Goal: Communication & Community: Answer question/provide support

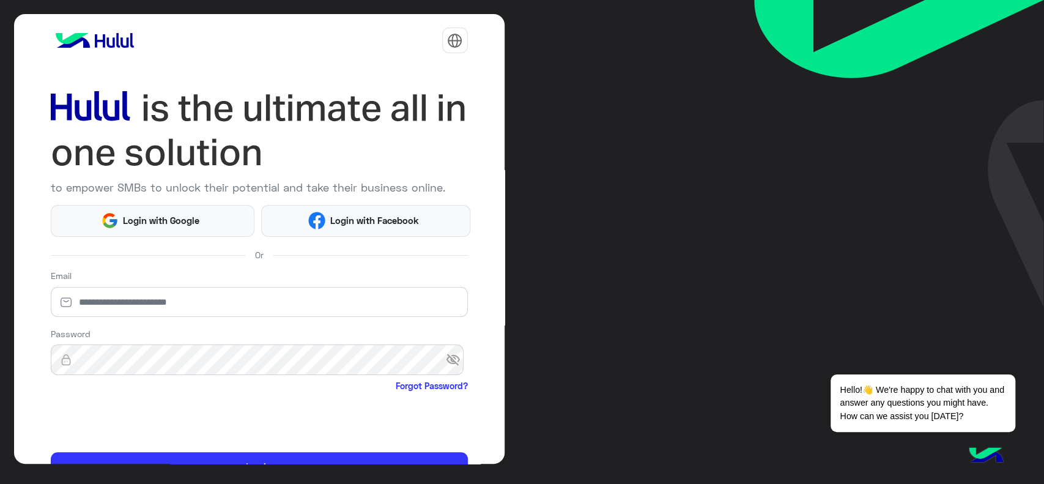
click at [134, 218] on html "to empower SMBs to unlock their potential and take their business online. Login…" at bounding box center [522, 242] width 1044 height 484
click at [172, 213] on span "Login with Google" at bounding box center [162, 220] width 86 height 14
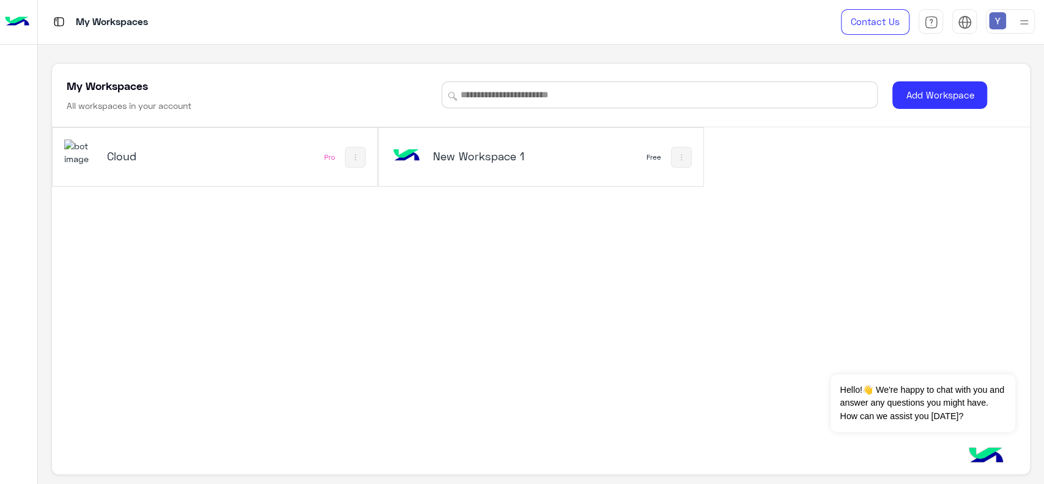
click at [117, 154] on h5 "Cloud" at bounding box center [161, 156] width 109 height 15
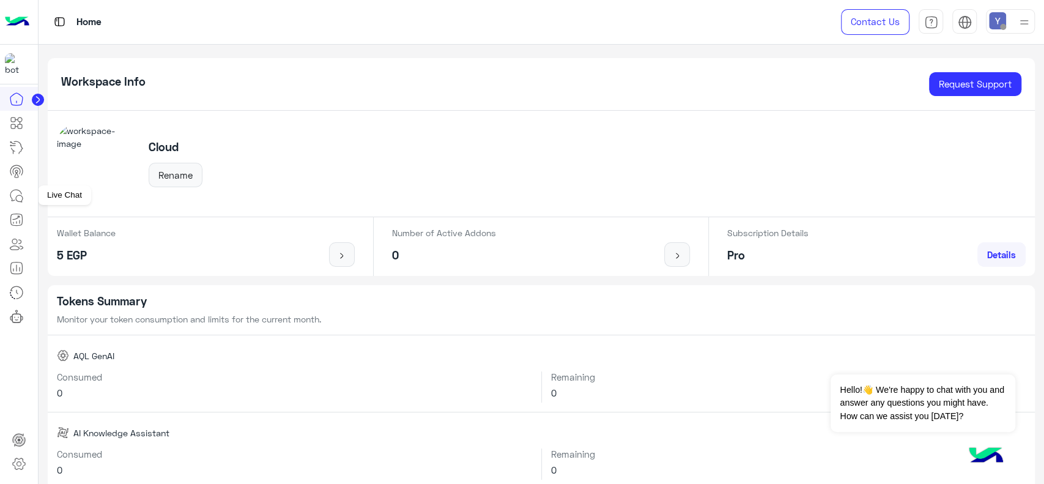
click at [18, 193] on icon at bounding box center [16, 195] width 15 height 15
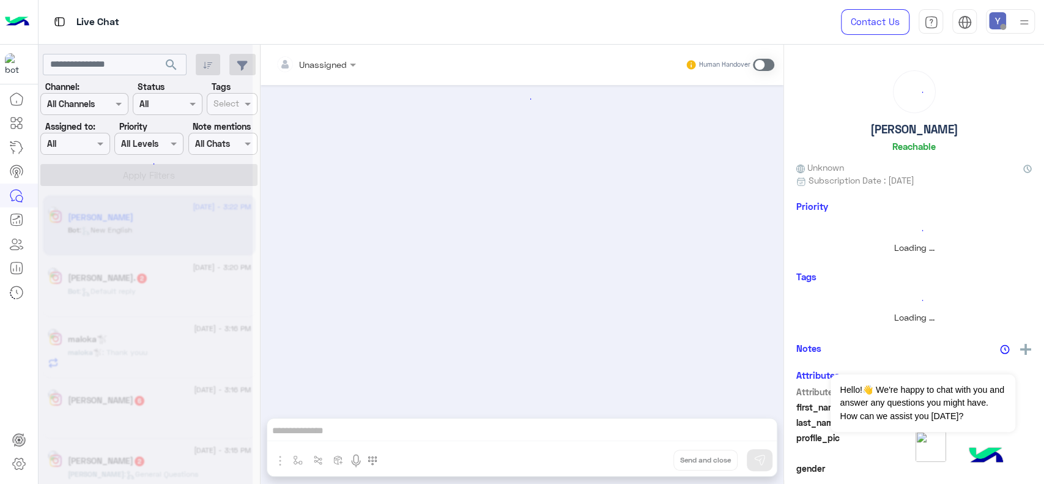
scroll to position [33, 0]
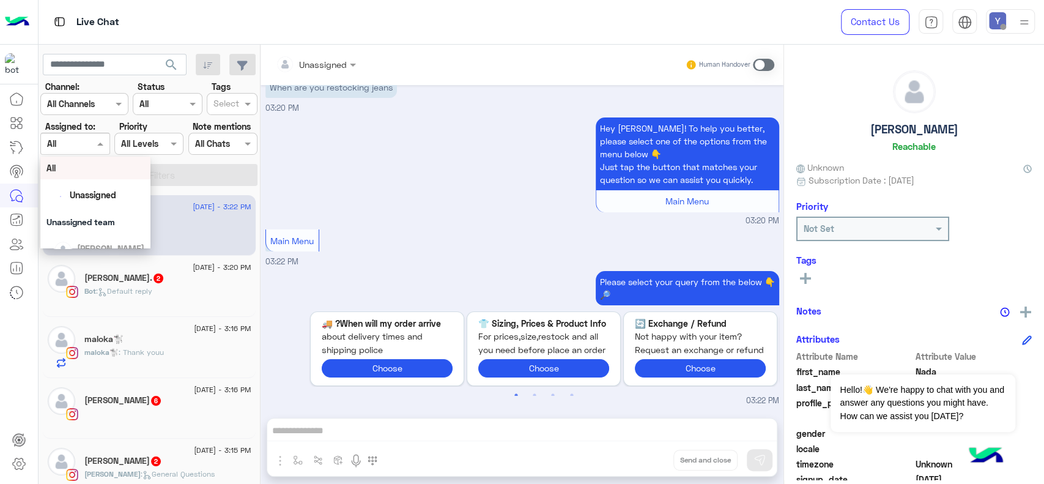
click at [95, 138] on span at bounding box center [101, 143] width 15 height 13
click at [111, 188] on div "Unassigned" at bounding box center [93, 194] width 46 height 13
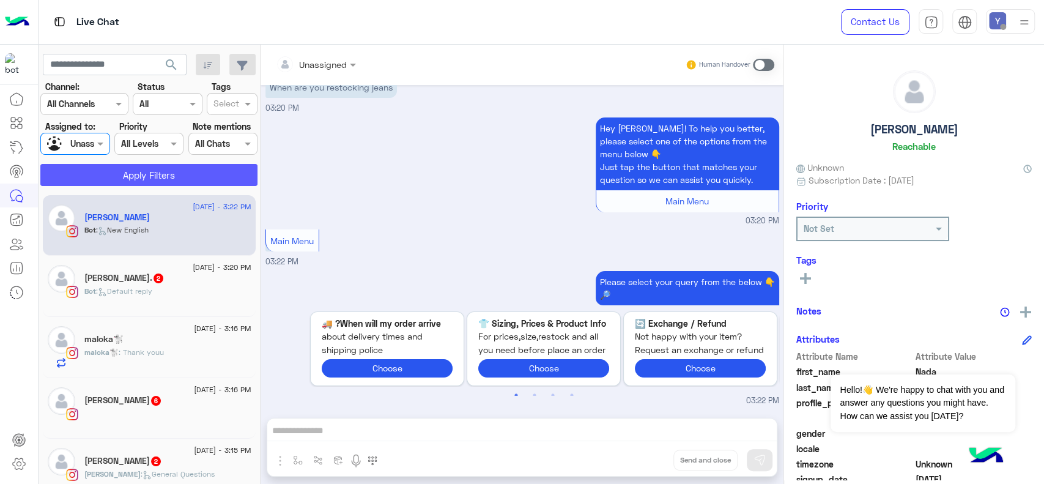
click at [132, 172] on button "Apply Filters" at bounding box center [148, 175] width 217 height 22
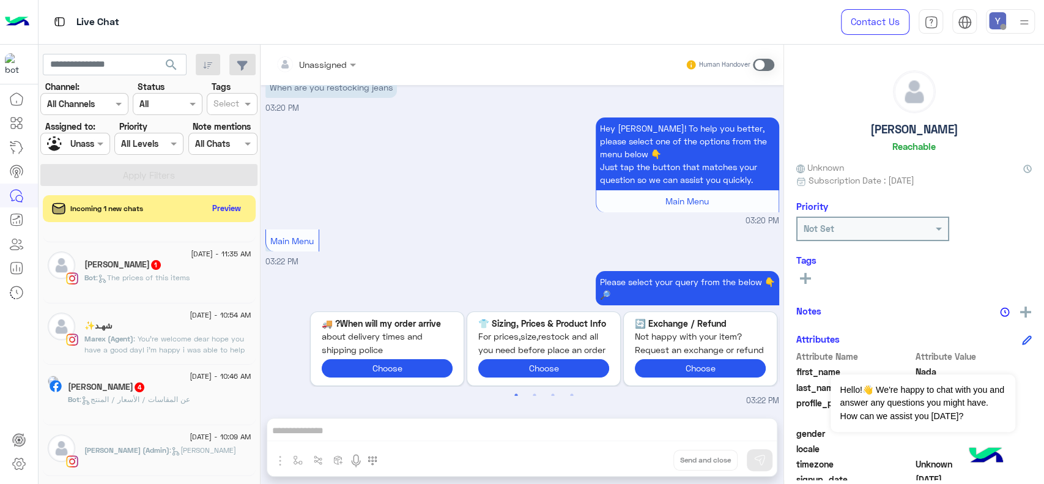
scroll to position [538, 0]
click at [140, 353] on span ": You're welcome dear hope you have a good day! i'm happy i was able to help 🤍" at bounding box center [164, 348] width 160 height 31
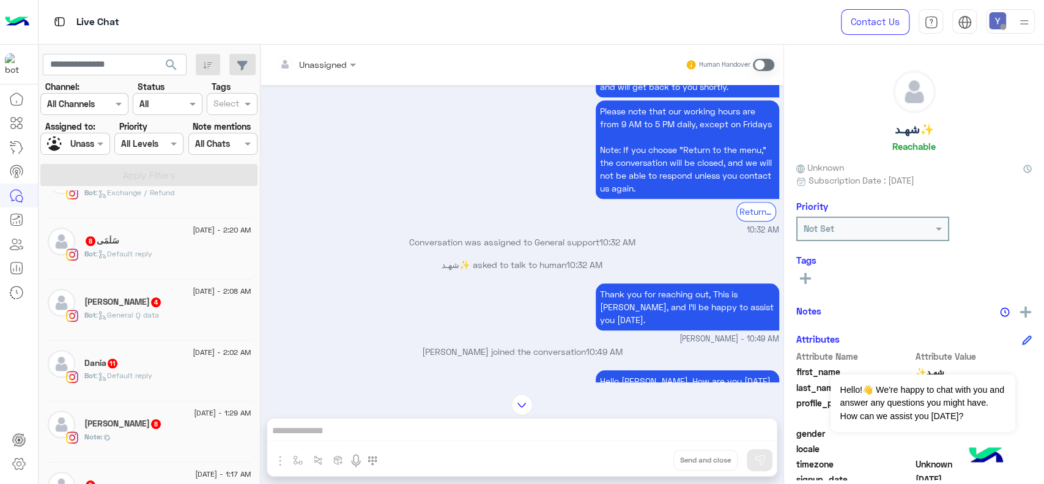
scroll to position [648, 0]
click at [150, 363] on div "Dania 11" at bounding box center [167, 363] width 167 height 13
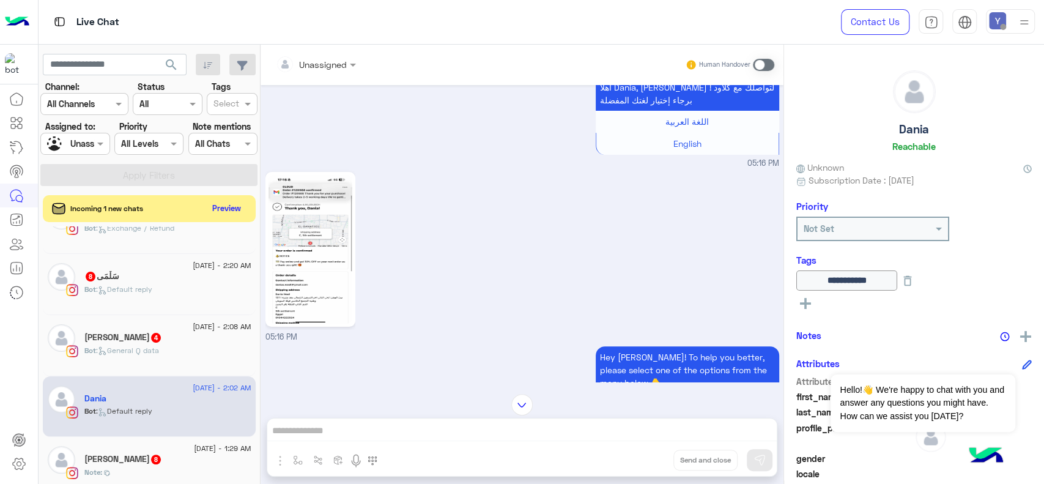
scroll to position [139, 0]
click at [295, 222] on img at bounding box center [310, 248] width 84 height 149
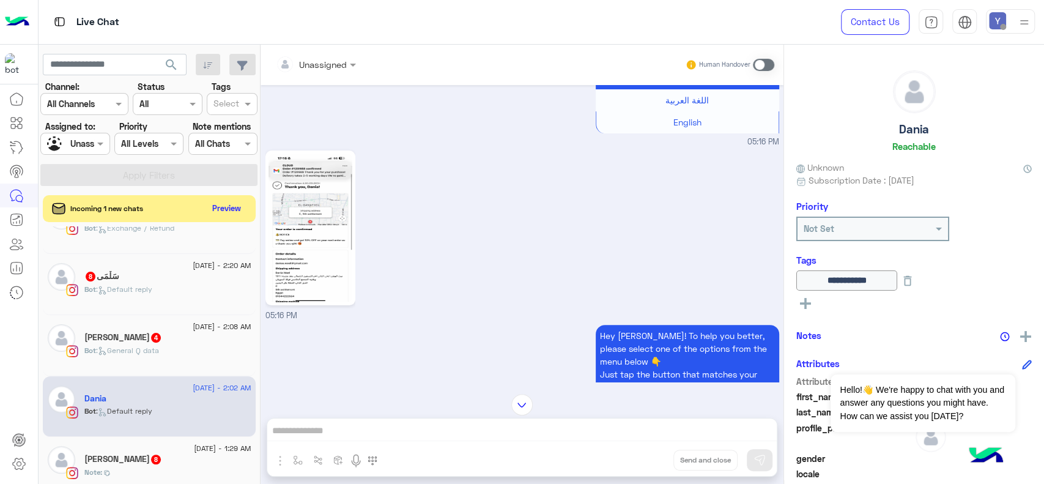
scroll to position [161, 0]
click at [306, 184] on img at bounding box center [310, 226] width 84 height 149
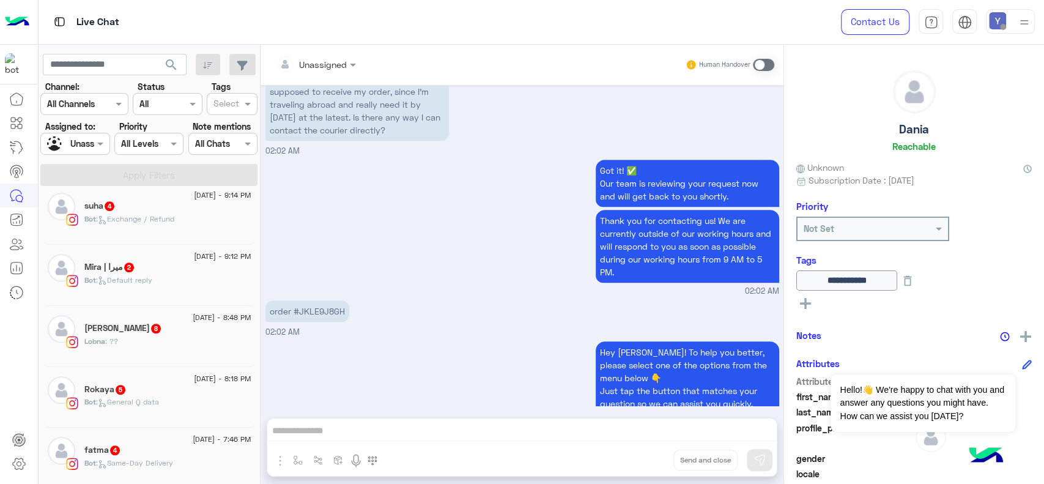
scroll to position [625, 0]
click at [168, 408] on div "Bot : General Q data" at bounding box center [167, 403] width 167 height 21
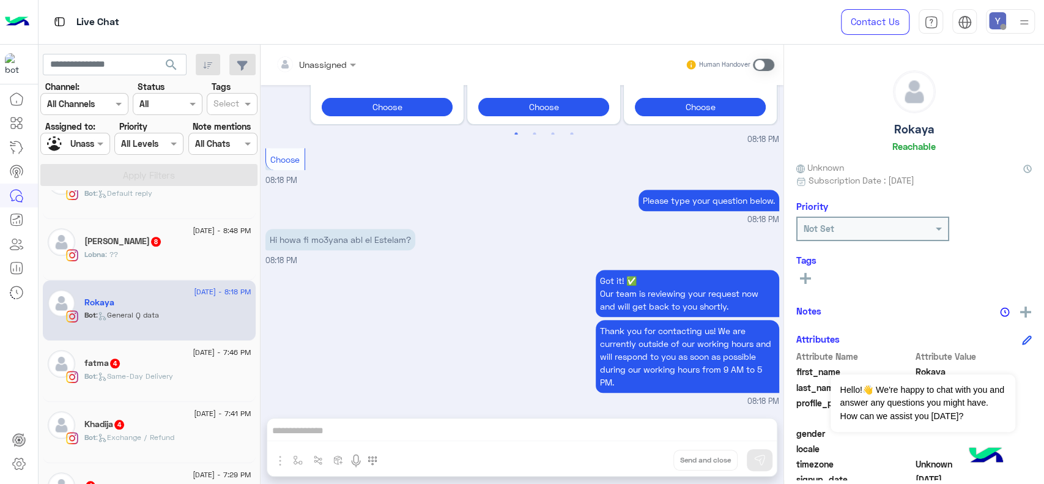
scroll to position [713, 0]
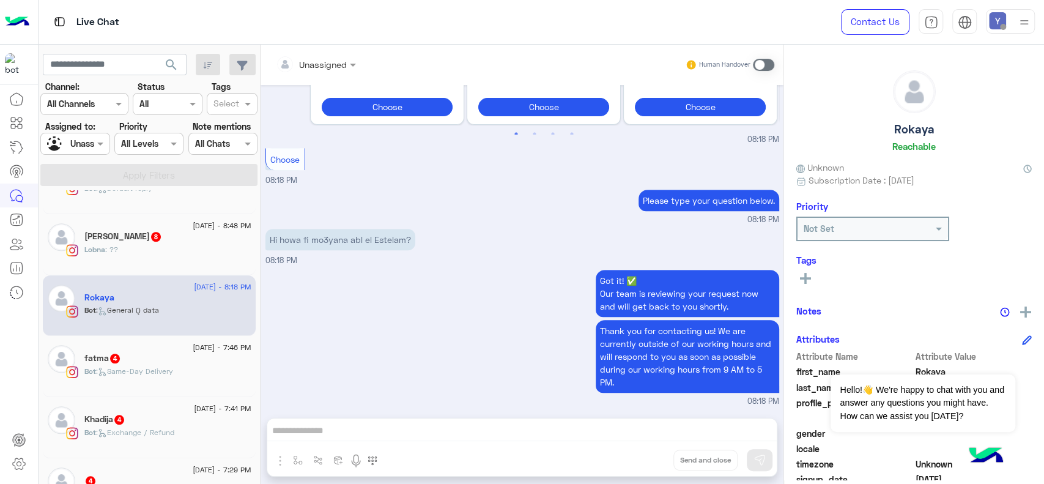
click at [161, 361] on div "fatma 4" at bounding box center [167, 359] width 167 height 13
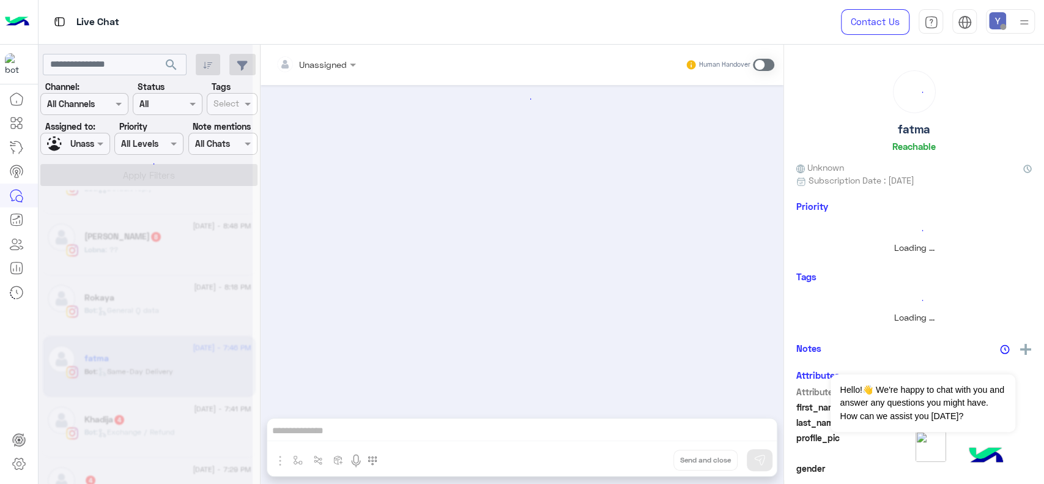
scroll to position [531, 0]
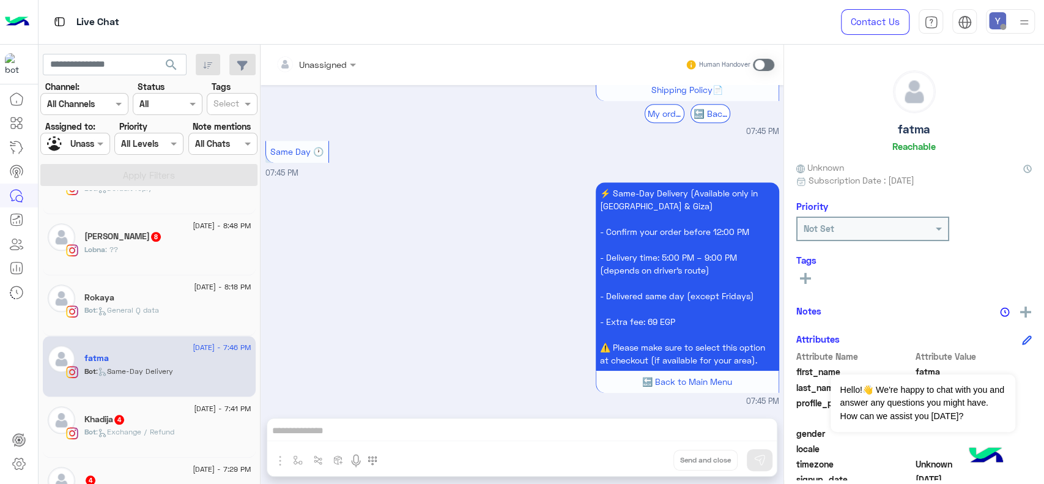
click at [133, 426] on div "Khadija 4" at bounding box center [167, 420] width 167 height 13
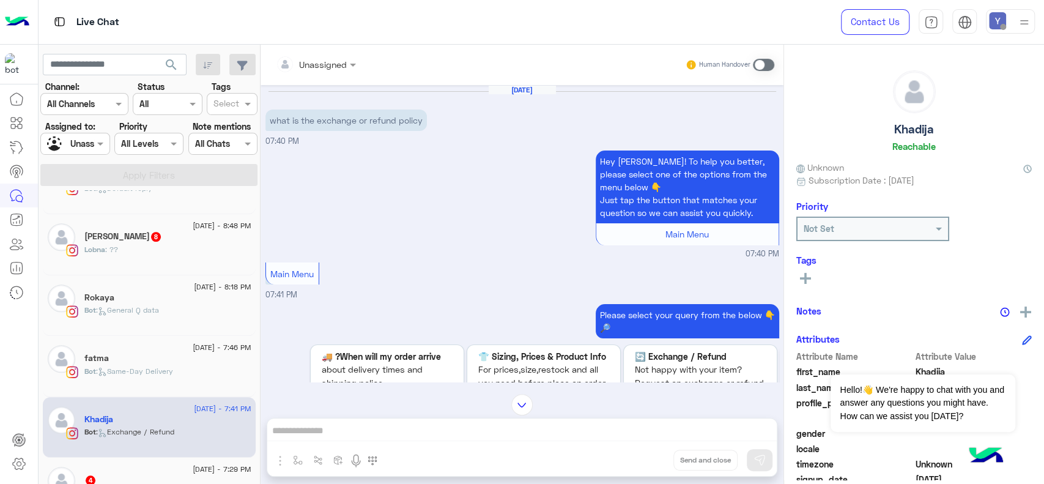
click at [769, 65] on span at bounding box center [763, 65] width 21 height 12
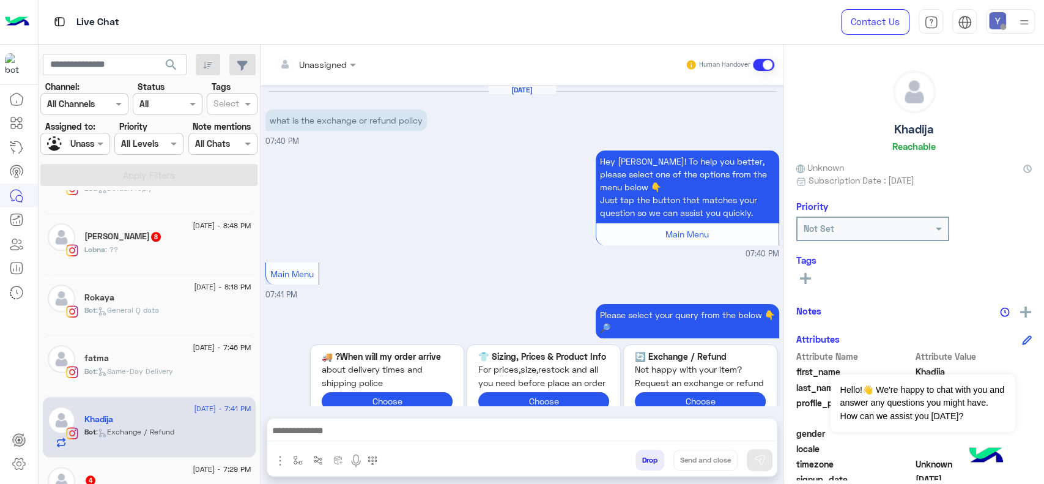
scroll to position [504, 0]
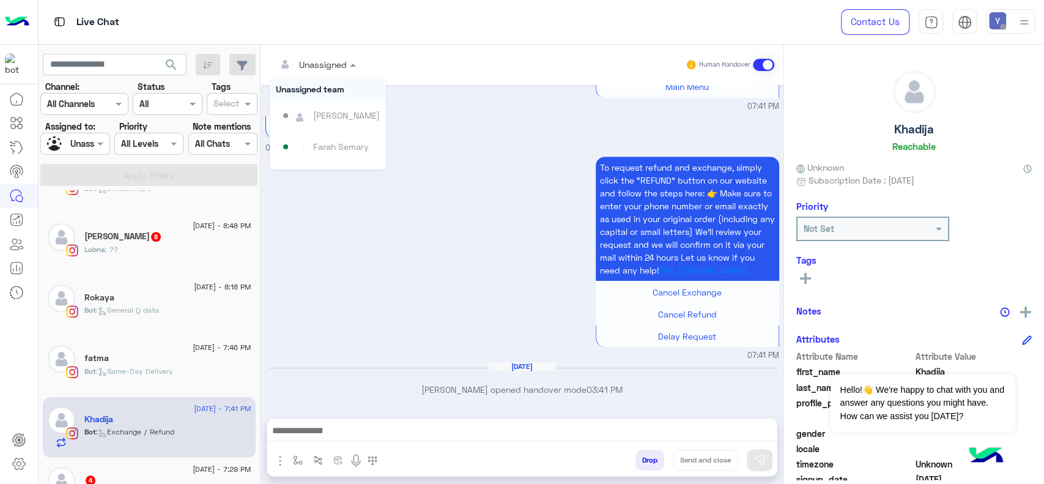
click at [345, 61] on div at bounding box center [316, 64] width 92 height 14
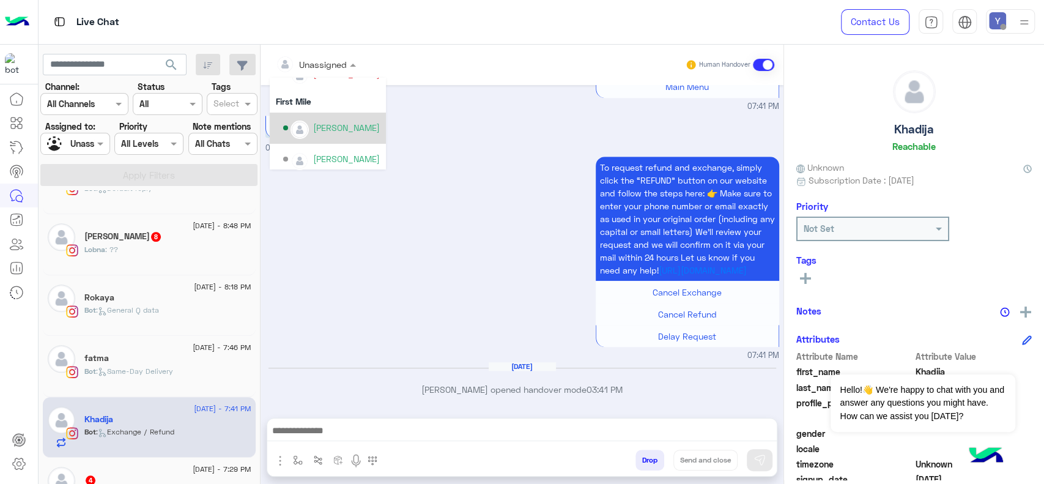
click at [368, 121] on div "Maram Ahmed" at bounding box center [346, 127] width 67 height 13
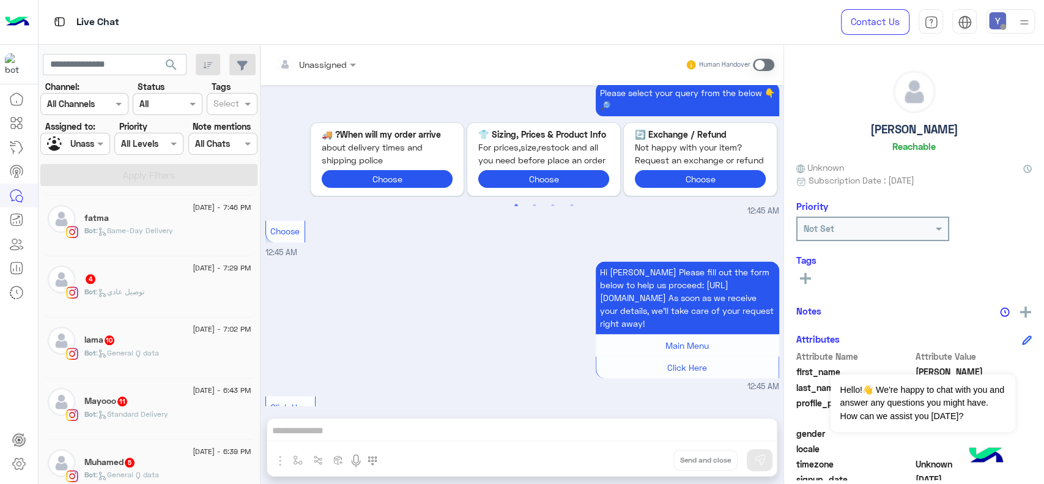
scroll to position [854, 0]
click at [160, 346] on div "lama 10" at bounding box center [167, 339] width 167 height 13
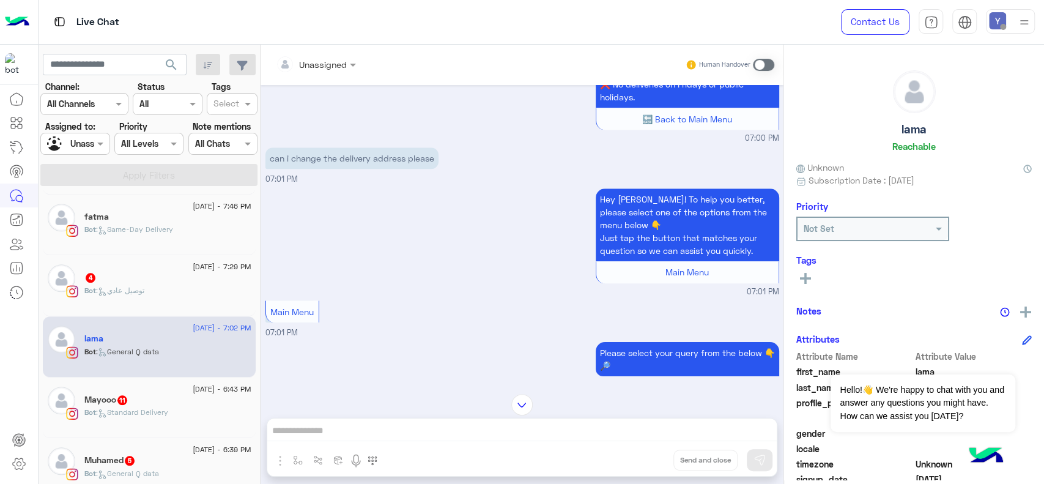
scroll to position [924, 0]
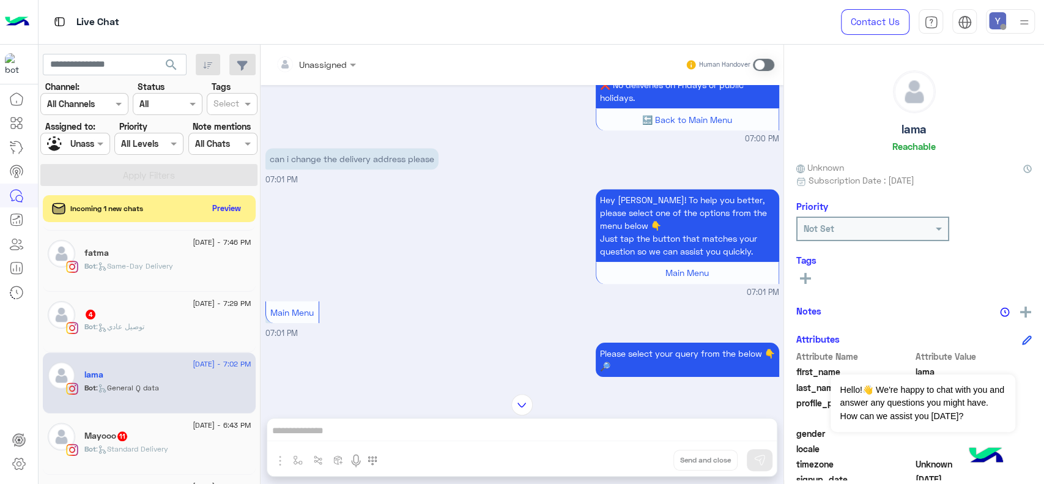
click at [765, 62] on span at bounding box center [763, 65] width 21 height 12
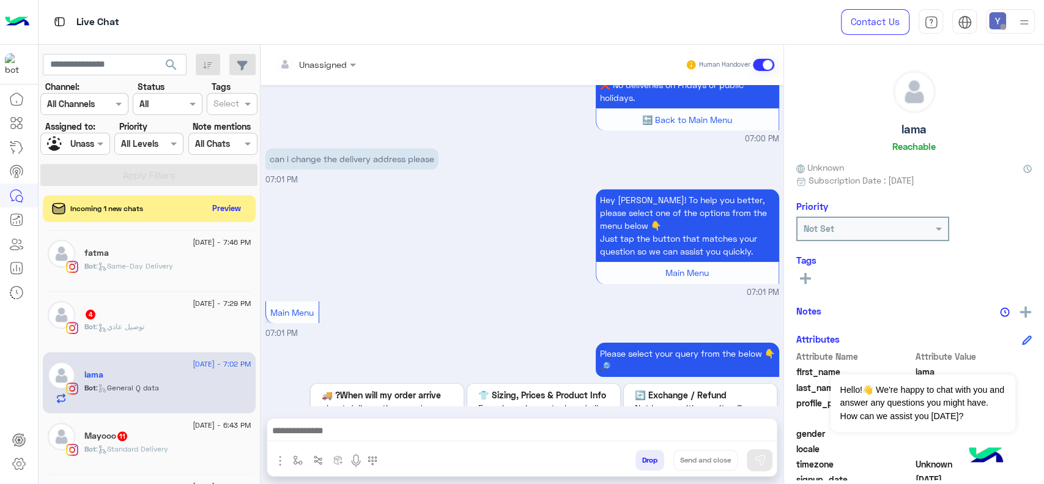
scroll to position [1492, 0]
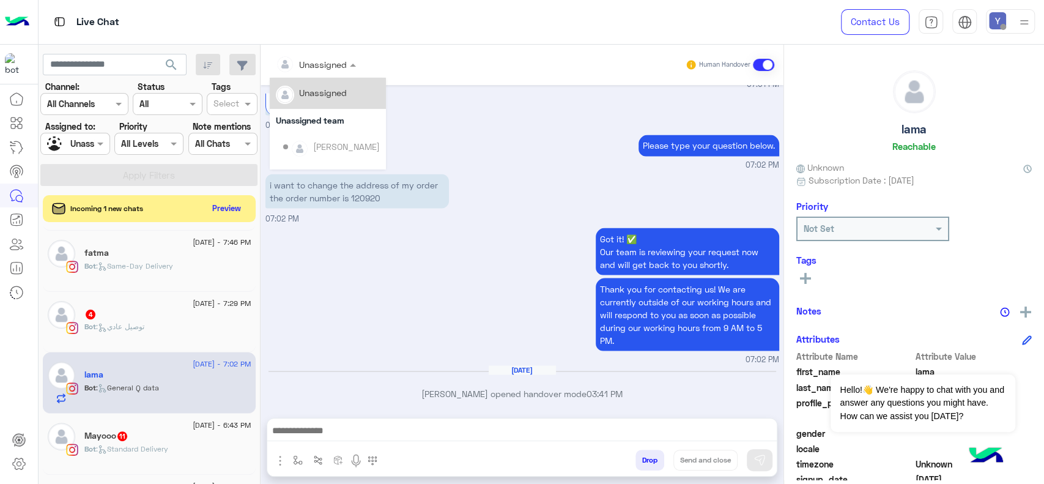
click at [347, 67] on span at bounding box center [354, 64] width 15 height 13
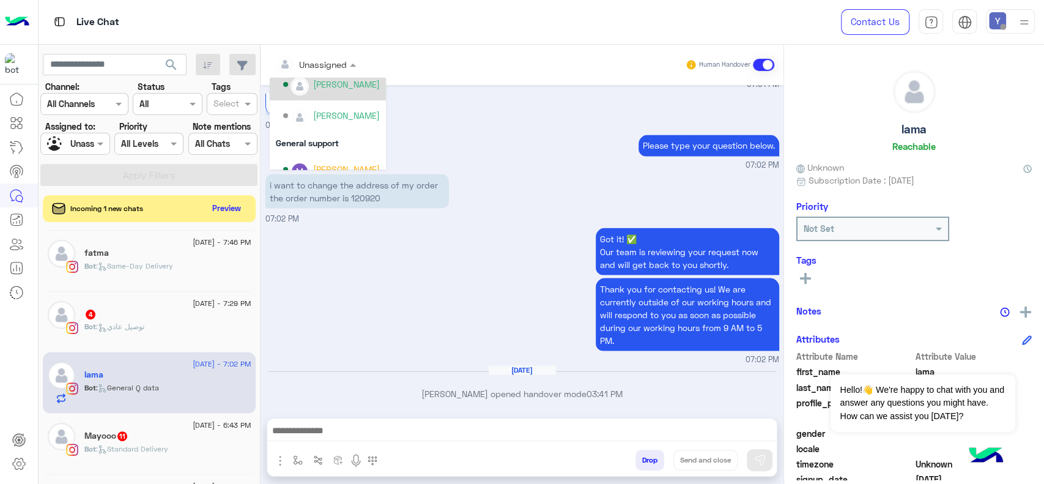
scroll to position [248, 0]
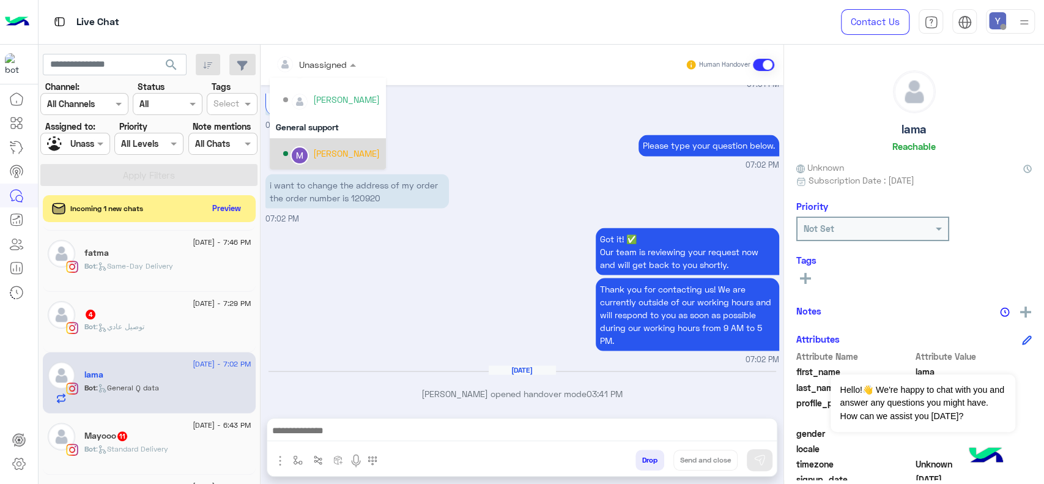
click at [338, 150] on div "Marex George" at bounding box center [346, 153] width 67 height 13
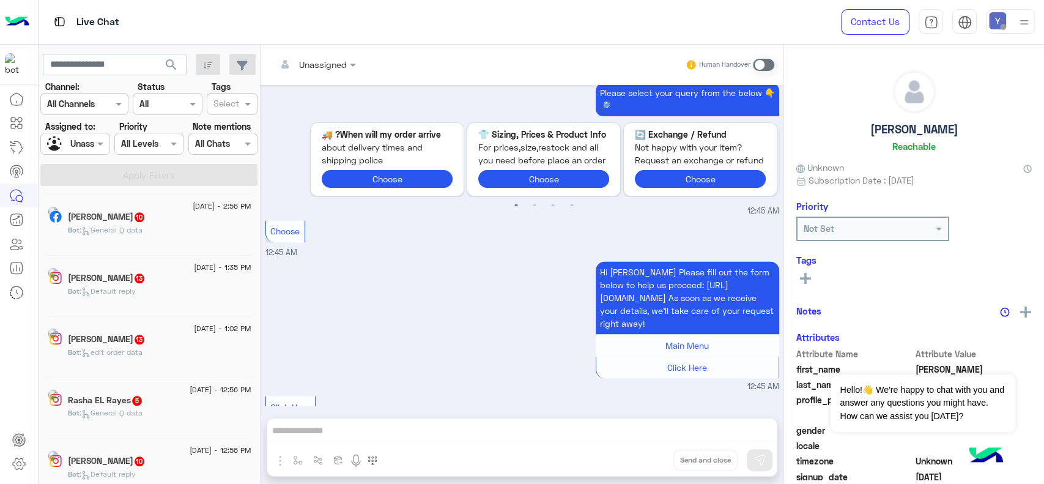
scroll to position [6, 0]
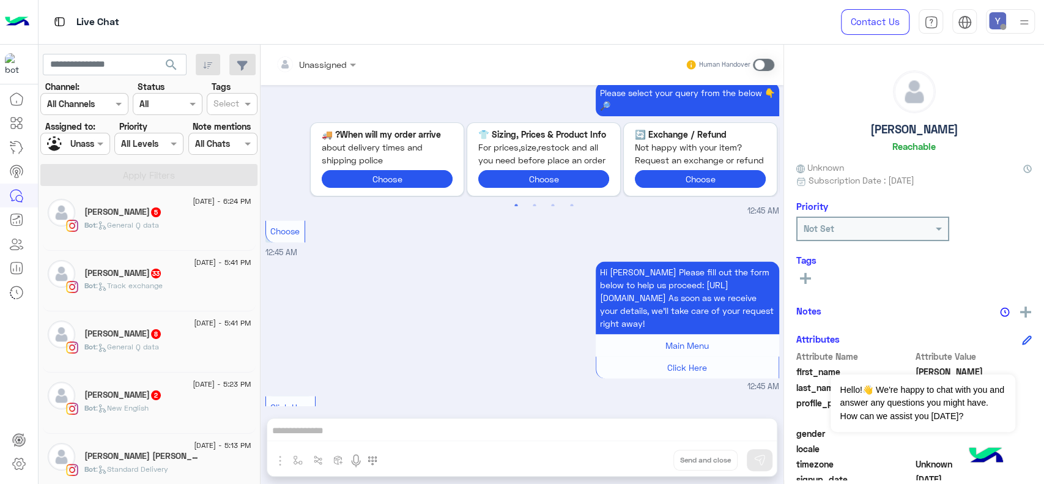
click at [146, 224] on span ": General Q data" at bounding box center [127, 224] width 63 height 9
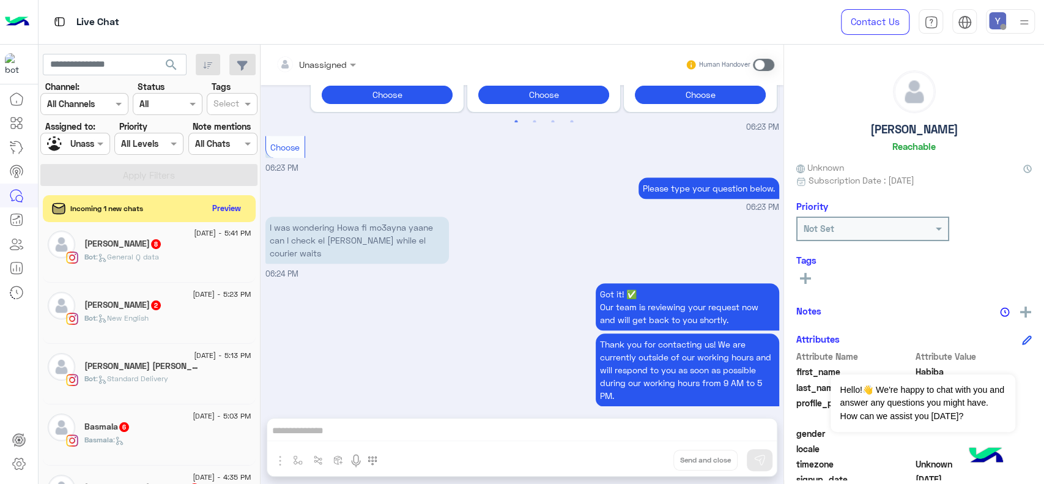
scroll to position [164, 0]
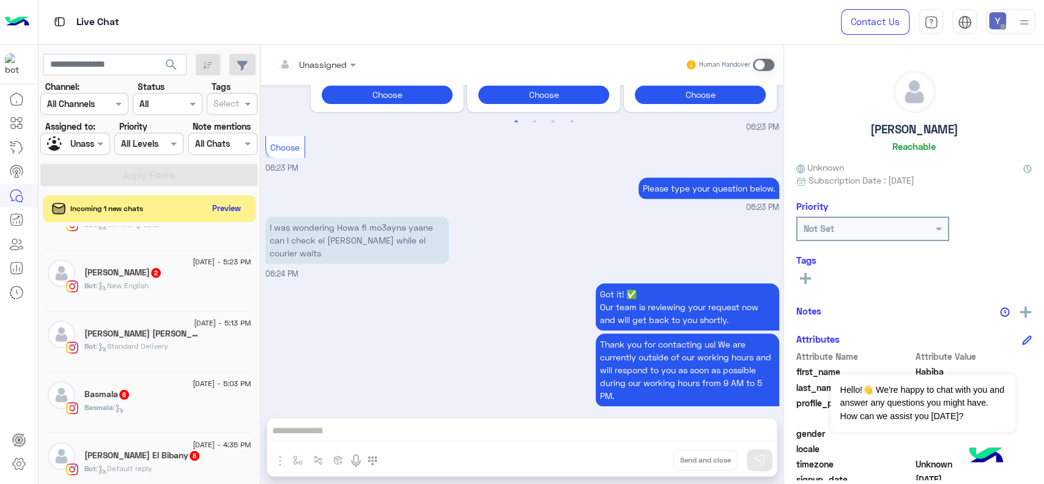
click at [146, 286] on span ": New English" at bounding box center [122, 285] width 53 height 9
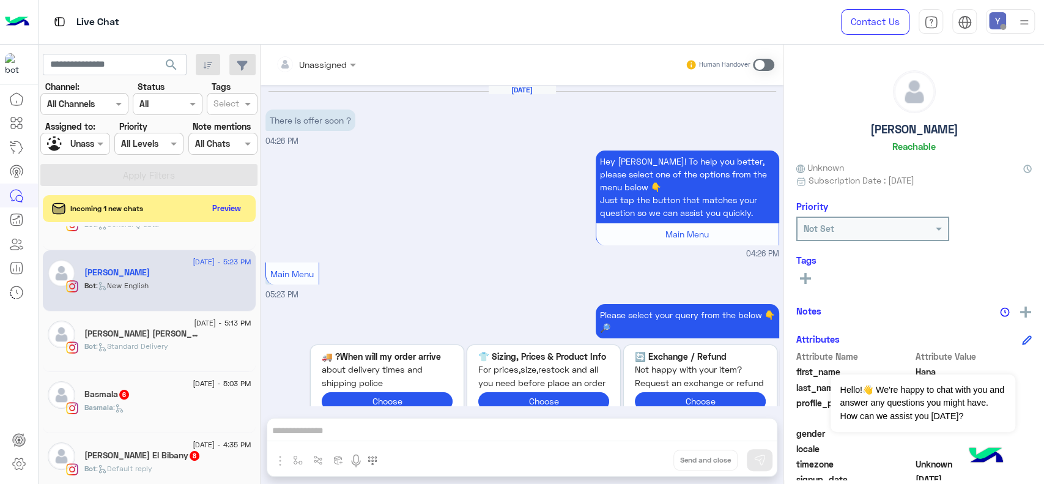
scroll to position [1, 0]
click at [124, 340] on div "Fatma Tarek 5" at bounding box center [167, 334] width 167 height 13
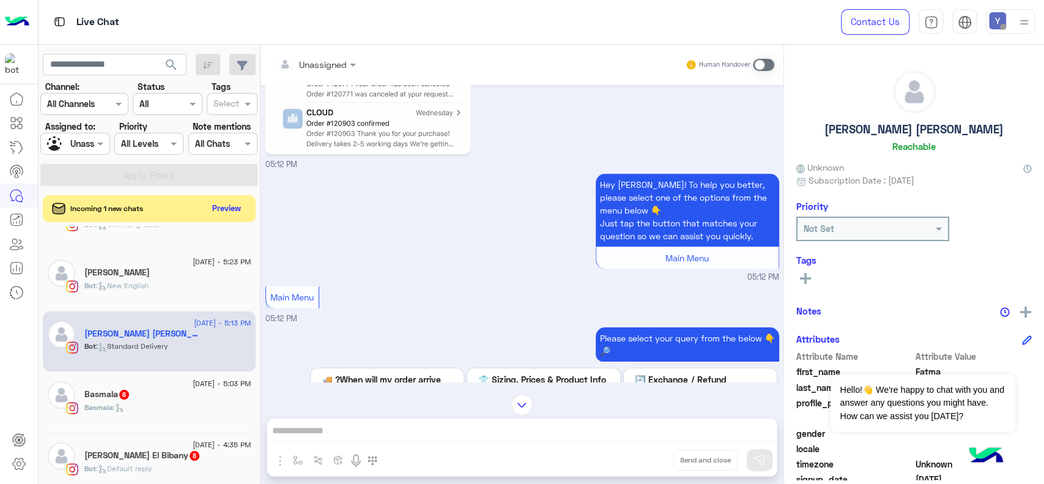
scroll to position [294, 0]
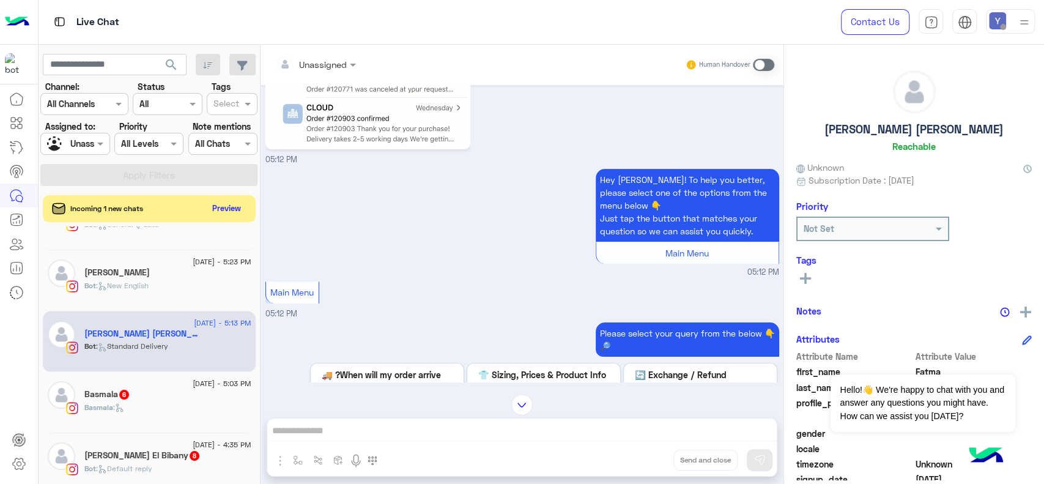
click at [155, 394] on div "Basmala 6" at bounding box center [167, 395] width 167 height 13
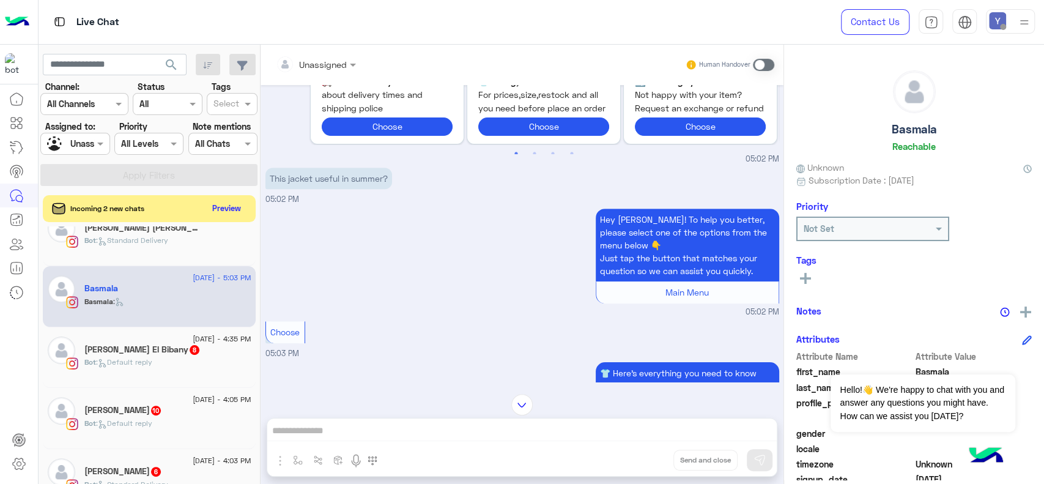
scroll to position [270, 0]
click at [141, 357] on p "Bot : Default reply" at bounding box center [118, 361] width 68 height 11
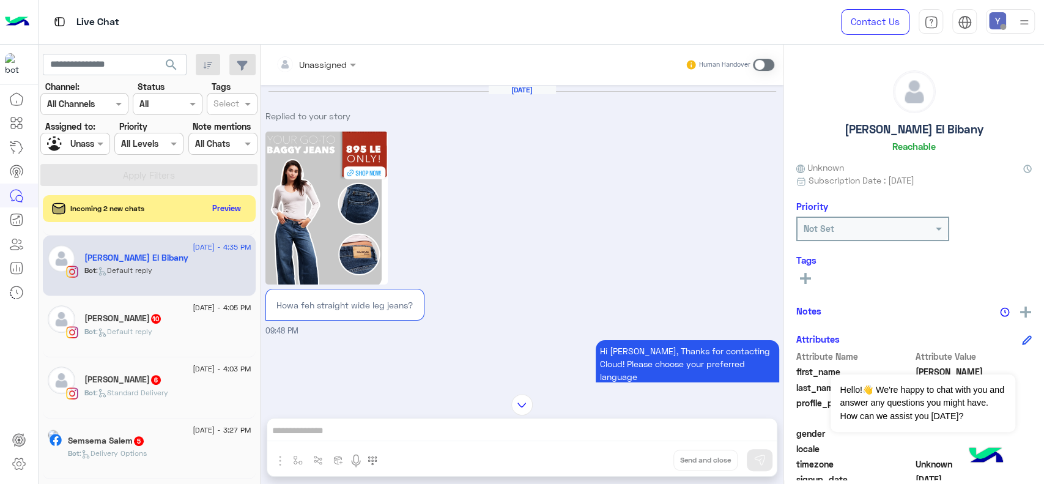
scroll to position [362, 0]
click at [164, 306] on div "22 August - 4:05 PM" at bounding box center [167, 309] width 167 height 8
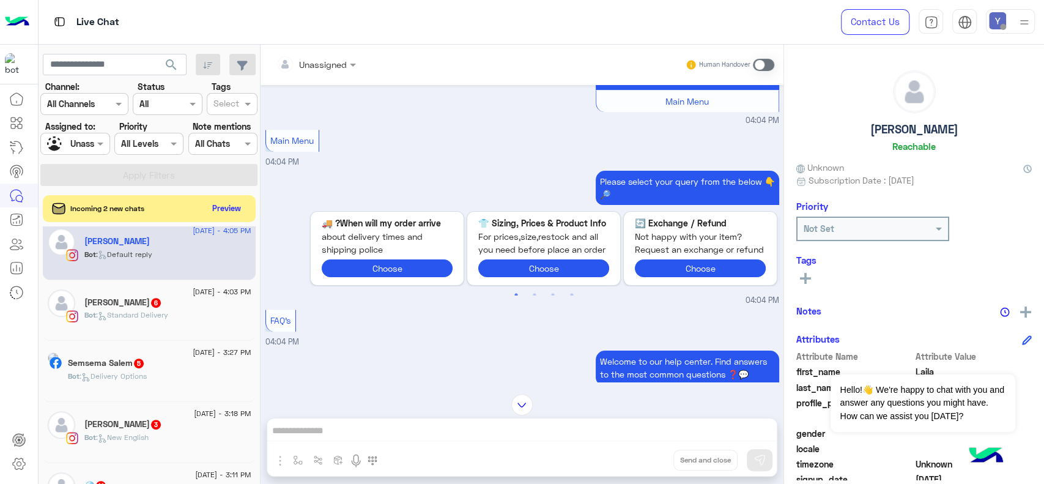
scroll to position [440, 0]
click at [153, 309] on p "Bot : Standard Delivery" at bounding box center [126, 313] width 84 height 11
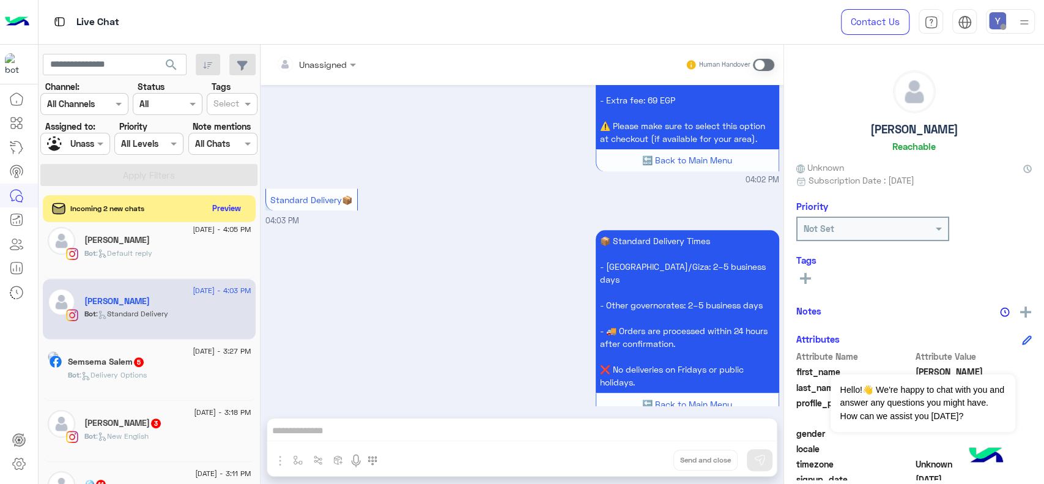
scroll to position [931, 0]
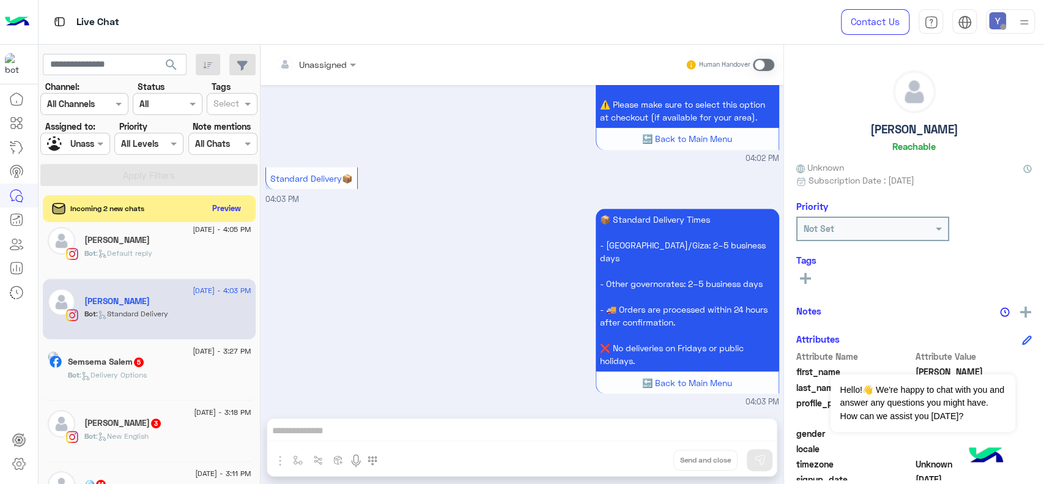
click at [136, 369] on div "Semsema Salem 5" at bounding box center [159, 363] width 183 height 13
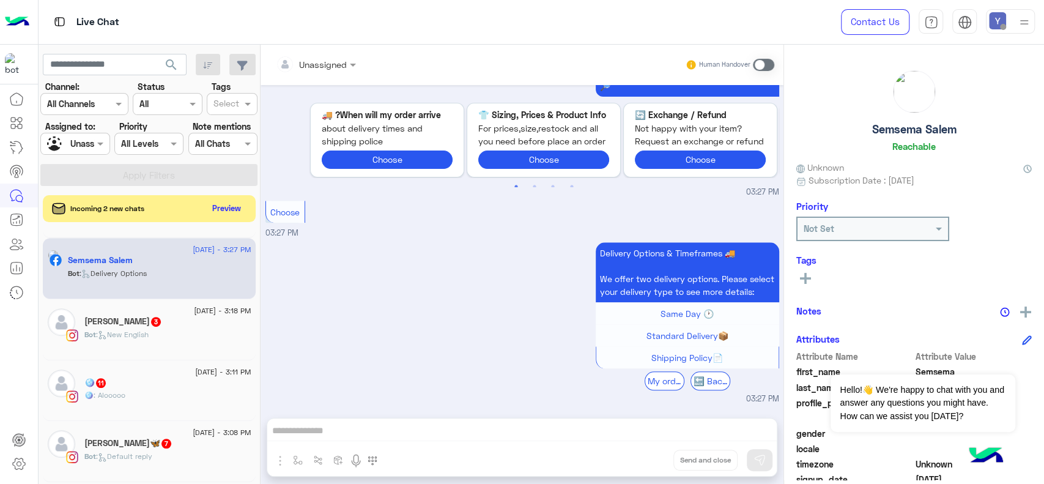
scroll to position [555, 0]
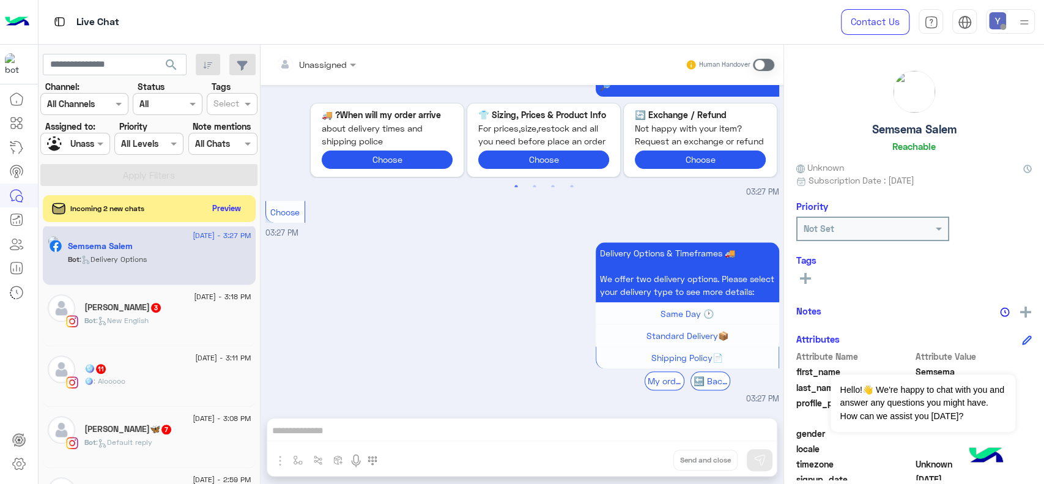
click at [163, 308] on div "Nour Tarek 3" at bounding box center [167, 308] width 167 height 13
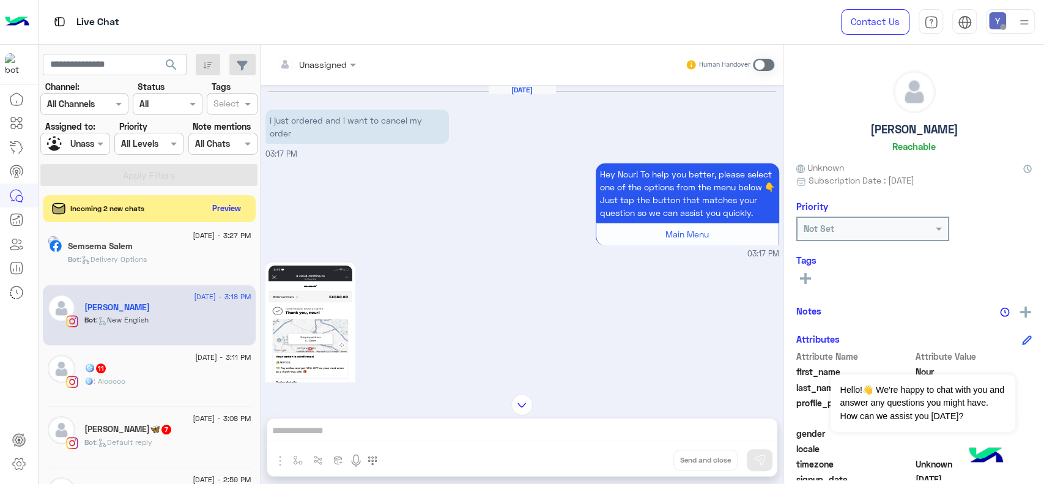
click at [320, 331] on img at bounding box center [310, 339] width 84 height 149
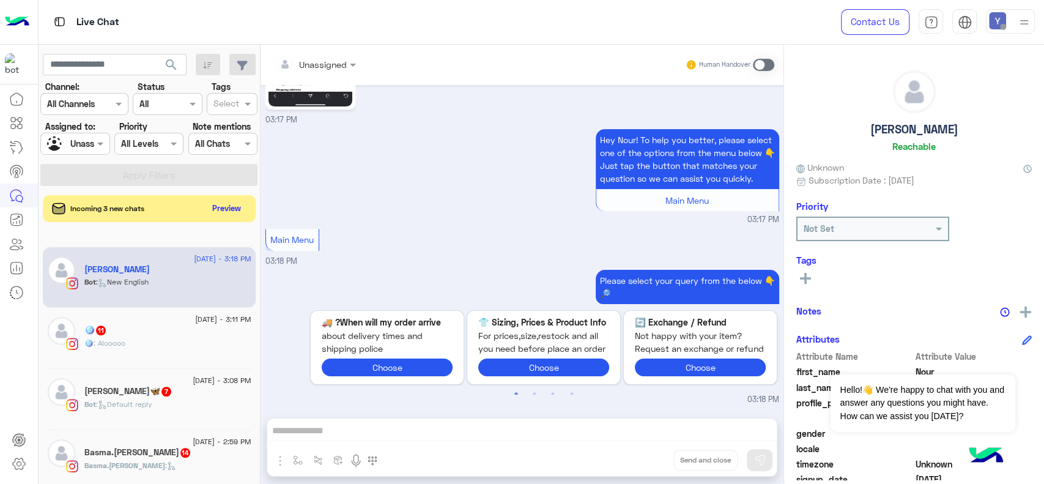
scroll to position [611, 0]
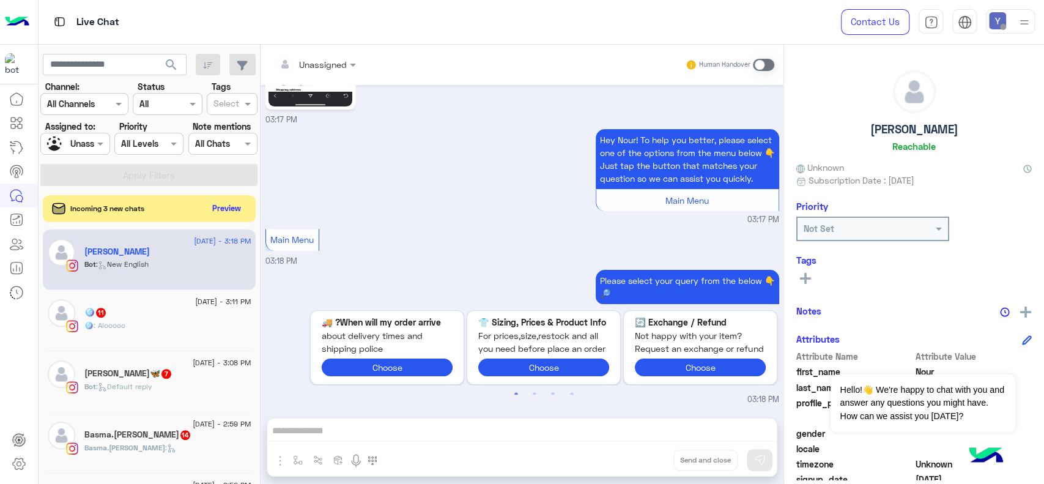
click at [140, 317] on div "🪩 11" at bounding box center [167, 313] width 167 height 13
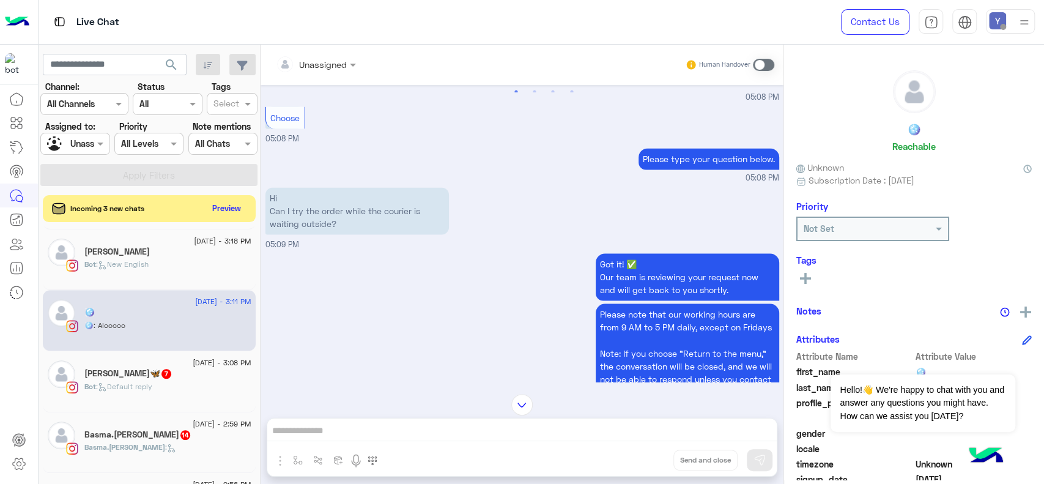
scroll to position [1314, 0]
click at [127, 379] on div "Farida🦋 7" at bounding box center [167, 374] width 167 height 13
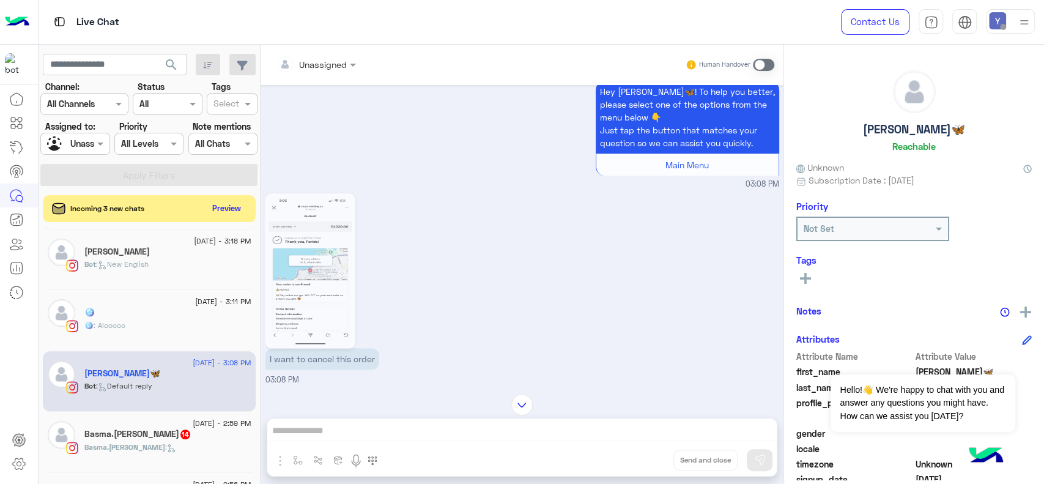
scroll to position [1061, 0]
click at [313, 254] on img at bounding box center [310, 271] width 84 height 149
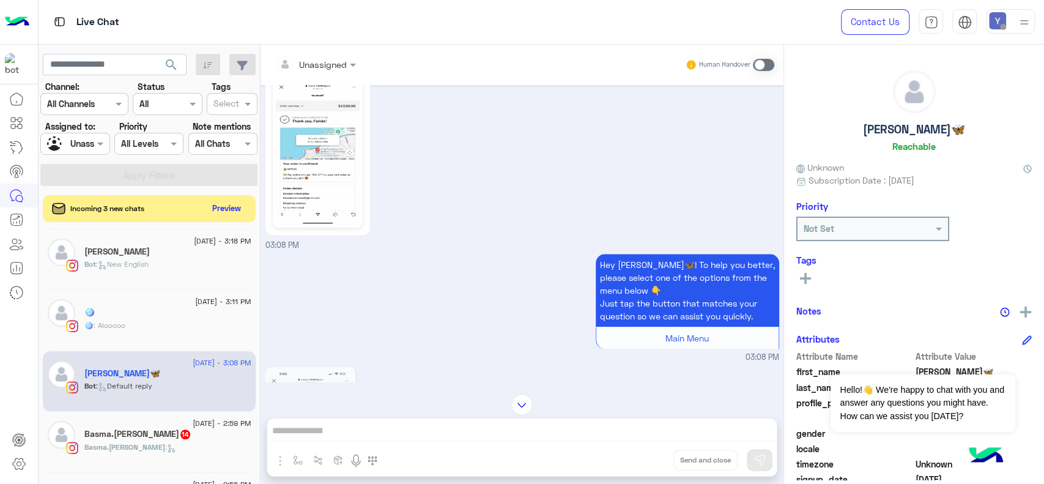
scroll to position [811, 0]
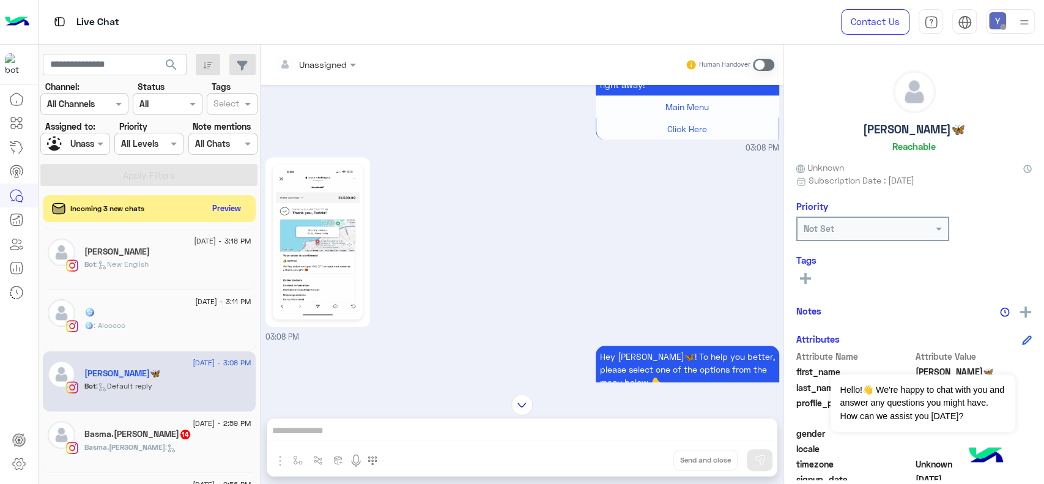
click at [324, 224] on img at bounding box center [318, 242] width 84 height 149
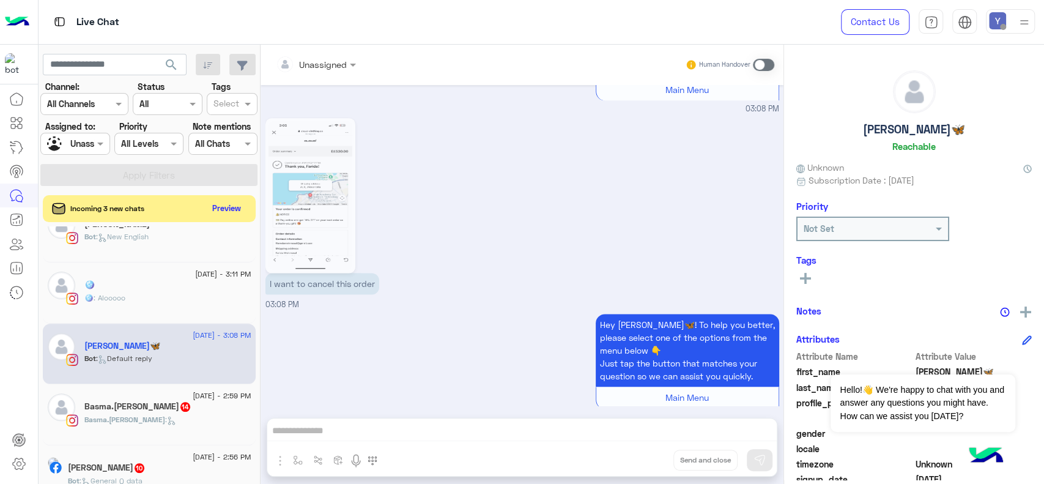
scroll to position [1152, 0]
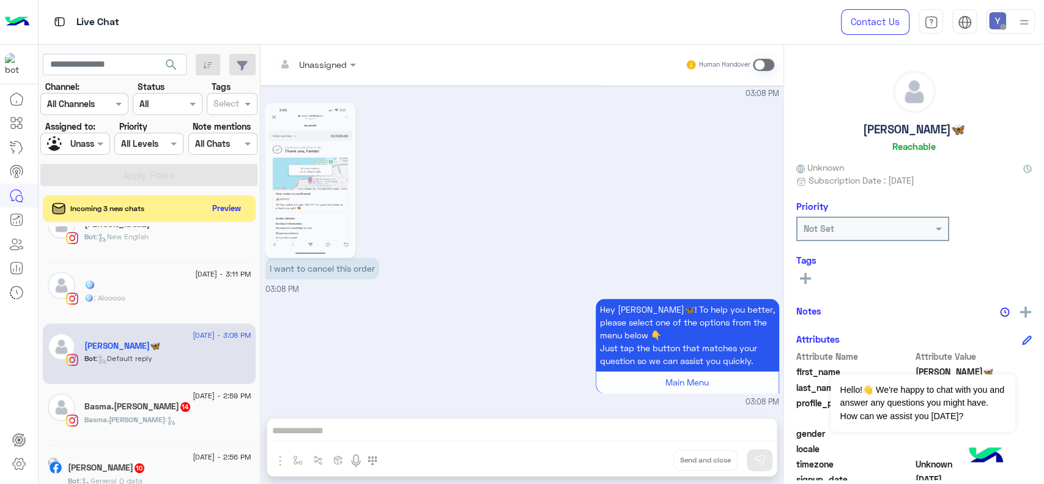
click at [180, 405] on span "14" at bounding box center [185, 407] width 10 height 10
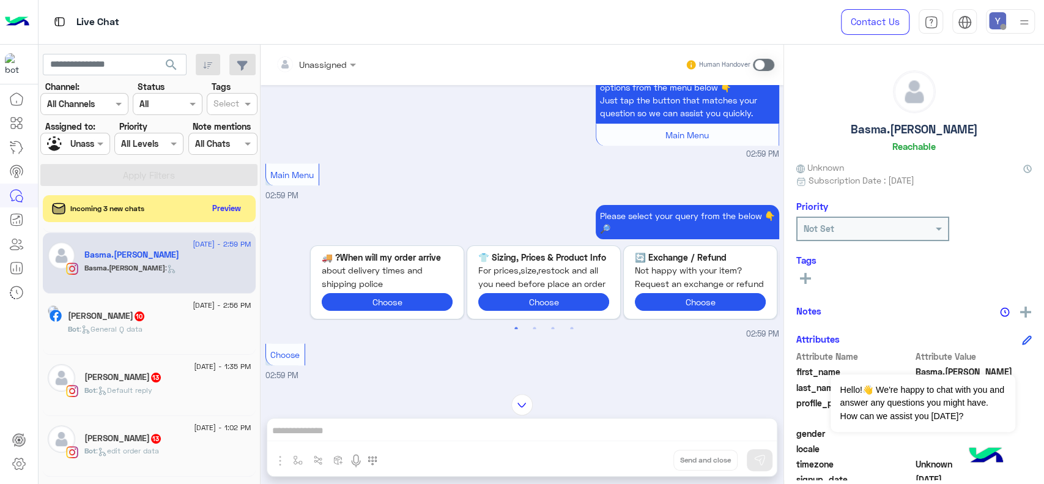
scroll to position [799, 0]
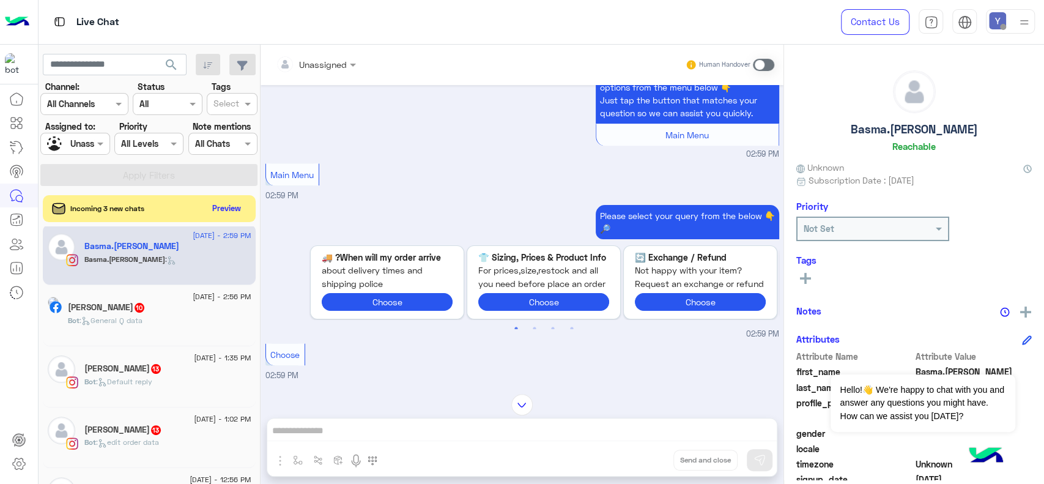
click at [152, 295] on div "22 August - 2:56 PM" at bounding box center [159, 298] width 183 height 8
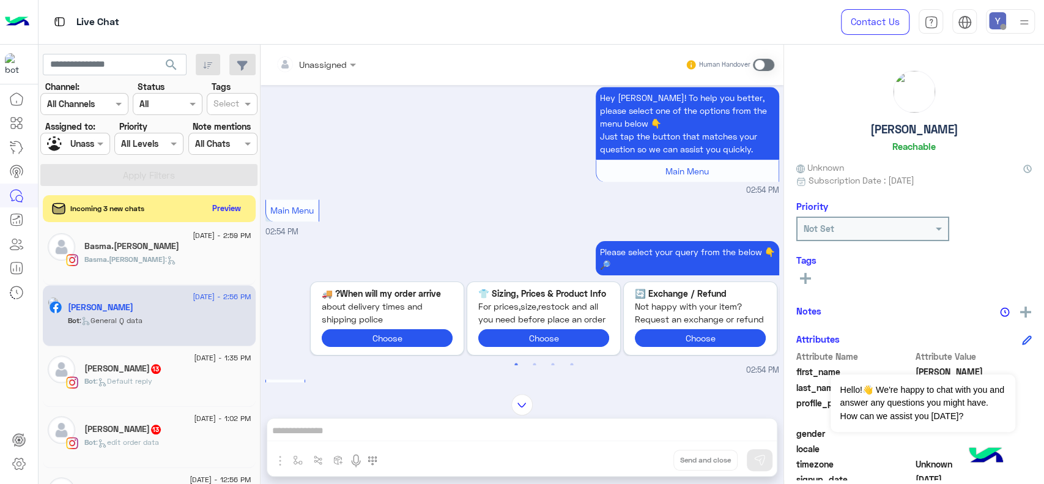
scroll to position [877, 0]
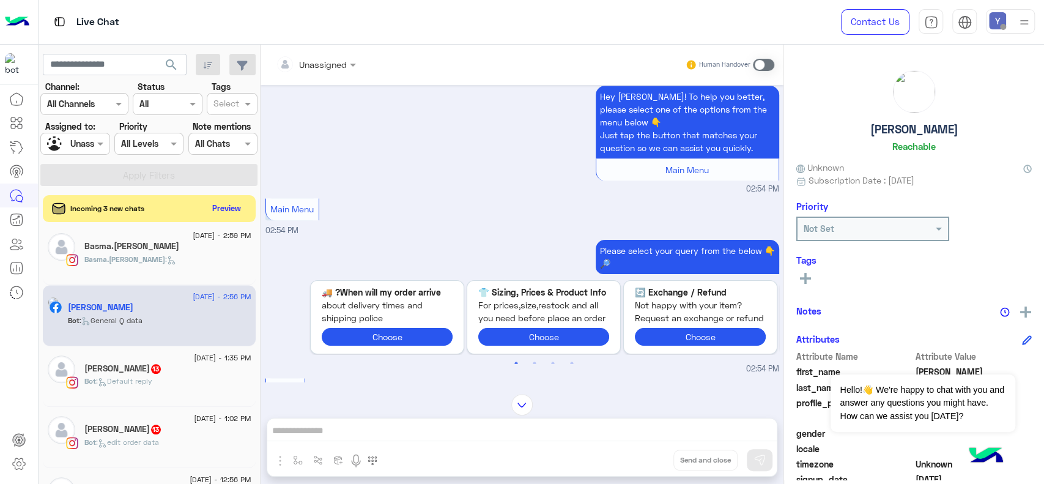
click at [114, 369] on h5 "Nihal George 13" at bounding box center [123, 368] width 78 height 10
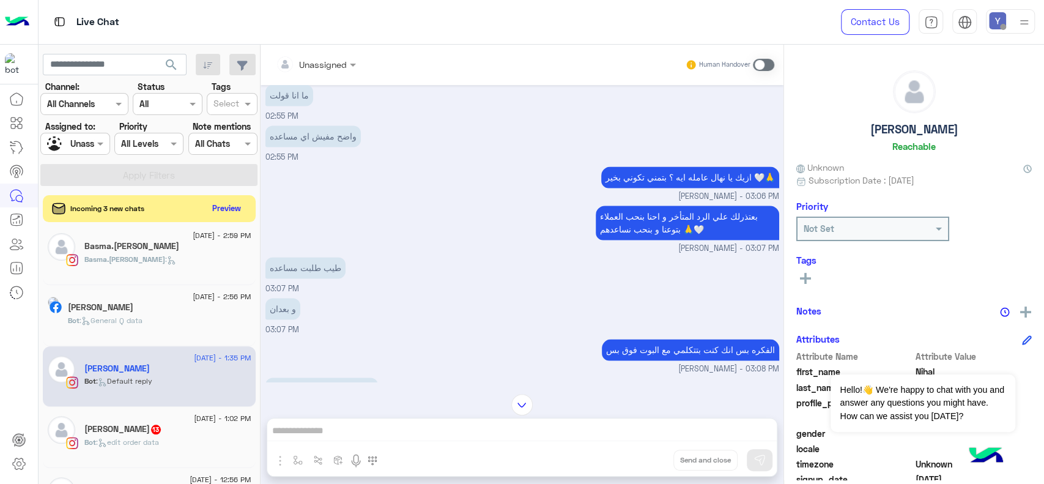
scroll to position [1258, 0]
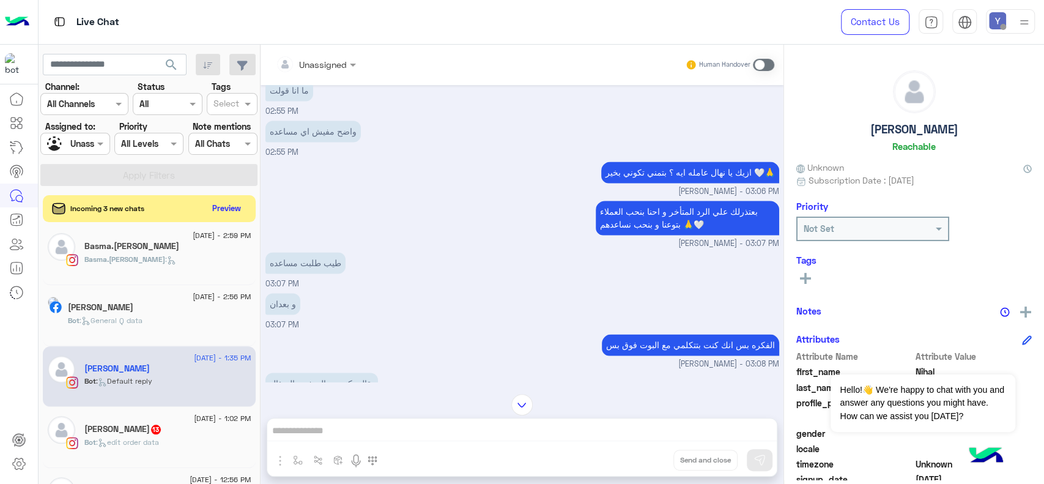
click at [761, 64] on span at bounding box center [763, 65] width 21 height 12
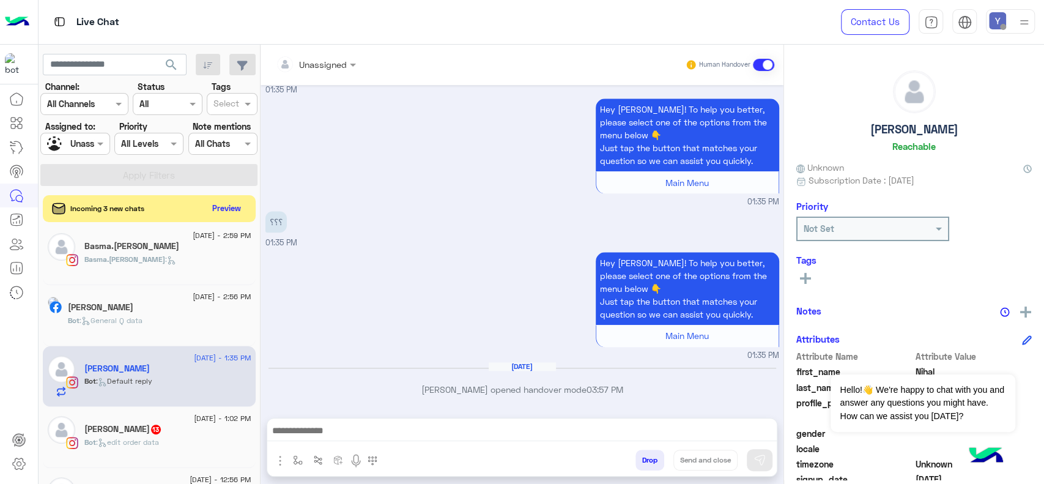
click at [346, 61] on div at bounding box center [316, 64] width 92 height 14
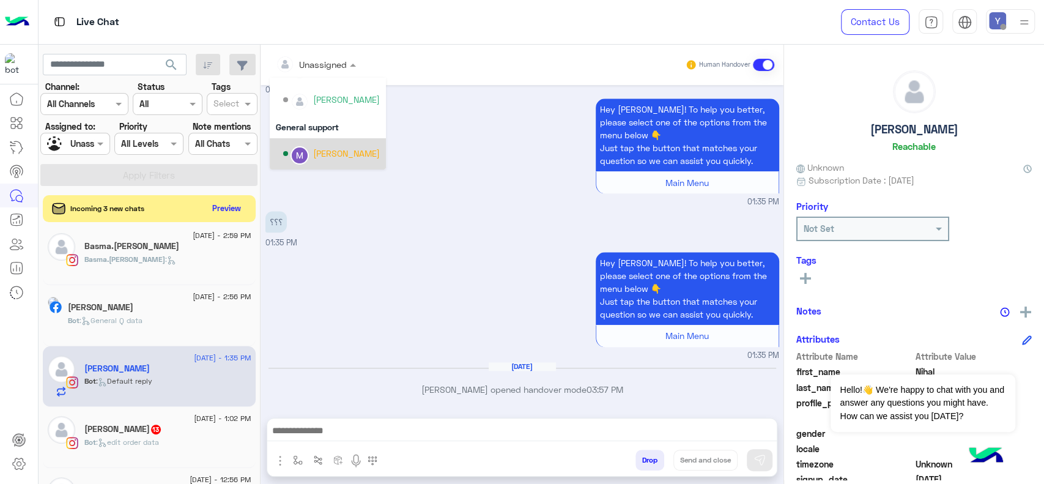
click at [344, 157] on div "Marex George" at bounding box center [346, 153] width 67 height 13
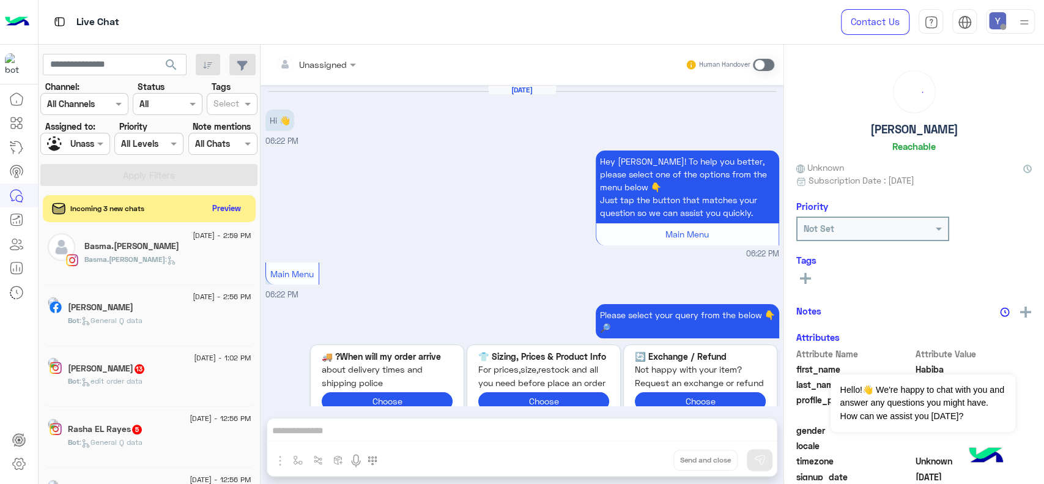
scroll to position [486, 0]
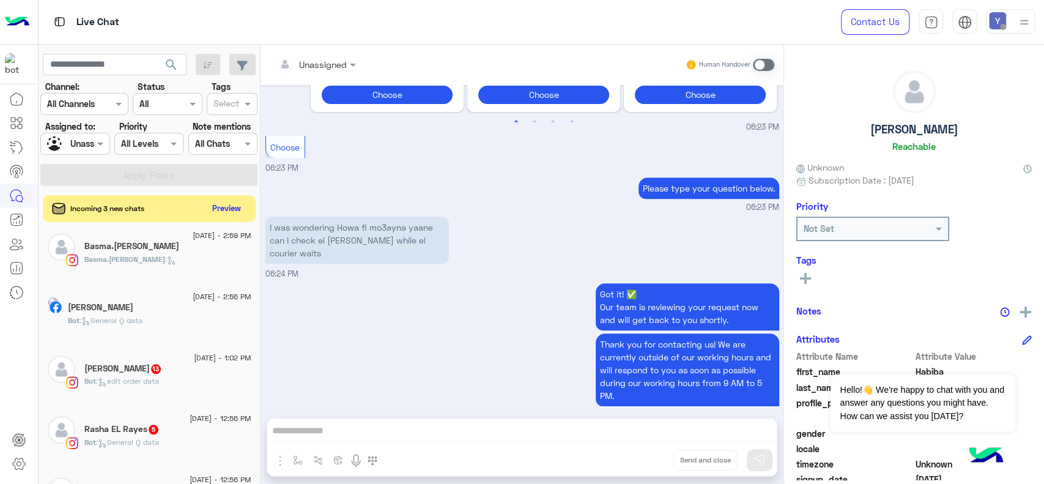
click at [164, 368] on div "Malak Lotfy 13" at bounding box center [167, 369] width 167 height 13
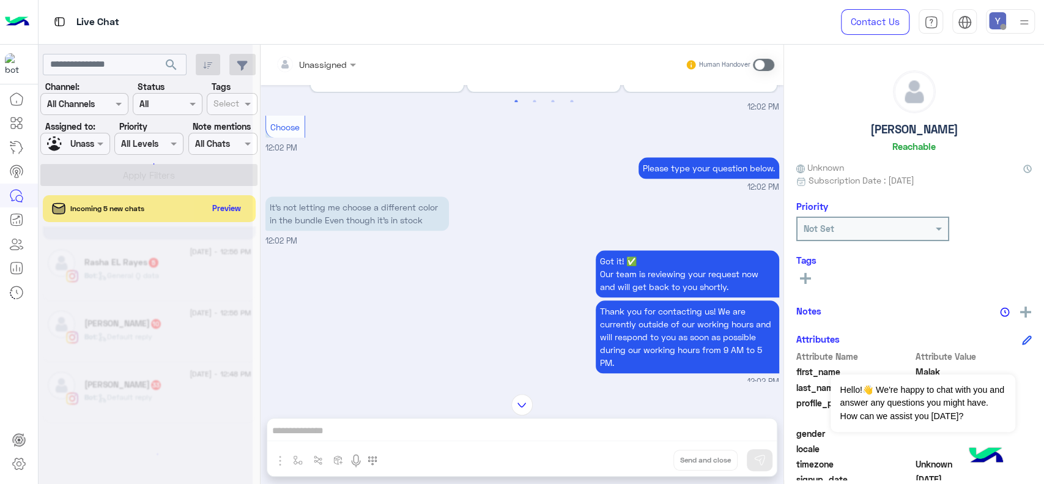
scroll to position [6, 0]
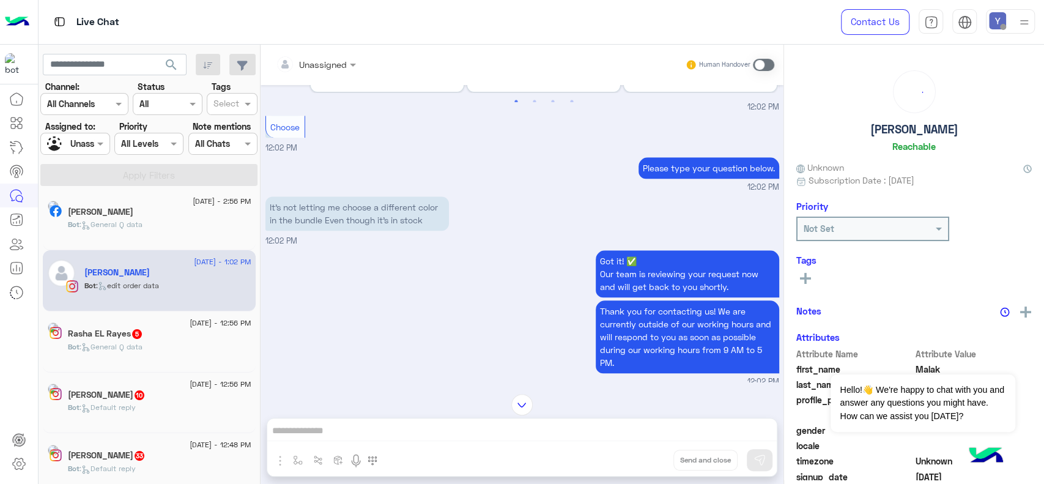
click at [136, 402] on p "Bot : Default reply" at bounding box center [102, 407] width 68 height 11
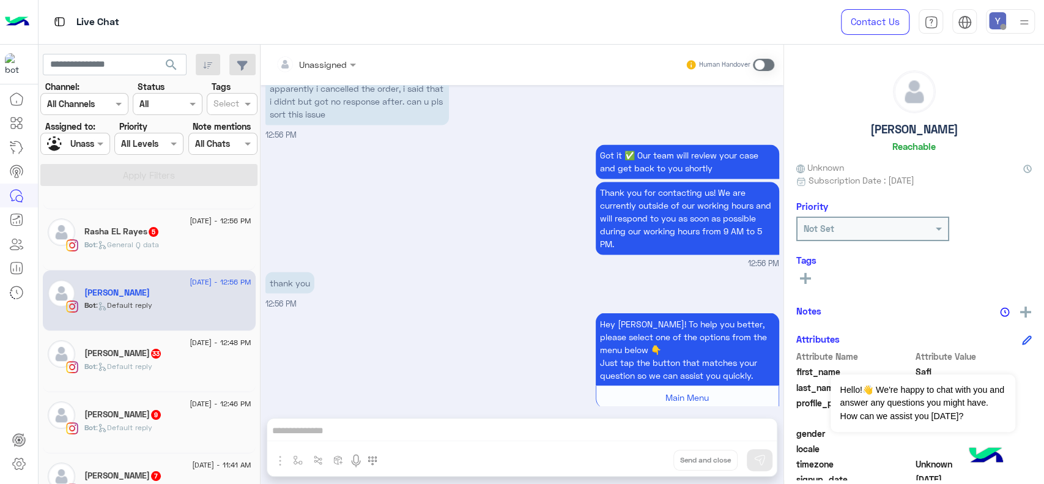
scroll to position [122, 0]
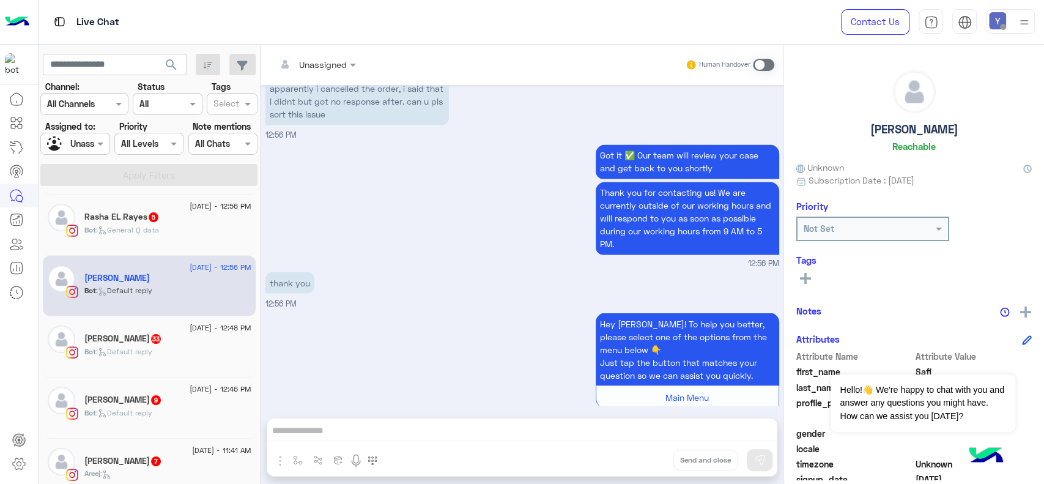
click at [151, 337] on span "33" at bounding box center [156, 339] width 10 height 10
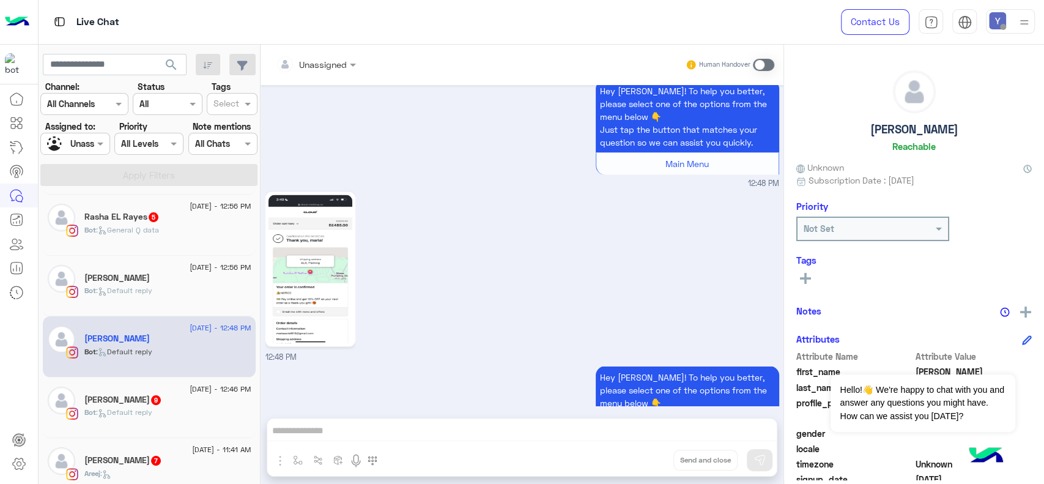
scroll to position [1663, 0]
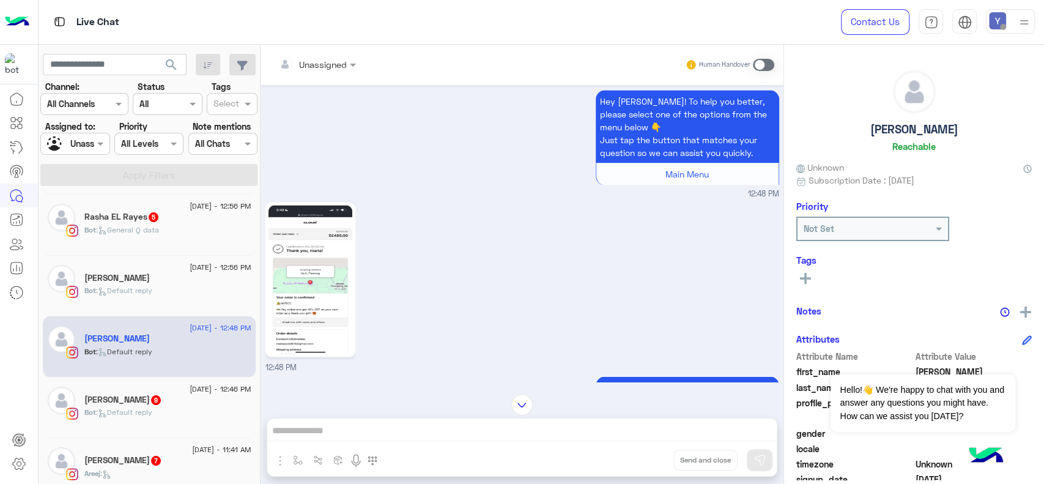
click at [301, 257] on img at bounding box center [310, 279] width 84 height 149
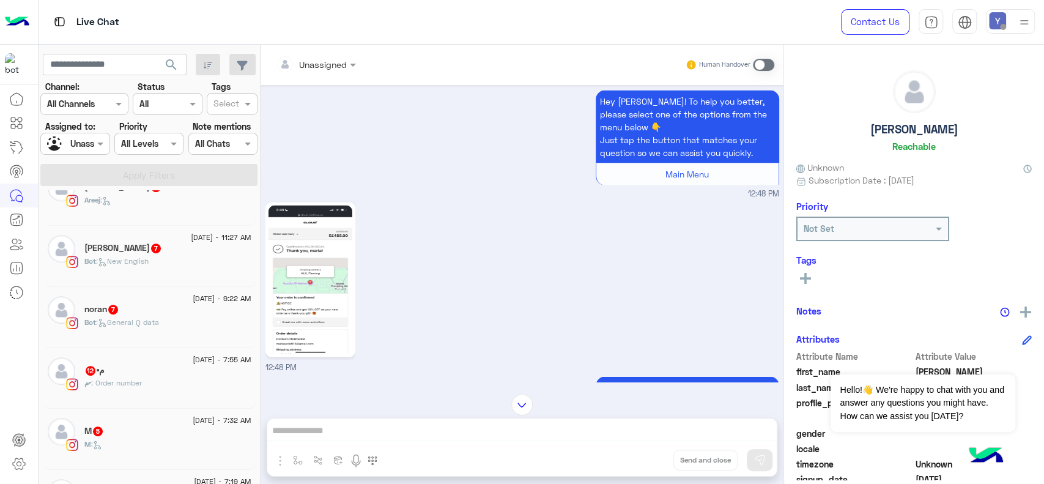
scroll to position [397, 0]
click at [146, 370] on div "م• 12" at bounding box center [167, 370] width 167 height 13
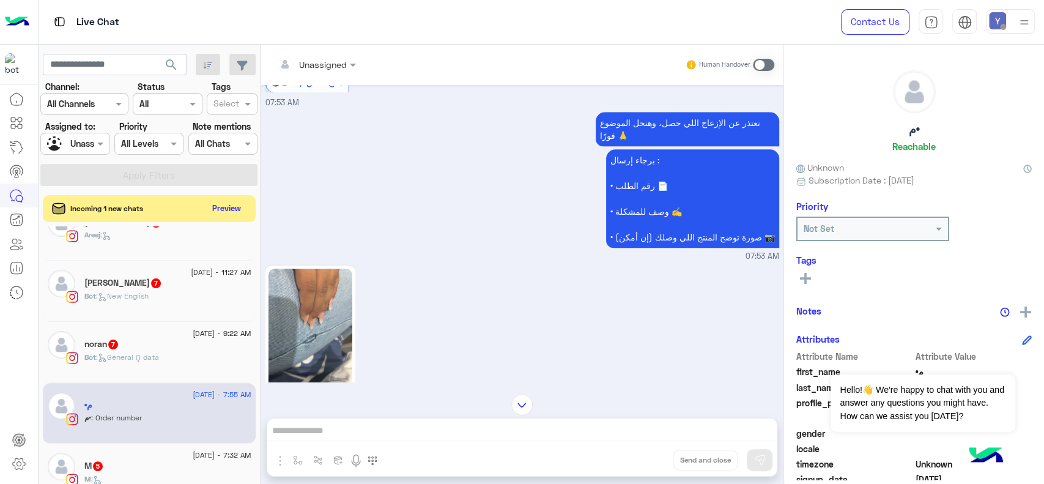
scroll to position [703, 0]
click at [764, 62] on span at bounding box center [763, 65] width 21 height 12
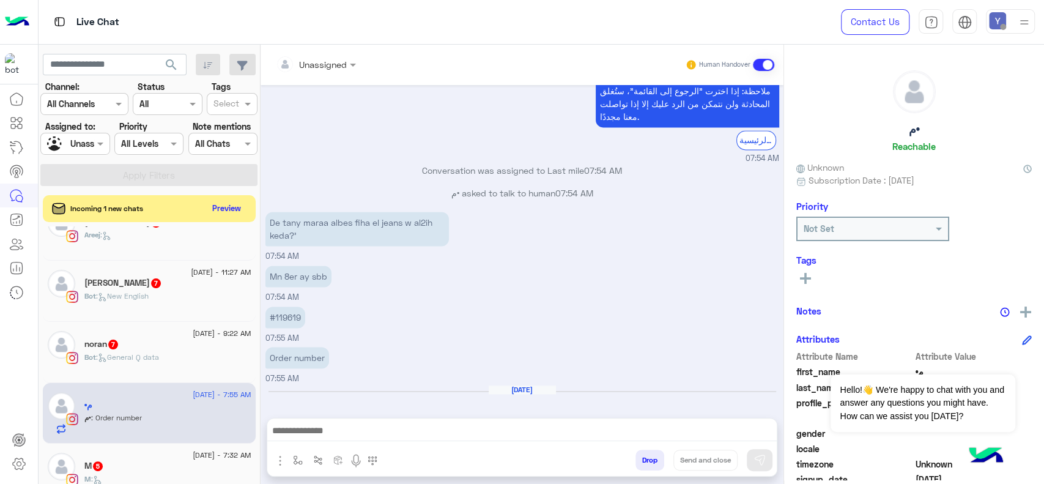
scroll to position [1134, 0]
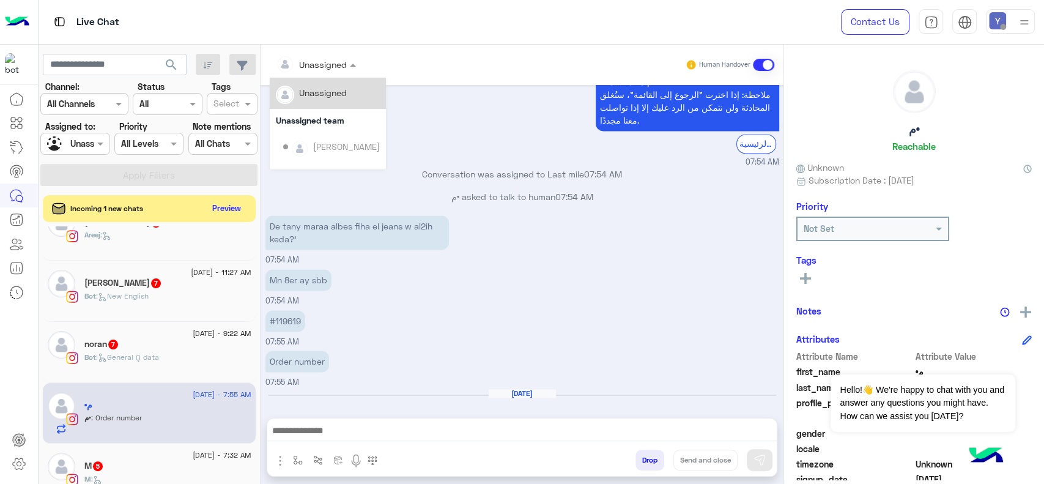
click at [344, 64] on div at bounding box center [316, 64] width 92 height 14
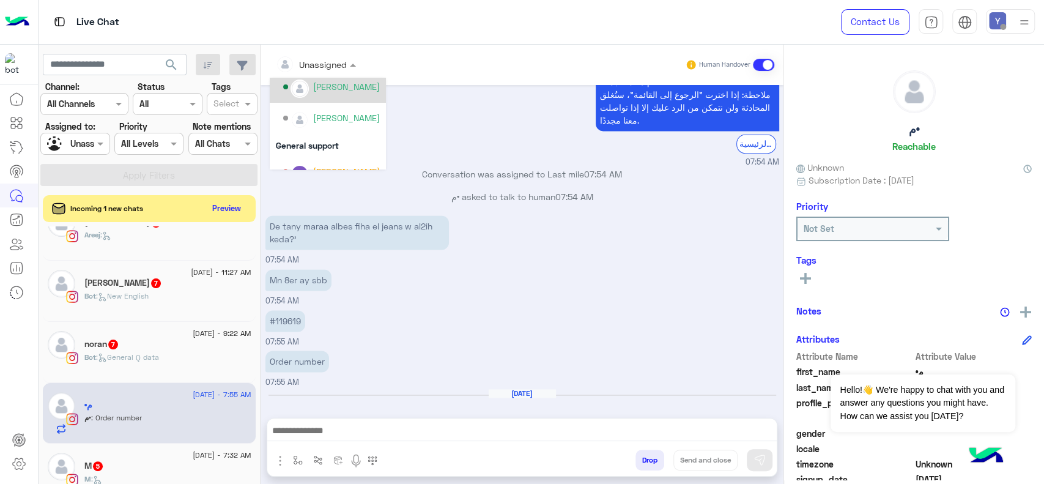
click at [339, 83] on div "Maram Ahmed" at bounding box center [346, 86] width 67 height 13
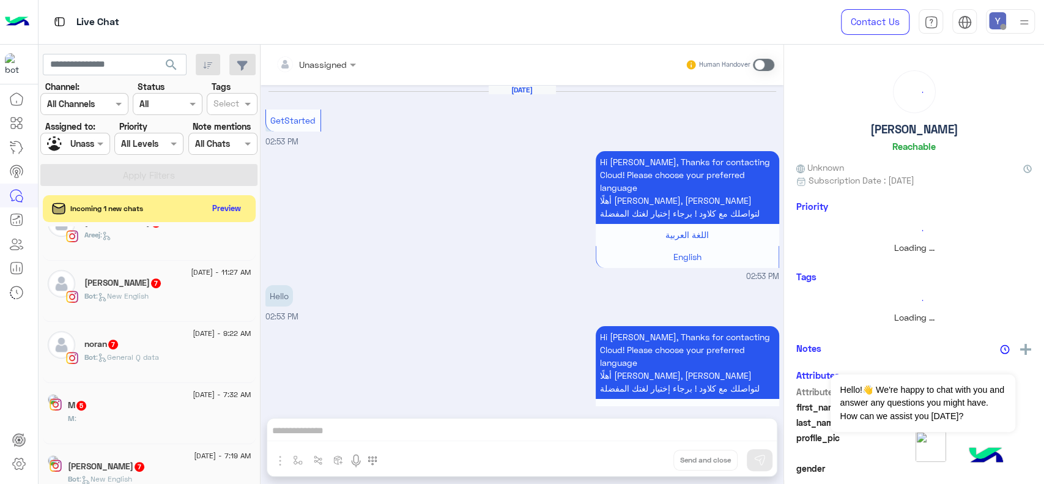
scroll to position [1528, 0]
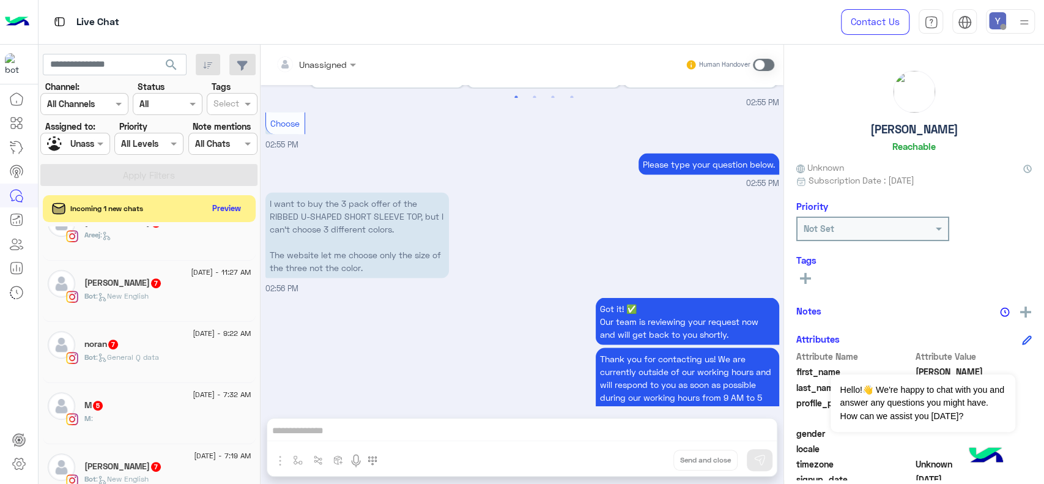
click at [139, 347] on div "noran 7" at bounding box center [167, 345] width 167 height 13
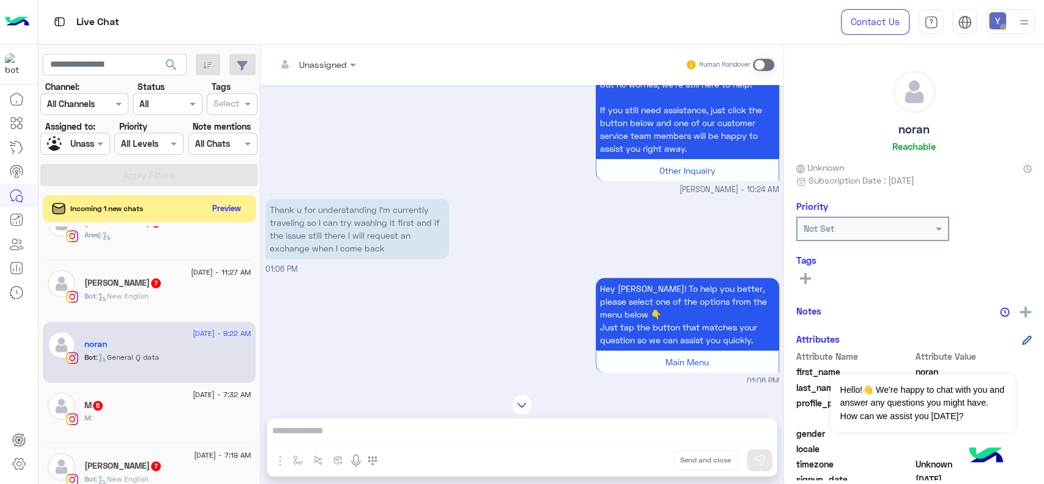
scroll to position [265, 0]
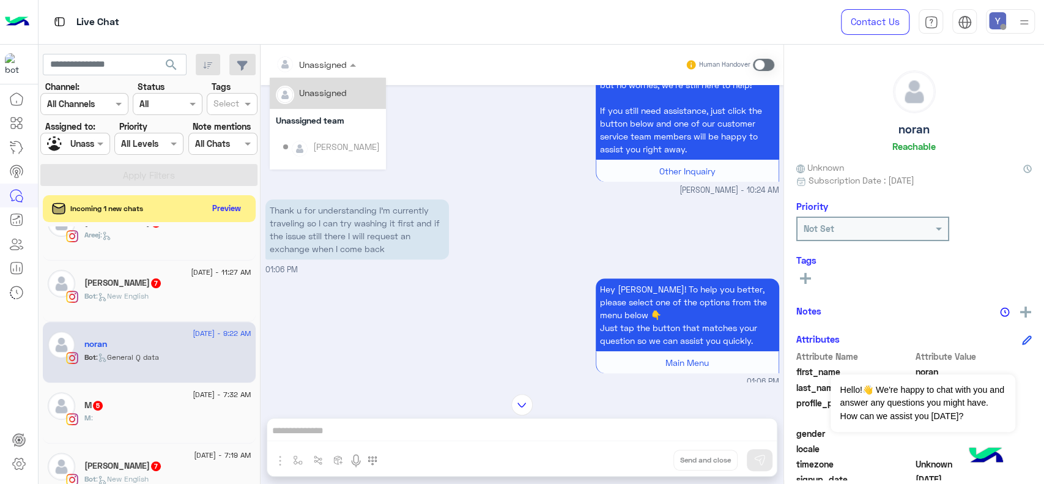
click at [341, 68] on div at bounding box center [316, 64] width 92 height 14
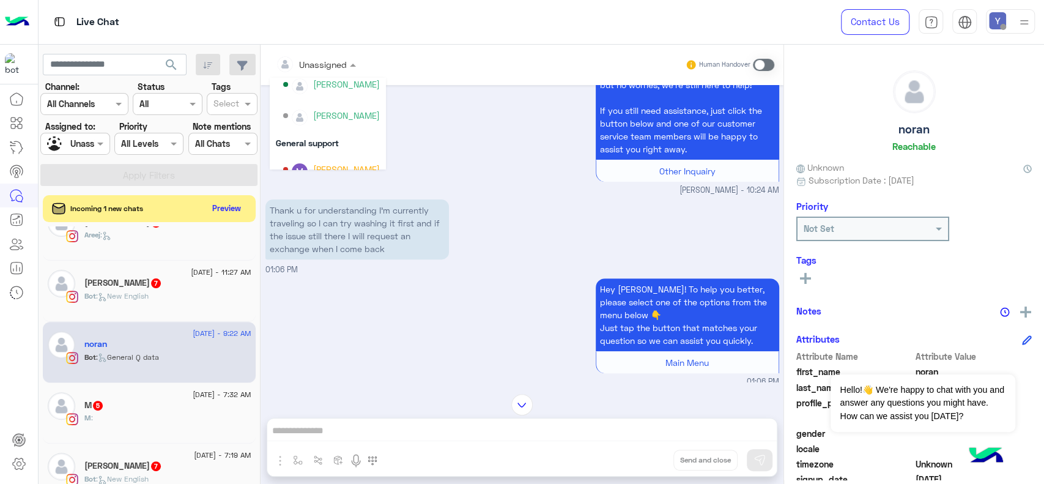
scroll to position [234, 0]
click at [350, 89] on div "Maram Ahmed" at bounding box center [346, 82] width 67 height 13
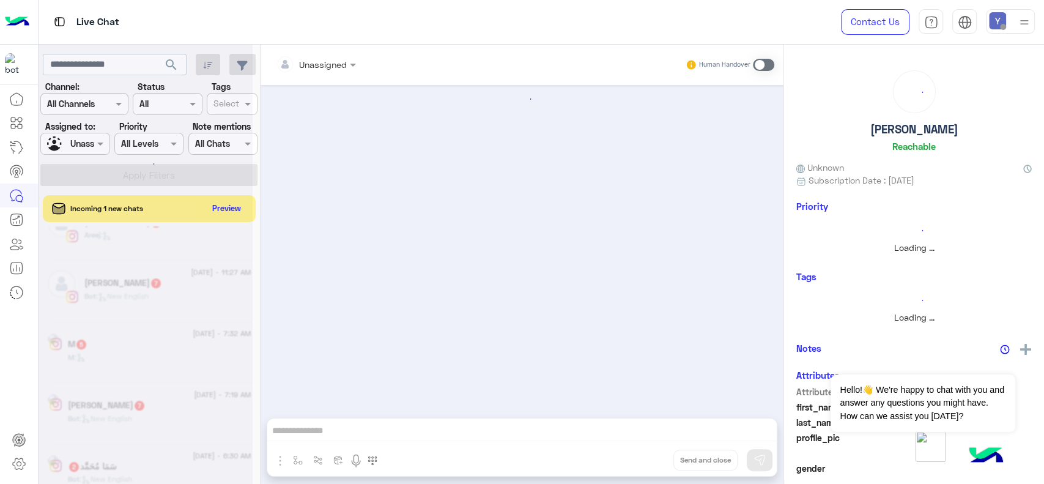
scroll to position [1528, 0]
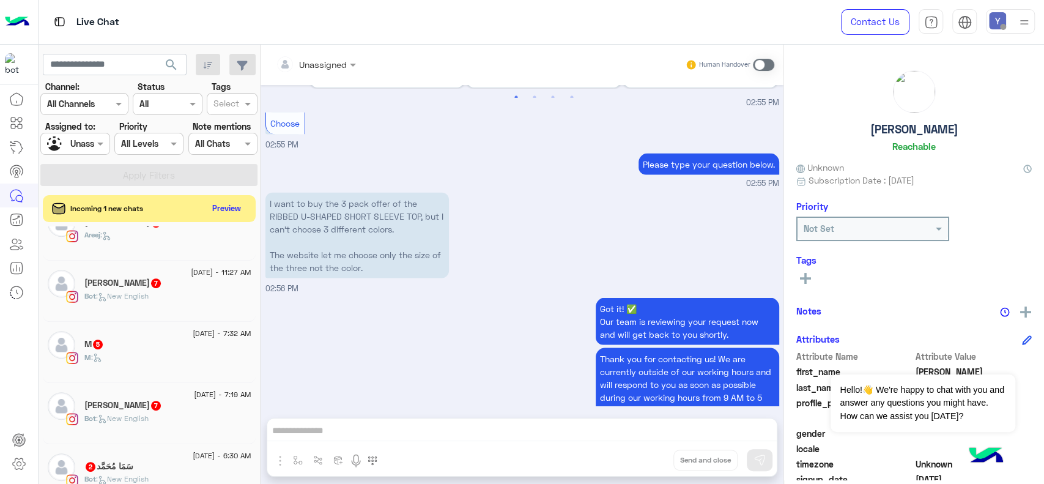
click at [148, 287] on div "Farida Sabri 7" at bounding box center [167, 284] width 167 height 13
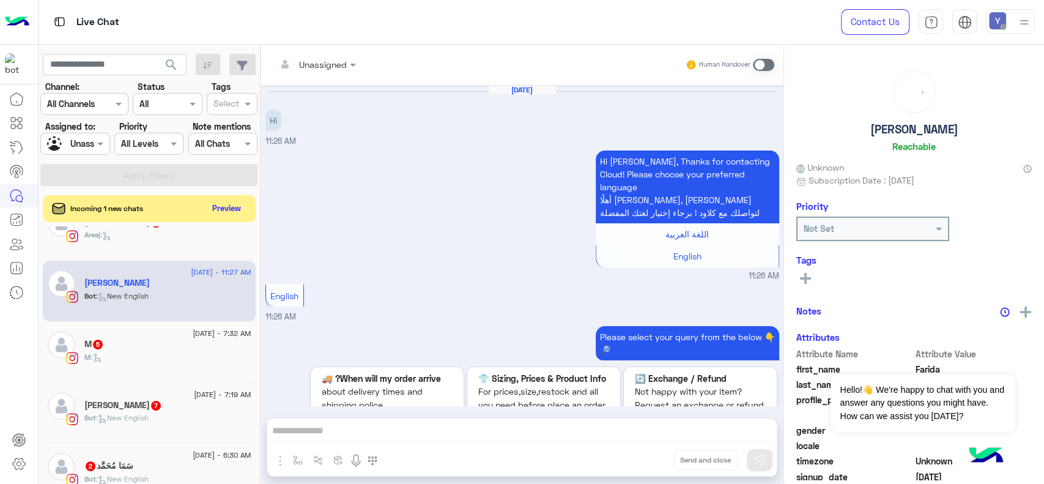
scroll to position [939, 0]
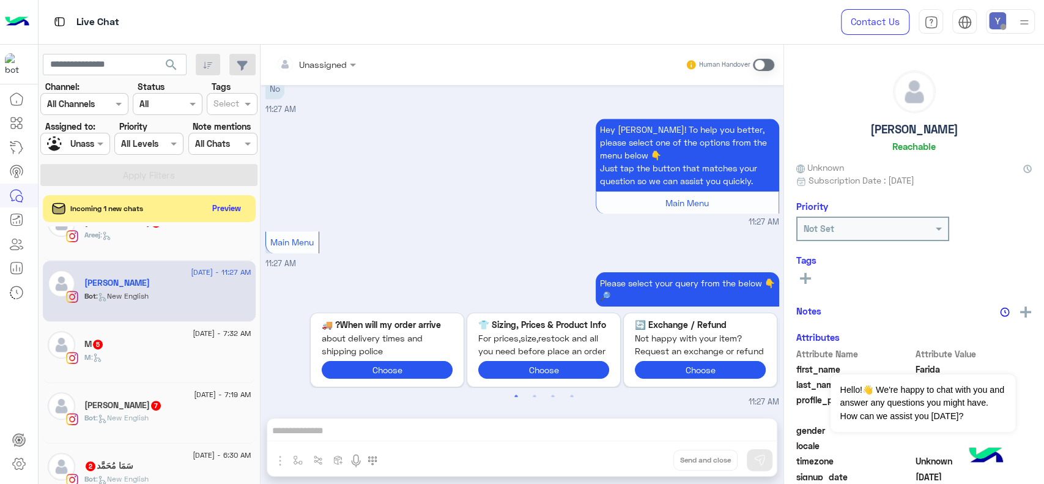
click at [142, 246] on div "Areej :" at bounding box center [167, 239] width 167 height 21
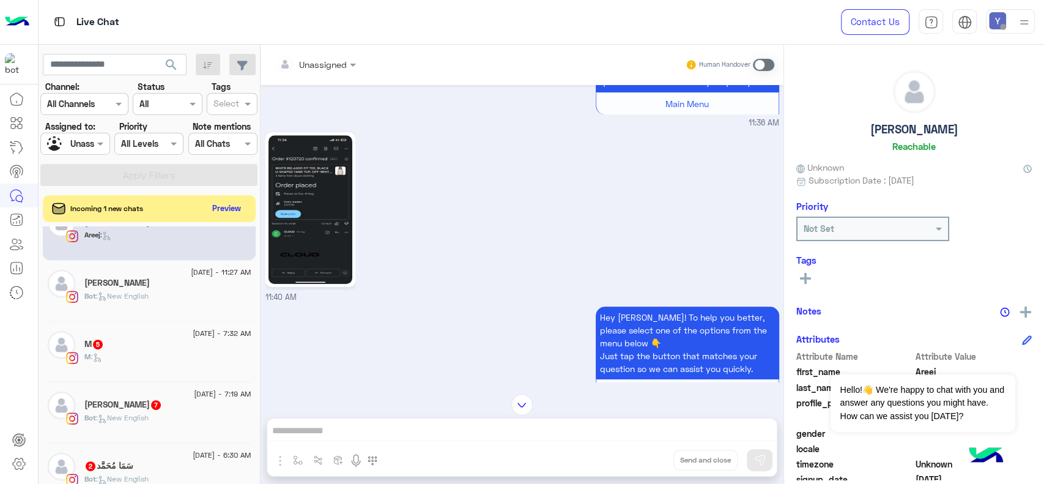
scroll to position [708, 0]
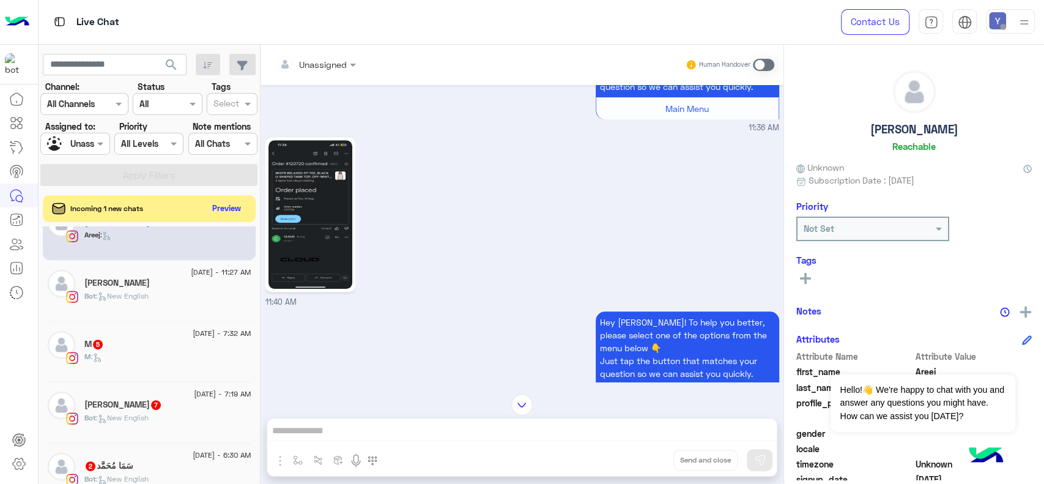
click at [108, 346] on div "M 5" at bounding box center [167, 345] width 167 height 13
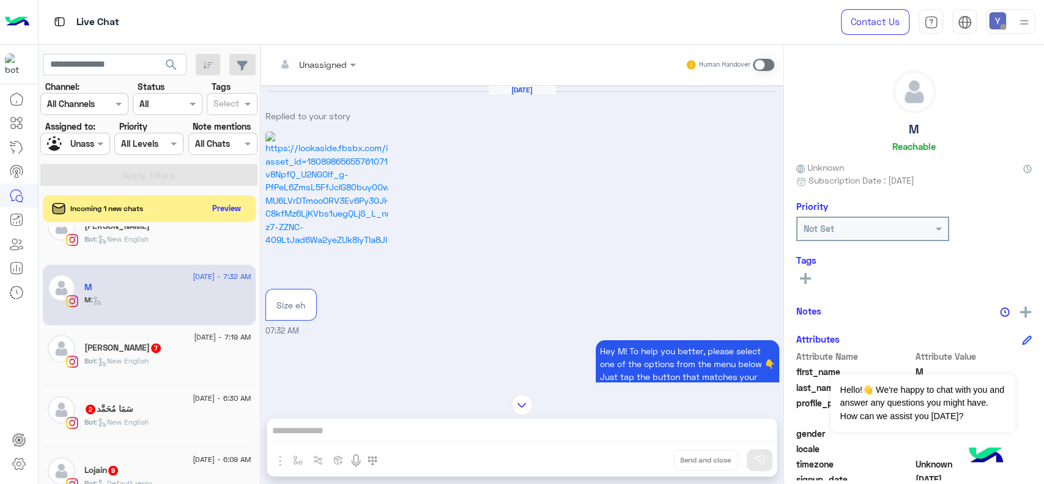
scroll to position [454, 0]
click at [152, 348] on div "Shaza Ali 7" at bounding box center [167, 348] width 167 height 13
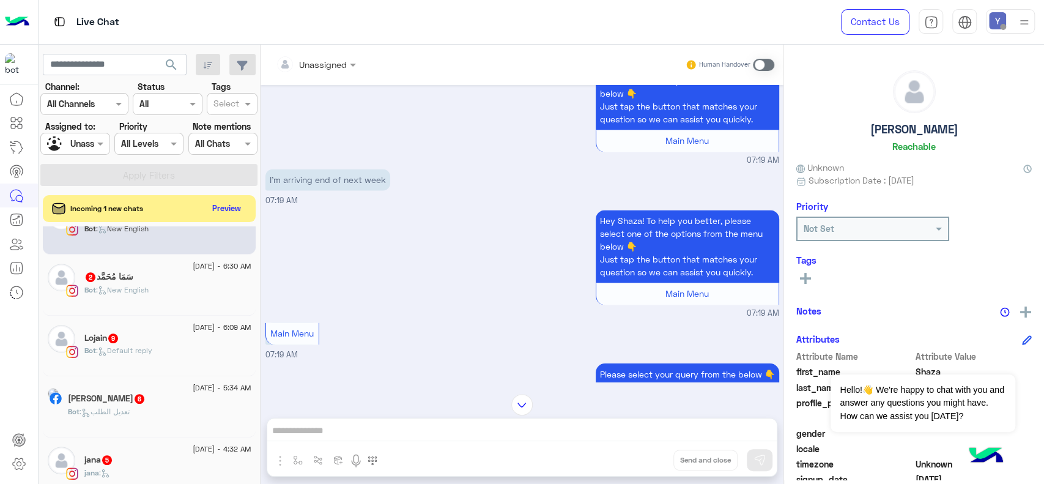
scroll to position [586, 0]
click at [110, 287] on span ": New English" at bounding box center [122, 288] width 53 height 9
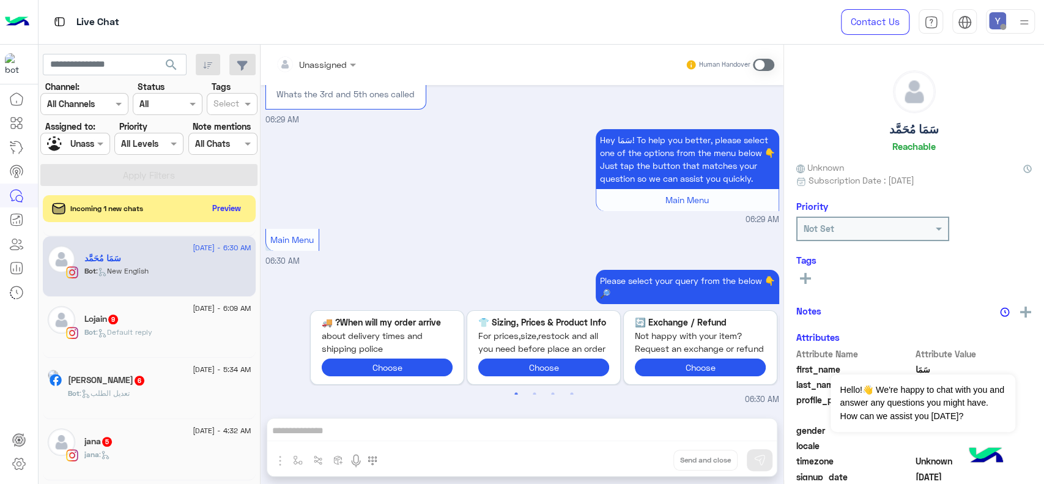
scroll to position [607, 0]
click at [130, 387] on span ": تعديل الطلب" at bounding box center [104, 389] width 50 height 9
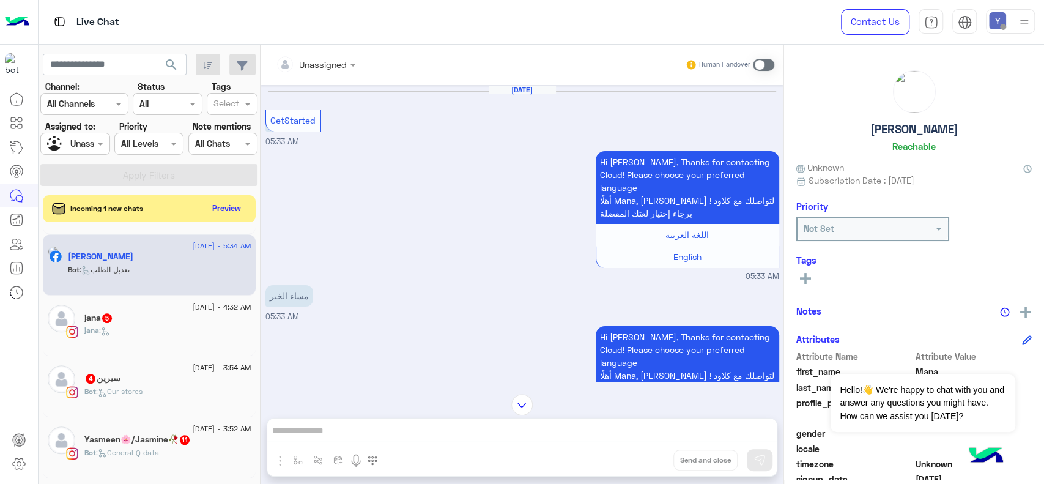
scroll to position [729, 0]
click at [131, 317] on div "jana 5" at bounding box center [167, 317] width 167 height 13
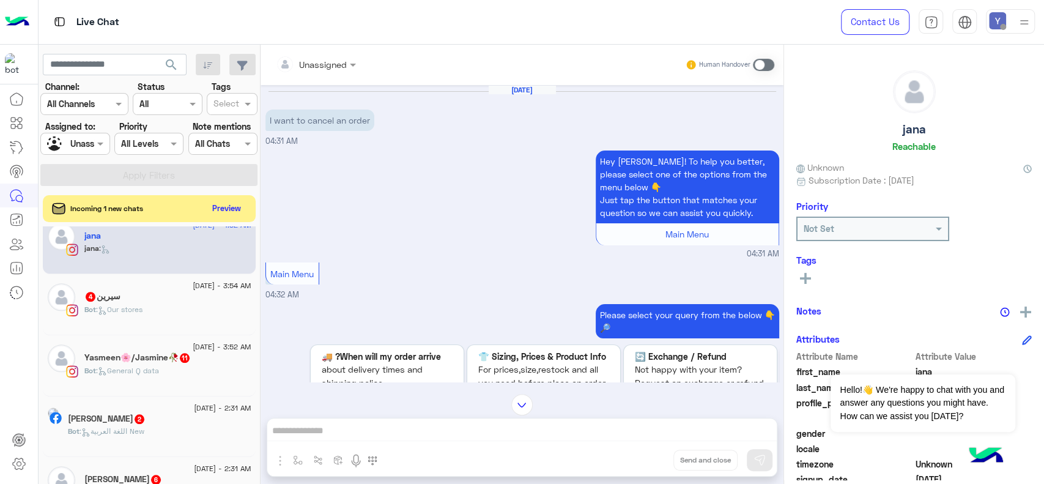
click at [152, 306] on div "Bot : Our stores" at bounding box center [167, 314] width 167 height 21
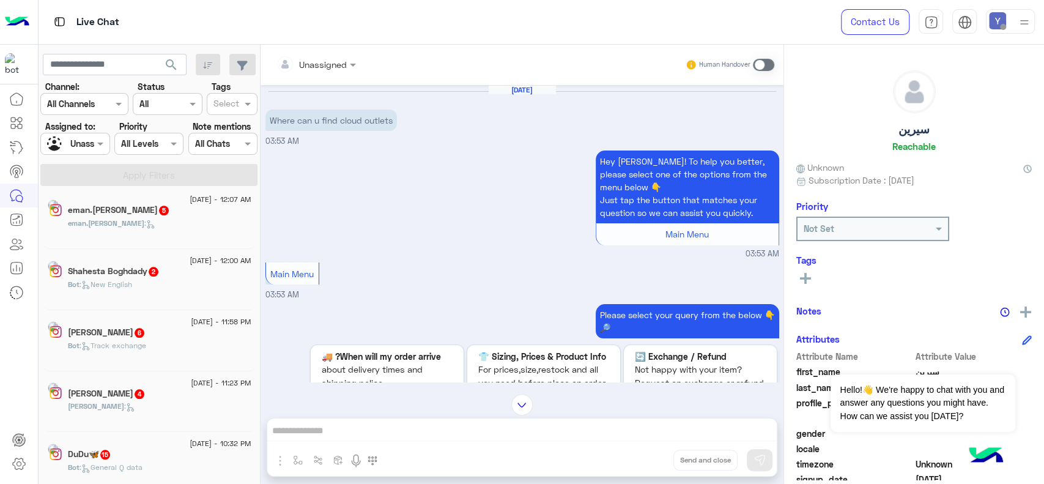
scroll to position [6, 0]
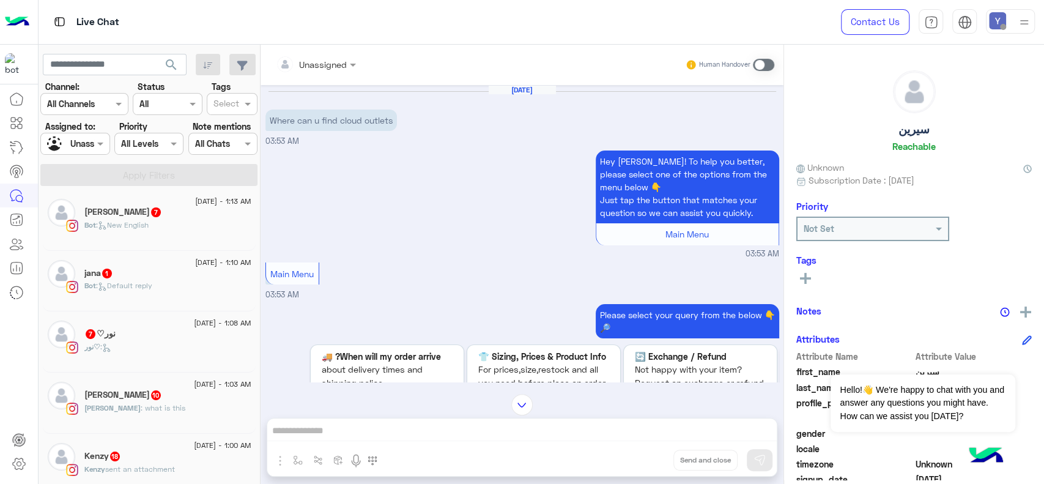
click at [135, 220] on span ": New English" at bounding box center [122, 224] width 53 height 9
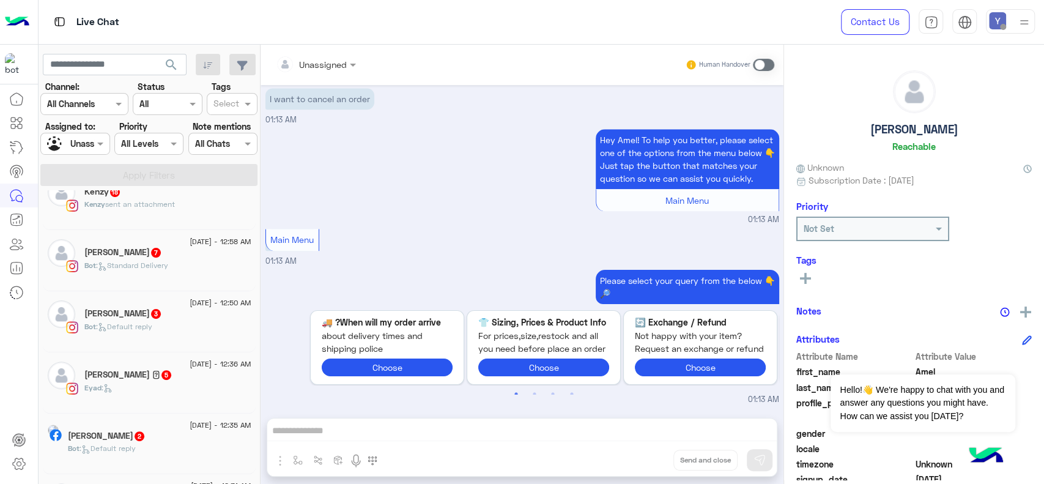
scroll to position [272, 0]
click at [131, 251] on div "mona 7" at bounding box center [167, 251] width 167 height 13
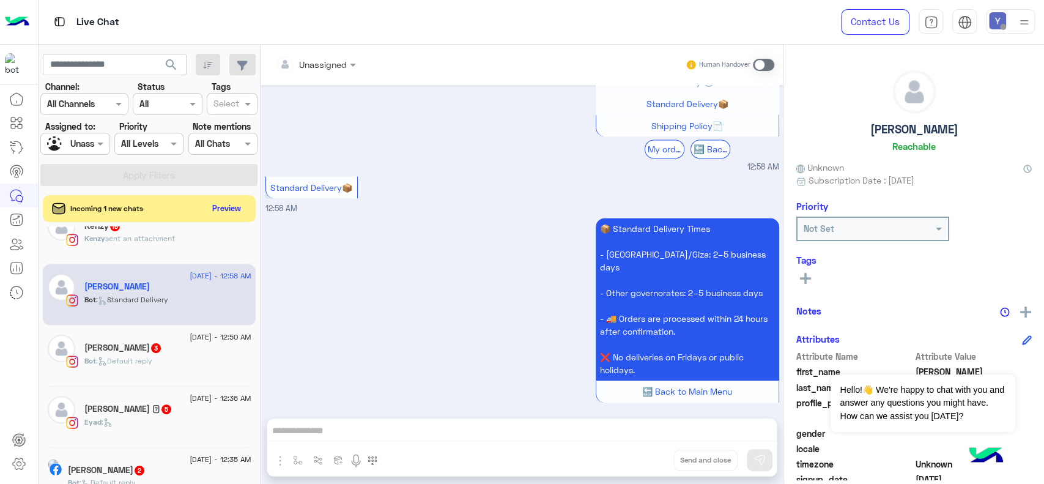
scroll to position [1187, 0]
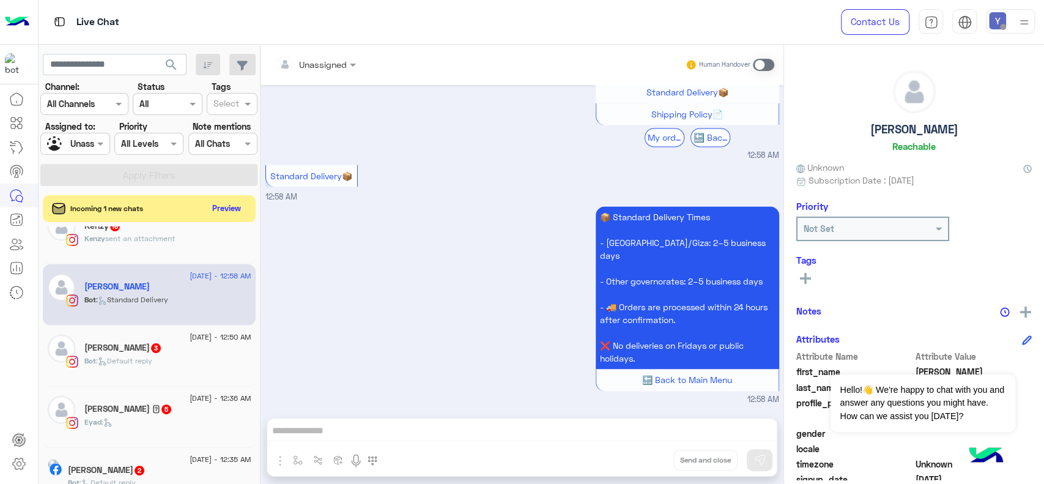
click at [128, 353] on h5 "Nevine Hammouda 3" at bounding box center [123, 347] width 78 height 10
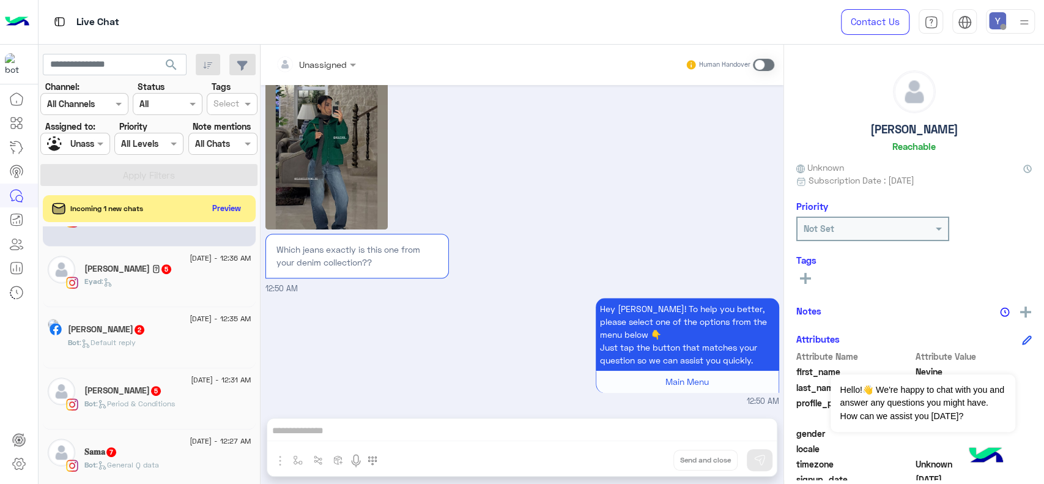
scroll to position [413, 0]
click at [142, 322] on div "22 August - 12:35 AM" at bounding box center [159, 318] width 183 height 8
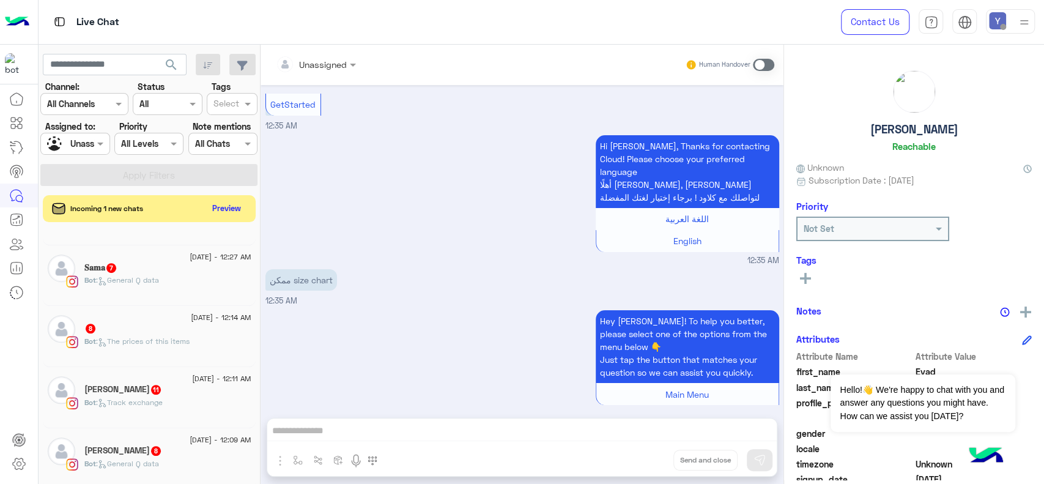
scroll to position [596, 0]
click at [161, 395] on div "Rana Ibrahim 11" at bounding box center [167, 389] width 167 height 13
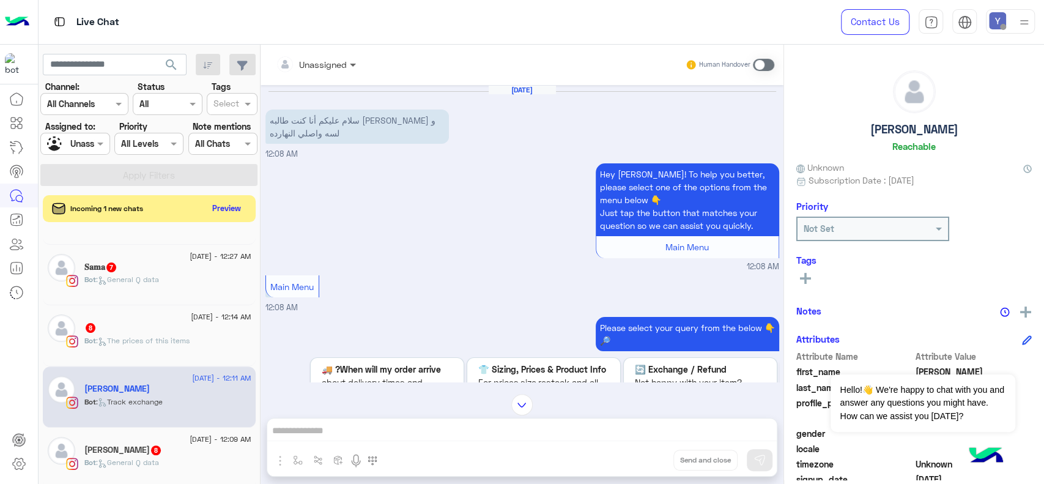
click at [348, 60] on span at bounding box center [354, 64] width 15 height 13
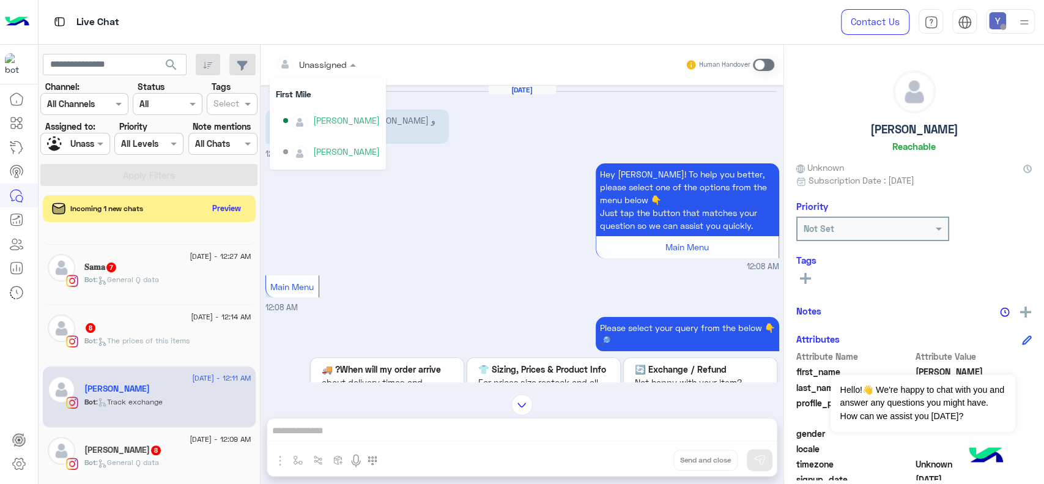
scroll to position [201, 0]
click at [347, 124] on div "Maram Ahmed" at bounding box center [331, 116] width 97 height 21
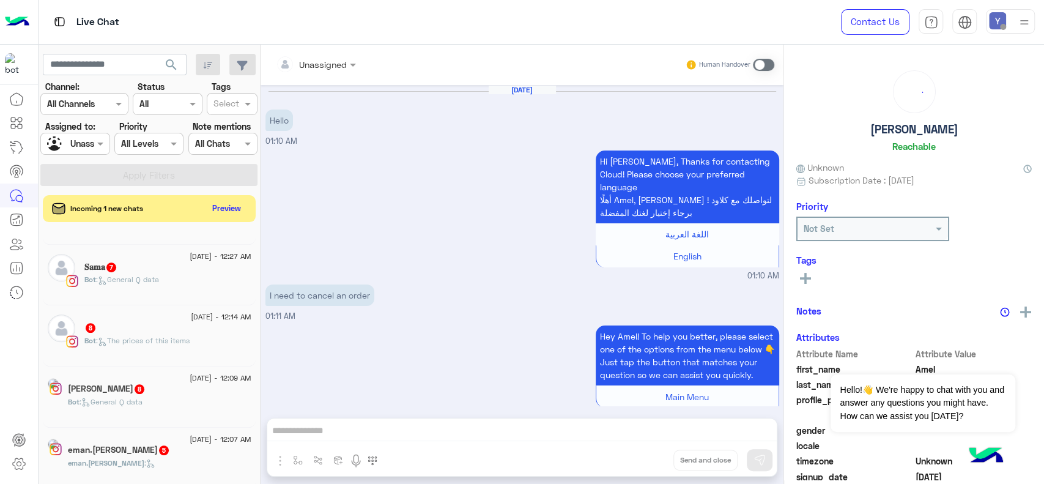
scroll to position [926, 0]
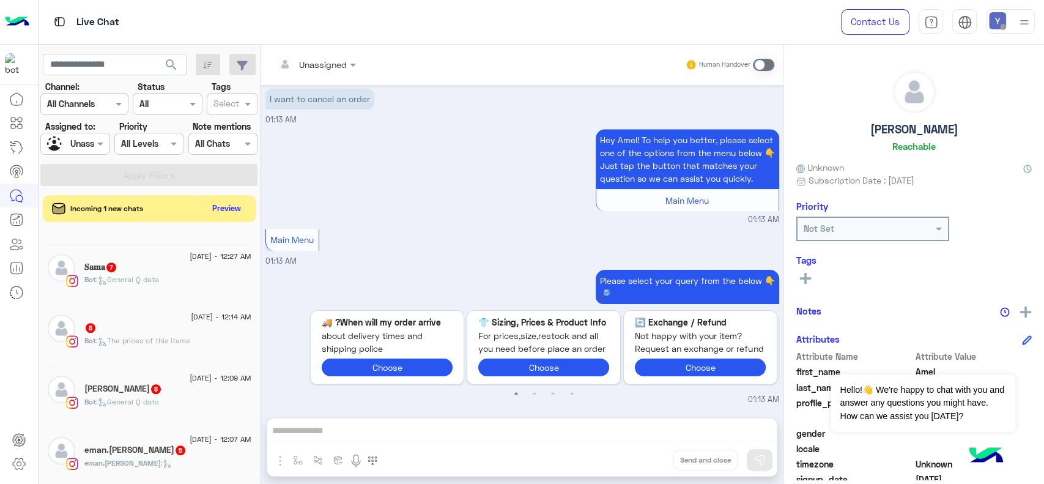
click at [176, 455] on span "5" at bounding box center [181, 450] width 10 height 10
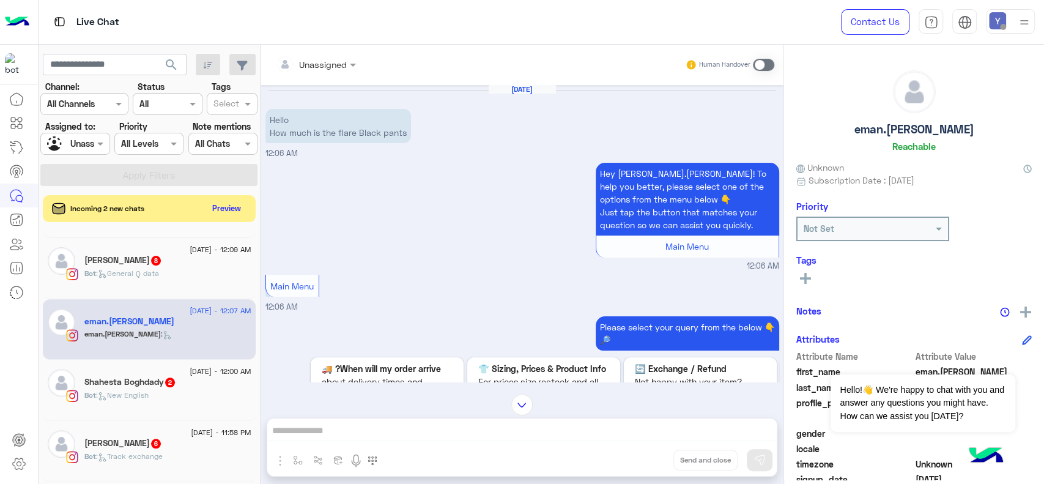
scroll to position [720, 0]
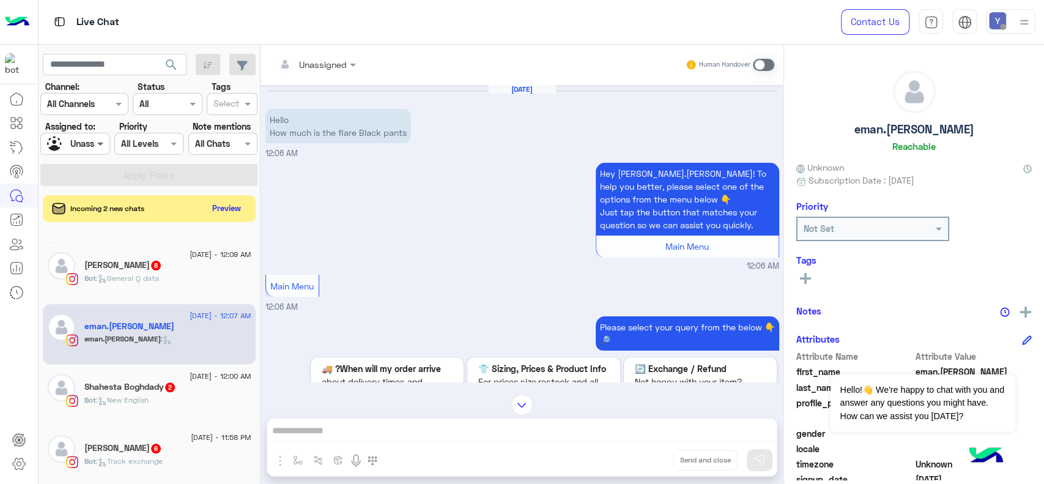
click at [97, 144] on span at bounding box center [101, 143] width 15 height 13
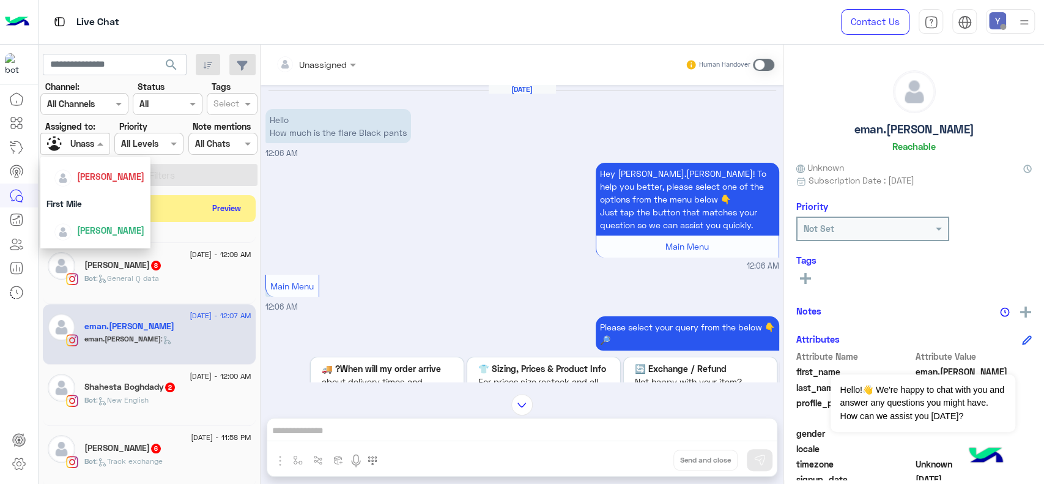
scroll to position [271, 0]
click at [116, 227] on span "Marex George" at bounding box center [110, 232] width 67 height 10
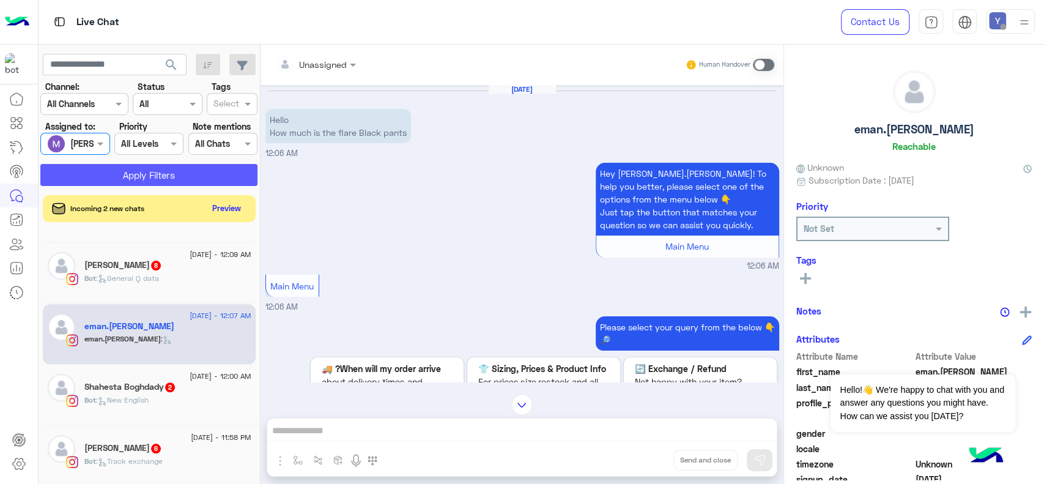
click at [128, 172] on button "Apply Filters" at bounding box center [148, 175] width 217 height 22
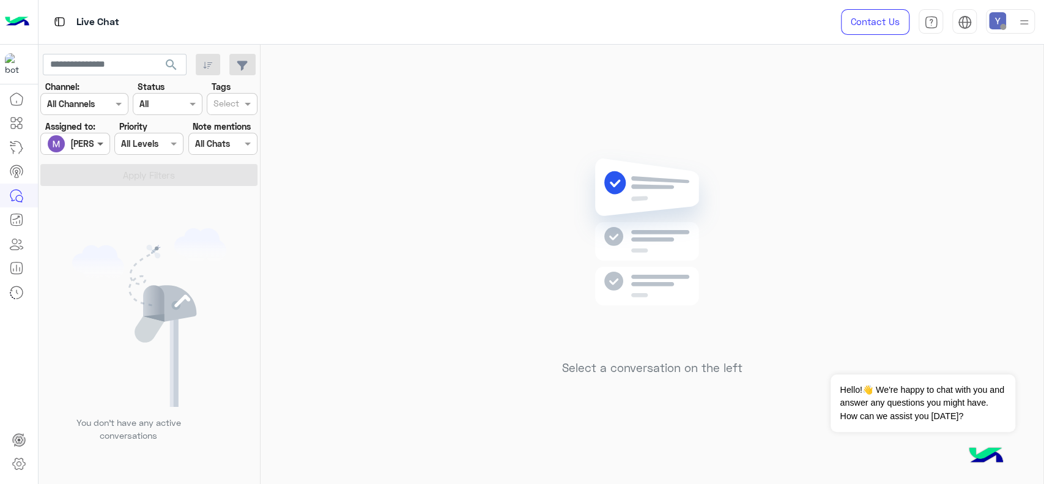
click at [100, 145] on span at bounding box center [101, 143] width 15 height 13
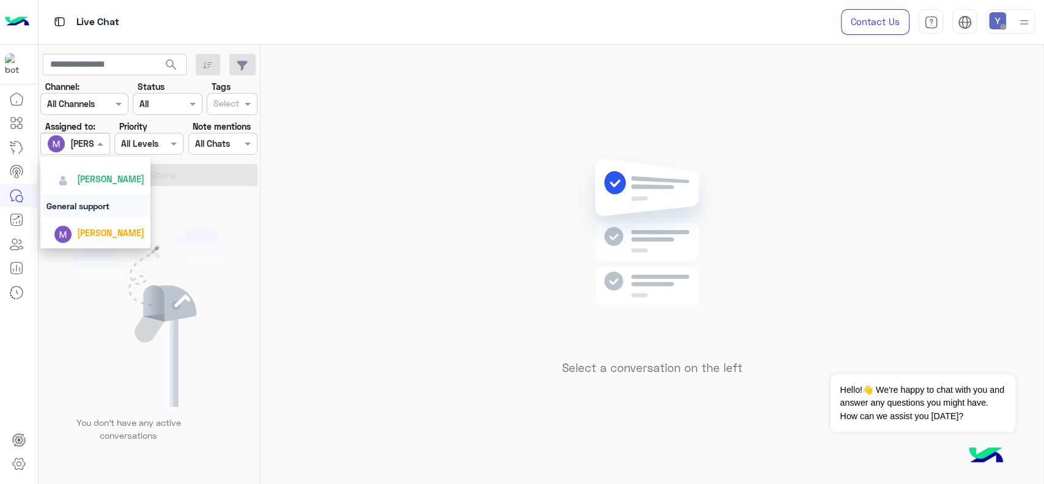
click at [100, 203] on div "General support" at bounding box center [95, 205] width 110 height 23
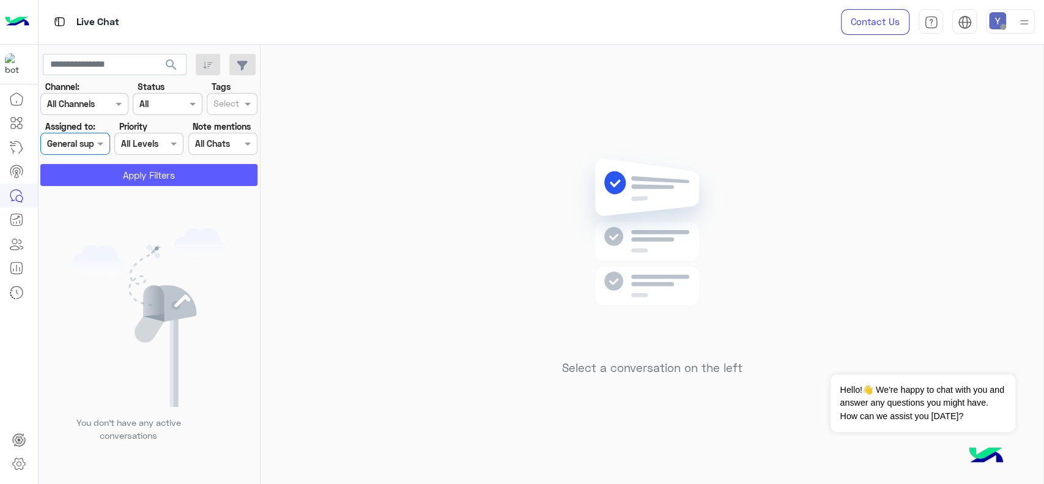
click at [137, 175] on button "Apply Filters" at bounding box center [148, 175] width 217 height 22
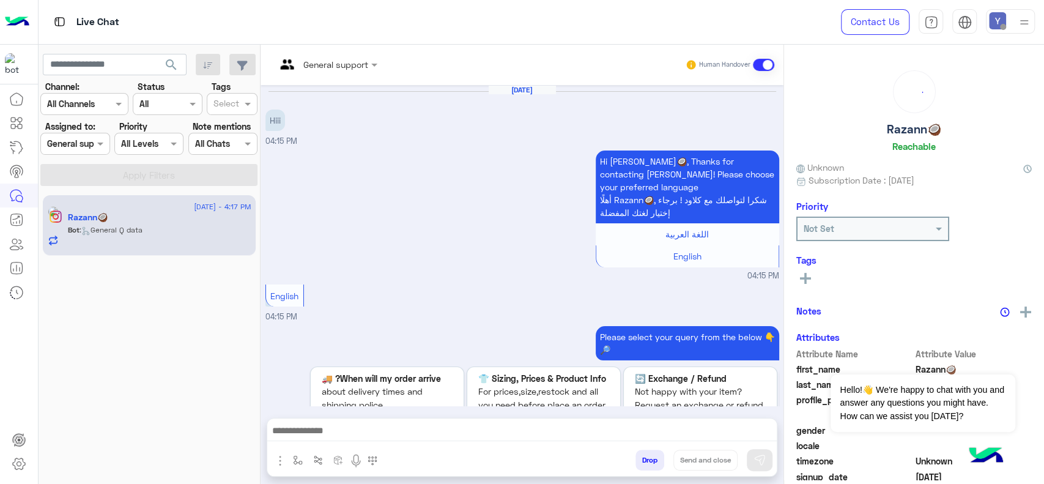
scroll to position [1288, 0]
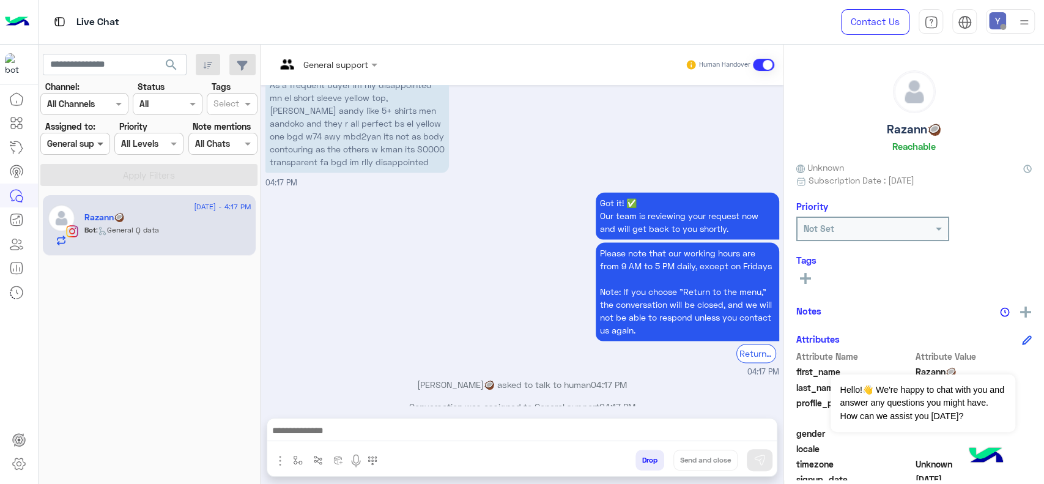
click at [96, 142] on span at bounding box center [101, 143] width 15 height 13
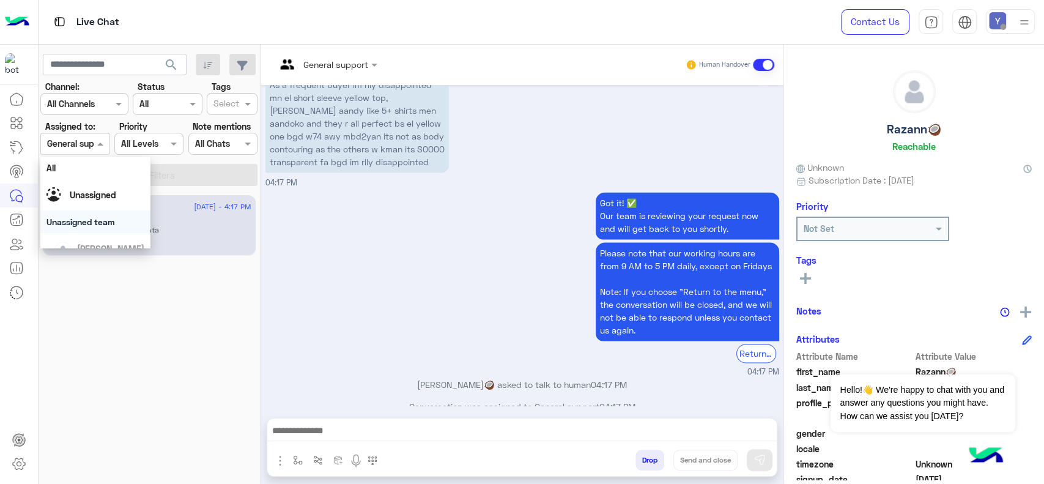
scroll to position [271, 0]
click at [91, 230] on span "Marex George" at bounding box center [110, 232] width 67 height 10
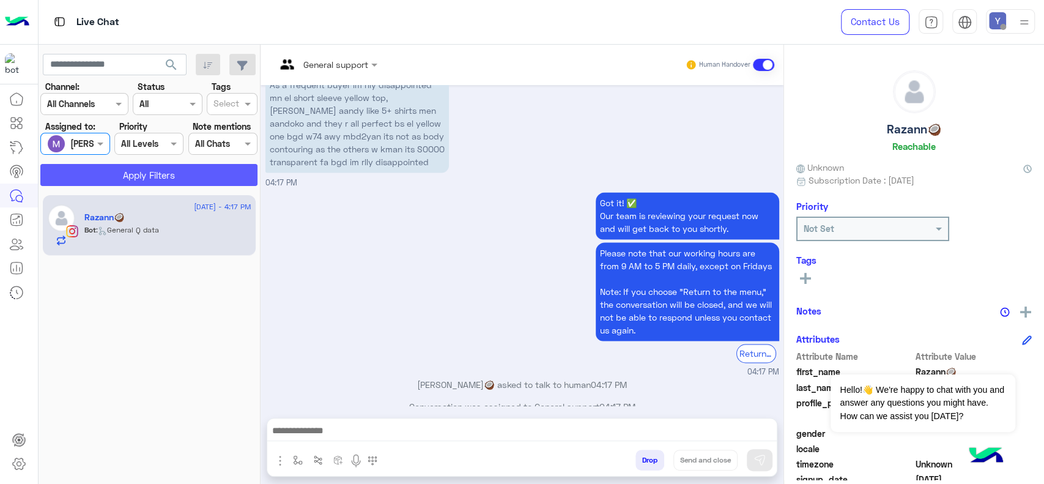
click at [158, 178] on button "Apply Filters" at bounding box center [148, 175] width 217 height 22
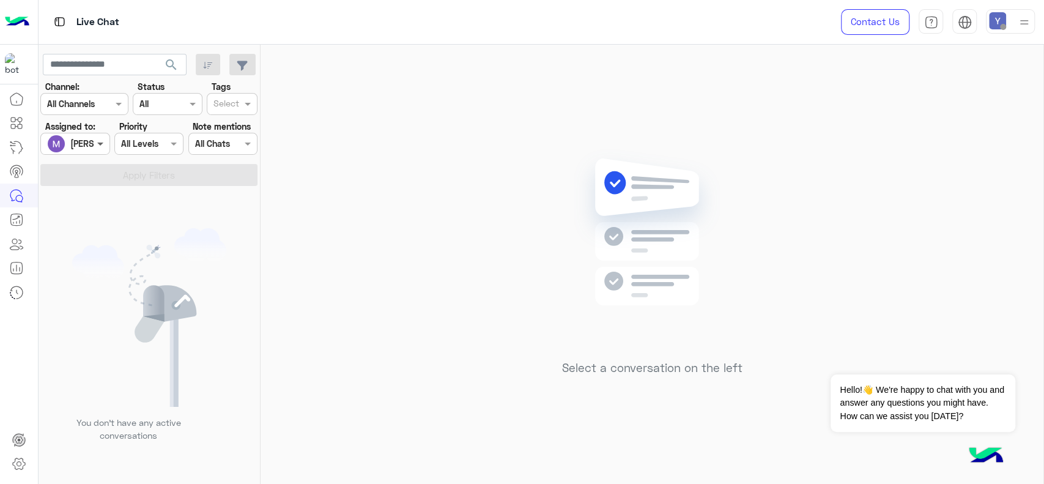
click at [101, 143] on span at bounding box center [101, 143] width 15 height 13
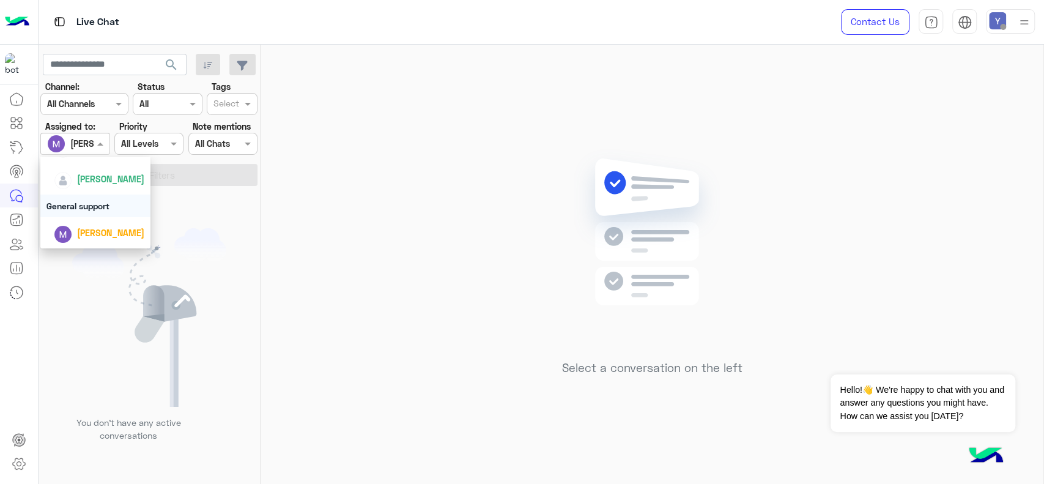
click at [76, 201] on div "General support" at bounding box center [95, 205] width 110 height 23
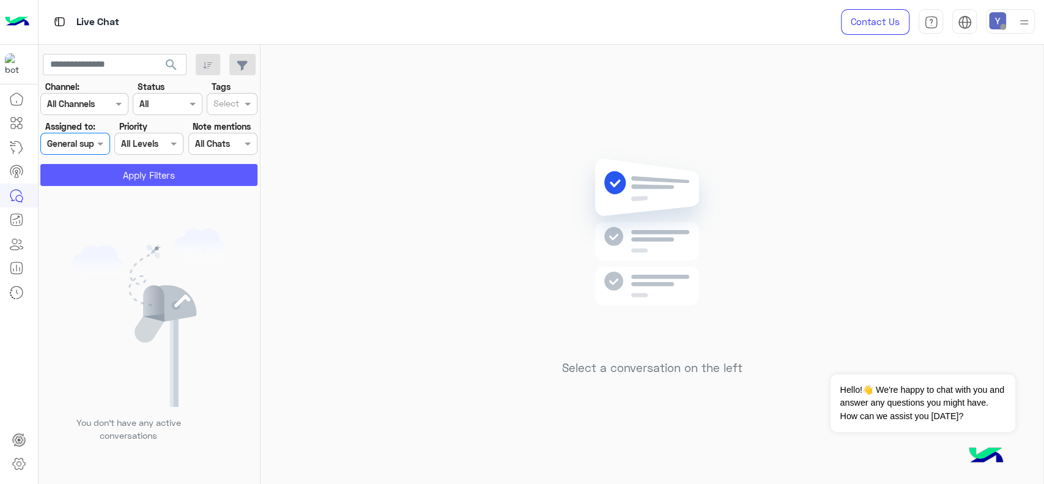
click at [128, 177] on button "Apply Filters" at bounding box center [148, 175] width 217 height 22
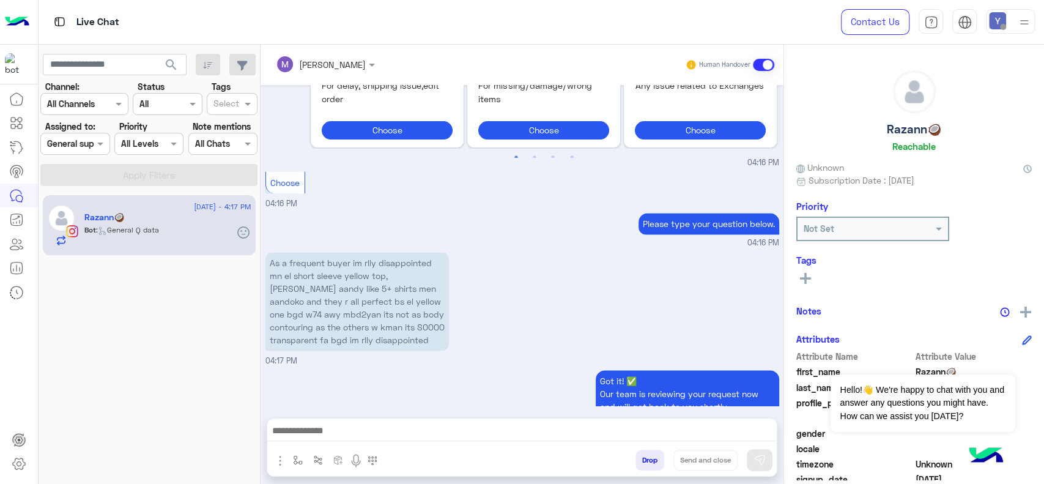
scroll to position [1288, 0]
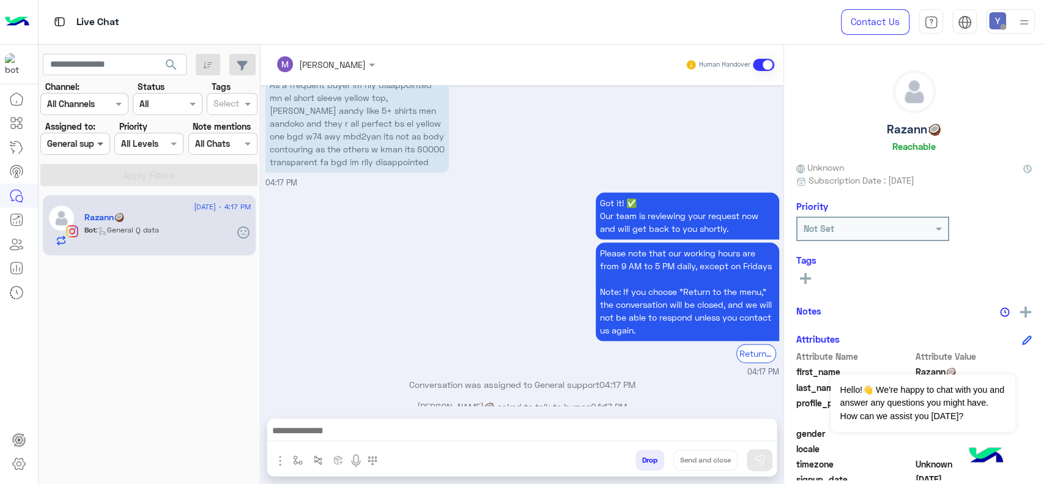
click at [103, 138] on span at bounding box center [101, 143] width 15 height 13
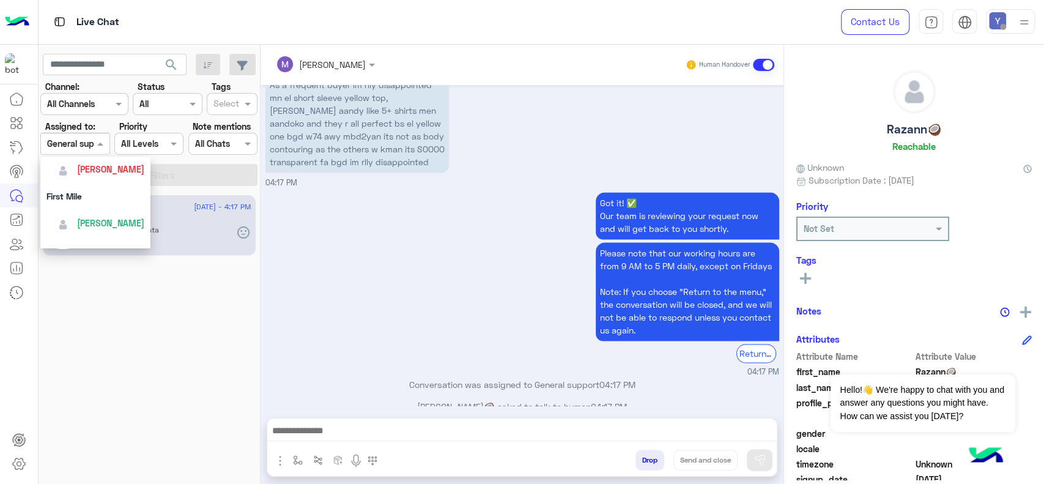
scroll to position [203, 0]
click at [109, 159] on span "Jana Aboelseoud" at bounding box center [110, 162] width 67 height 10
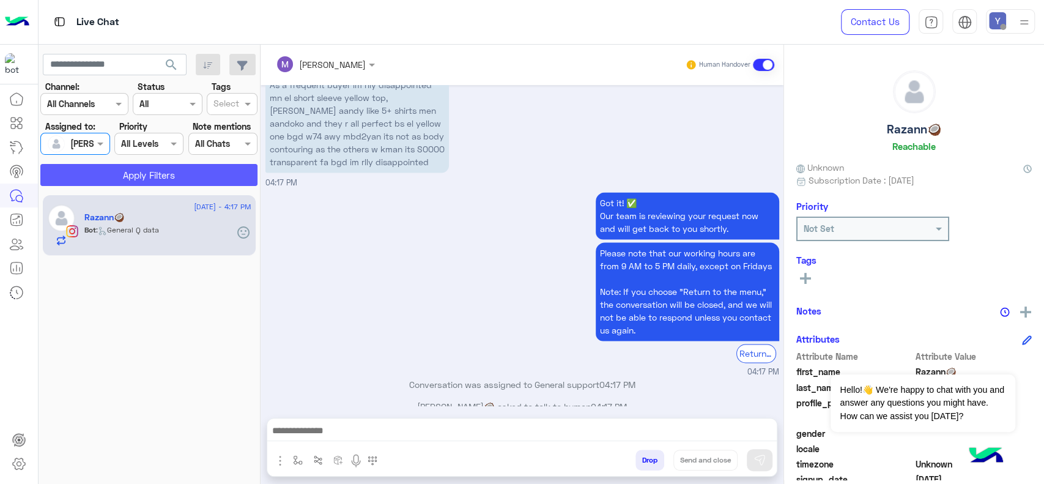
click at [128, 178] on button "Apply Filters" at bounding box center [148, 175] width 217 height 22
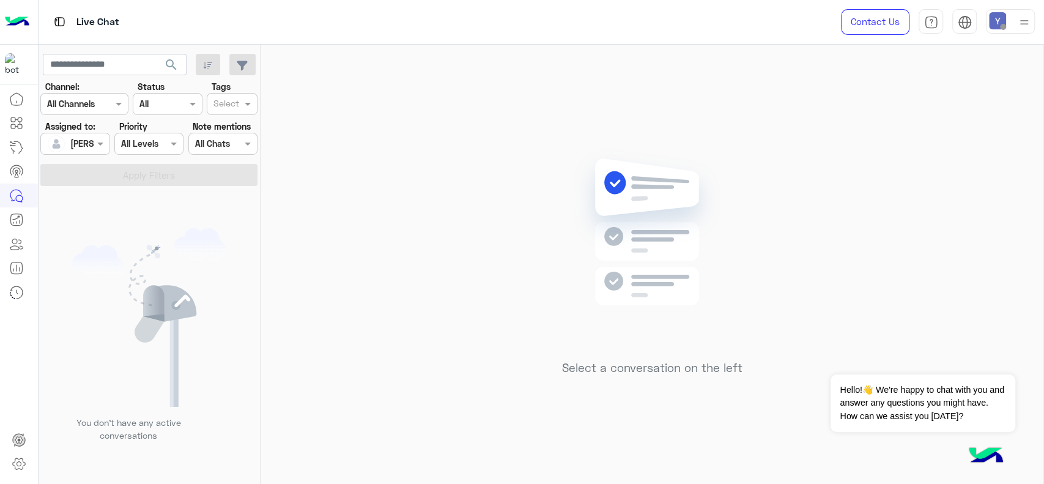
click at [89, 145] on div at bounding box center [75, 143] width 68 height 14
click at [79, 164] on div "Last mile" at bounding box center [95, 163] width 110 height 23
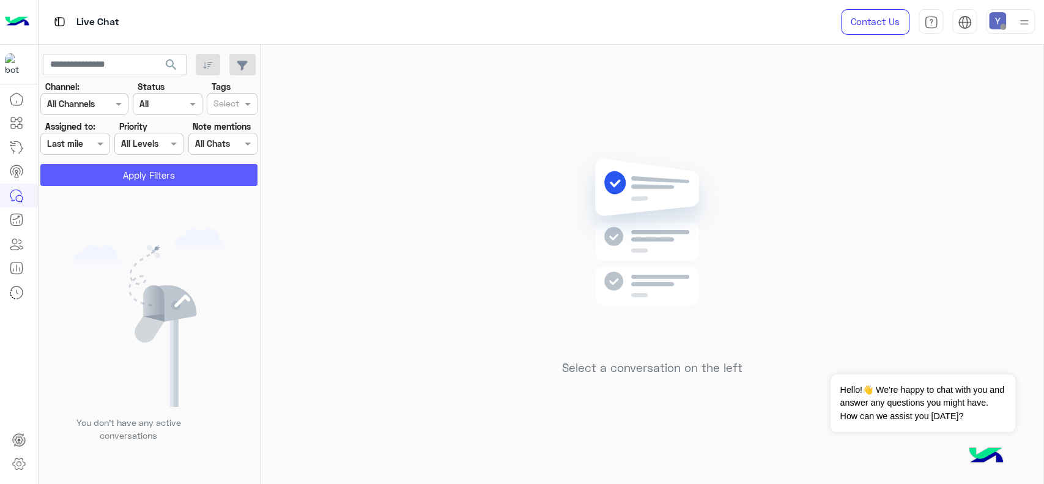
click at [106, 169] on button "Apply Filters" at bounding box center [148, 175] width 217 height 22
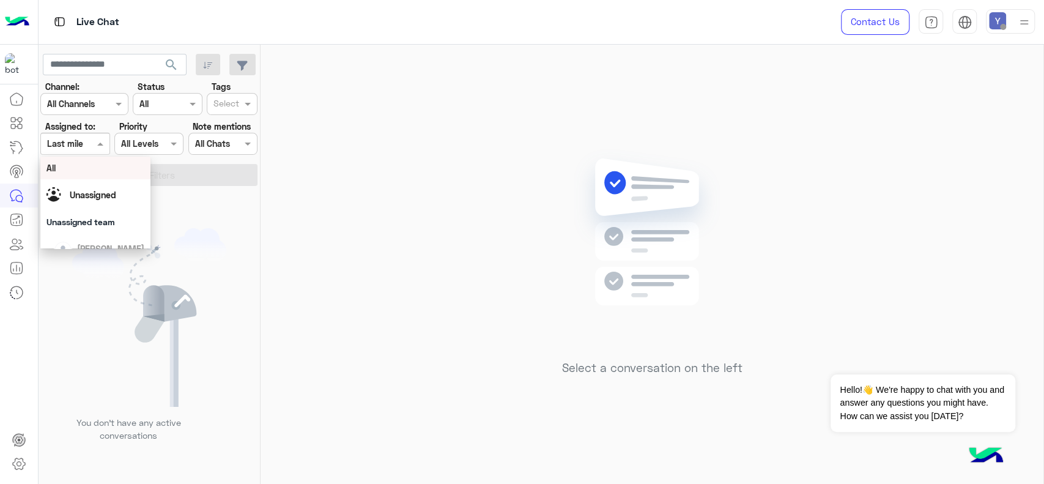
click at [97, 134] on div "Assigned on Last mile" at bounding box center [74, 144] width 69 height 22
click at [76, 169] on div "All" at bounding box center [95, 167] width 98 height 13
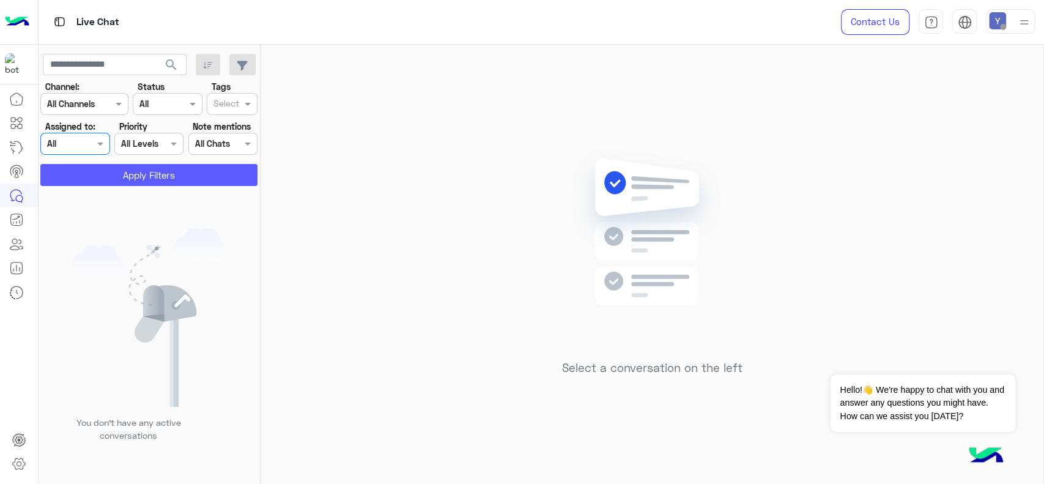
click at [181, 169] on button "Apply Filters" at bounding box center [148, 175] width 217 height 22
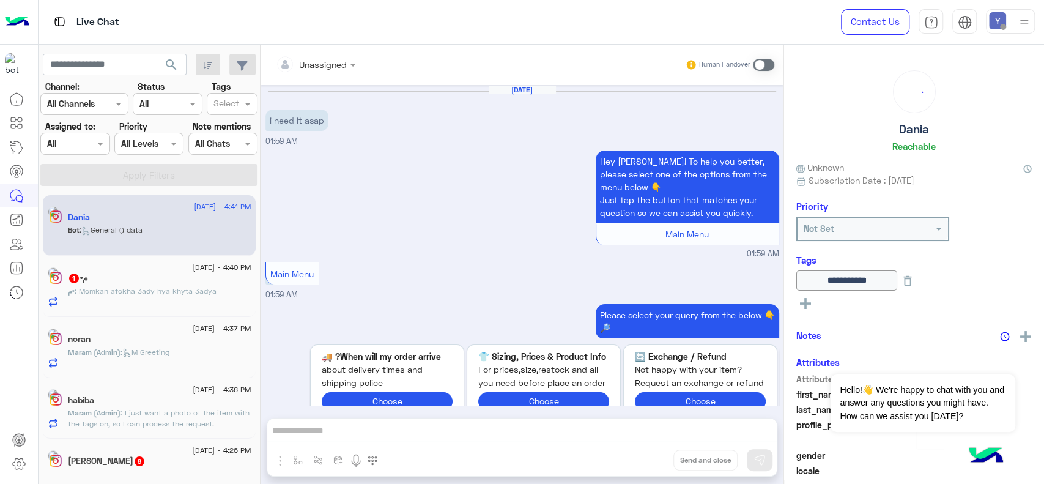
scroll to position [1270, 0]
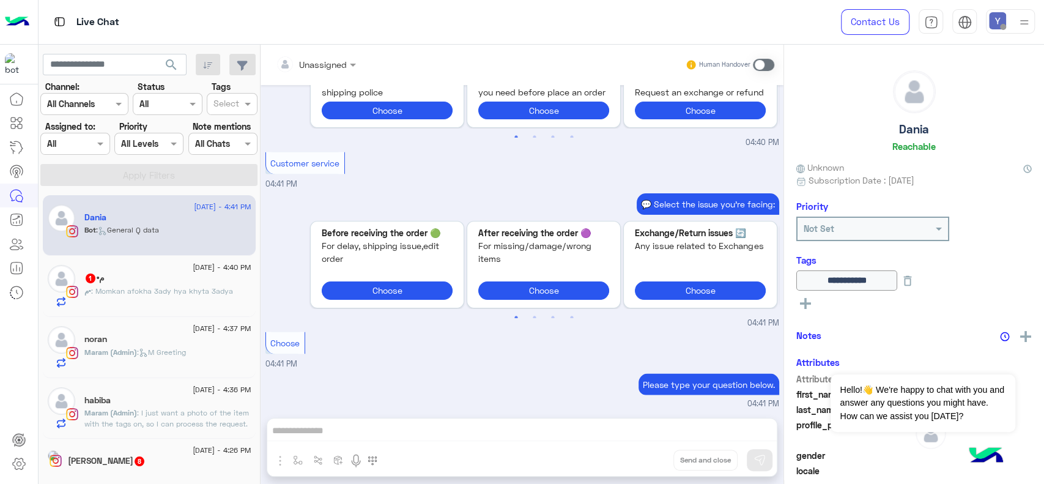
click at [246, 102] on span at bounding box center [249, 103] width 15 height 13
click at [231, 174] on div "X FOLLOW UP" at bounding box center [232, 174] width 39 height 13
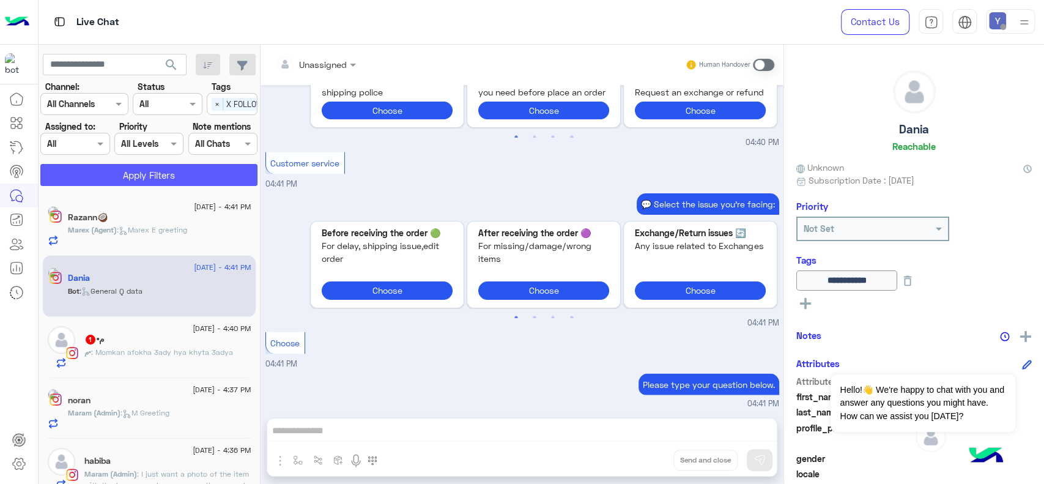
click at [183, 176] on button "Apply Filters" at bounding box center [148, 175] width 217 height 22
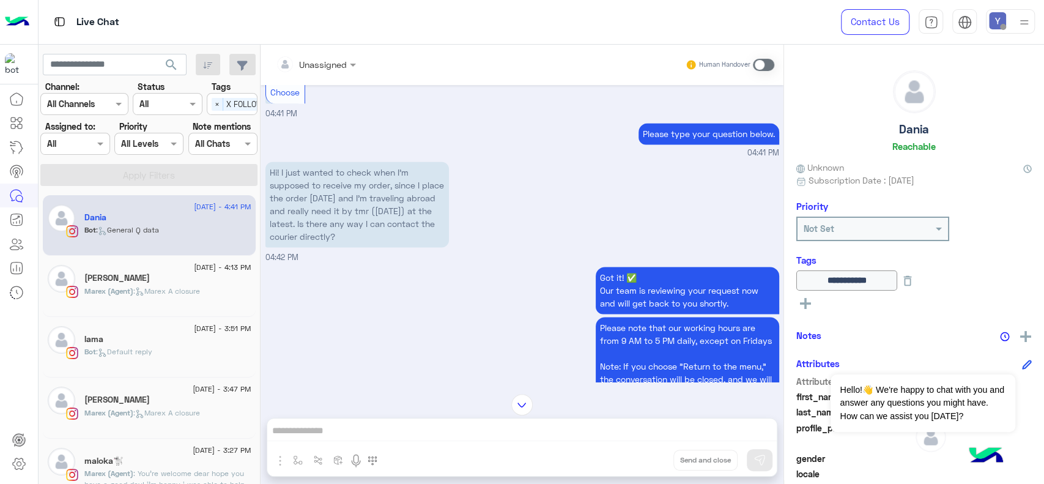
scroll to position [1188, 0]
click at [197, 290] on span ": Marex A closure" at bounding box center [166, 290] width 67 height 9
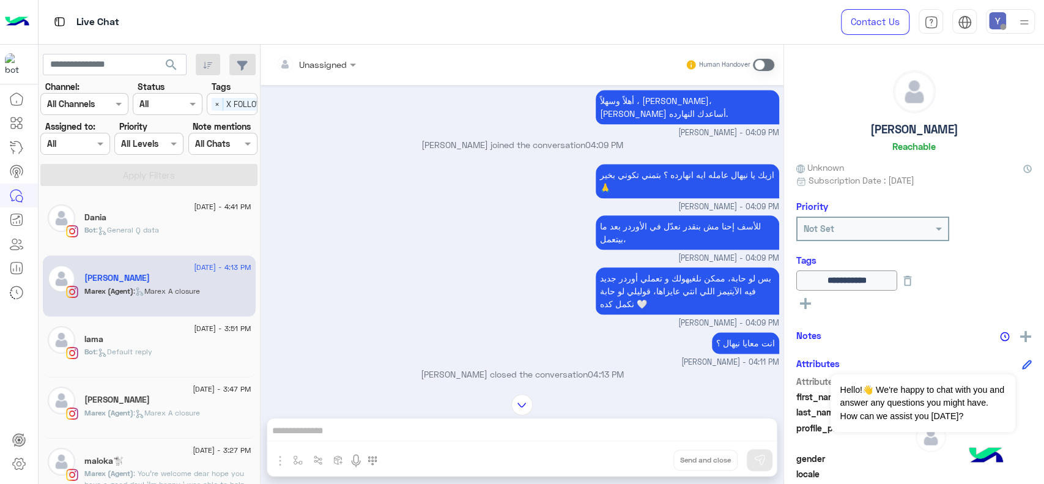
scroll to position [1055, 0]
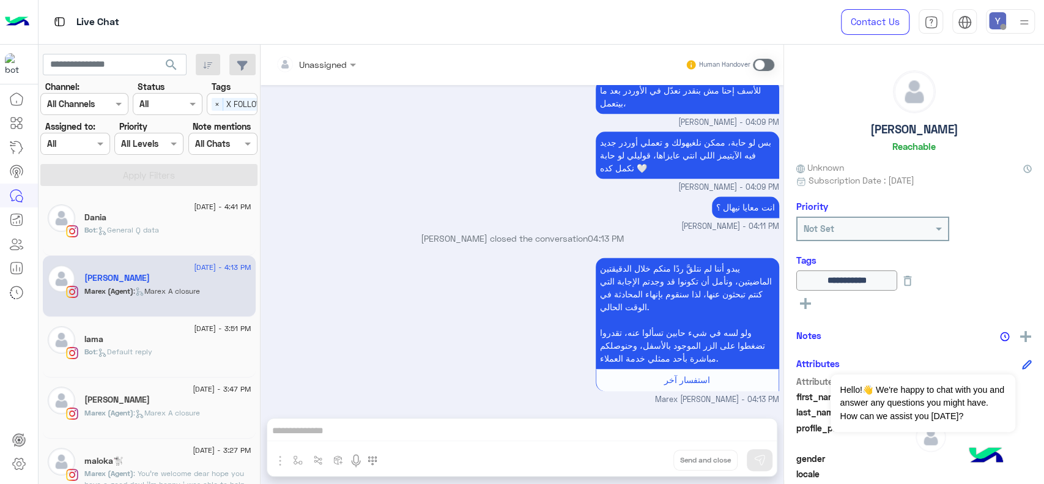
click at [151, 213] on div "Dania" at bounding box center [167, 218] width 167 height 13
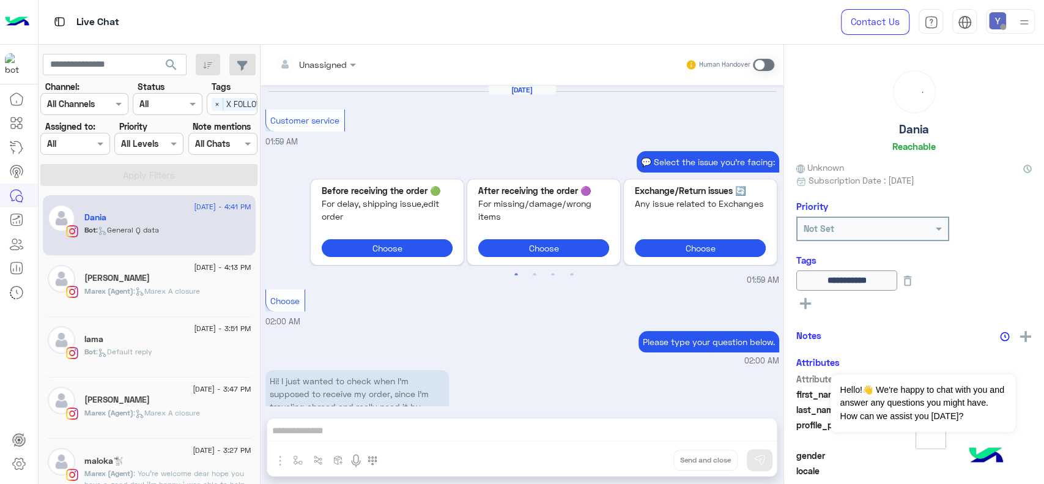
scroll to position [1275, 0]
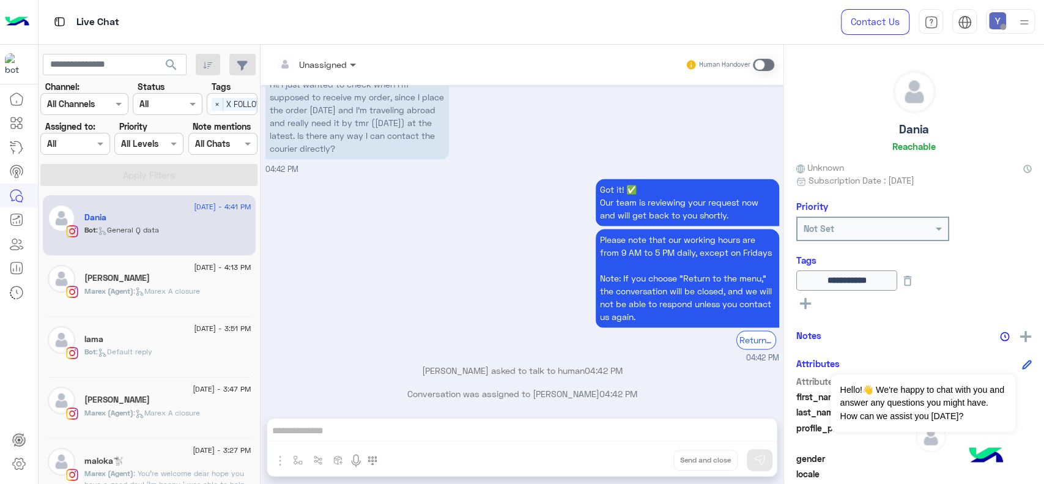
click at [347, 62] on span at bounding box center [354, 64] width 15 height 13
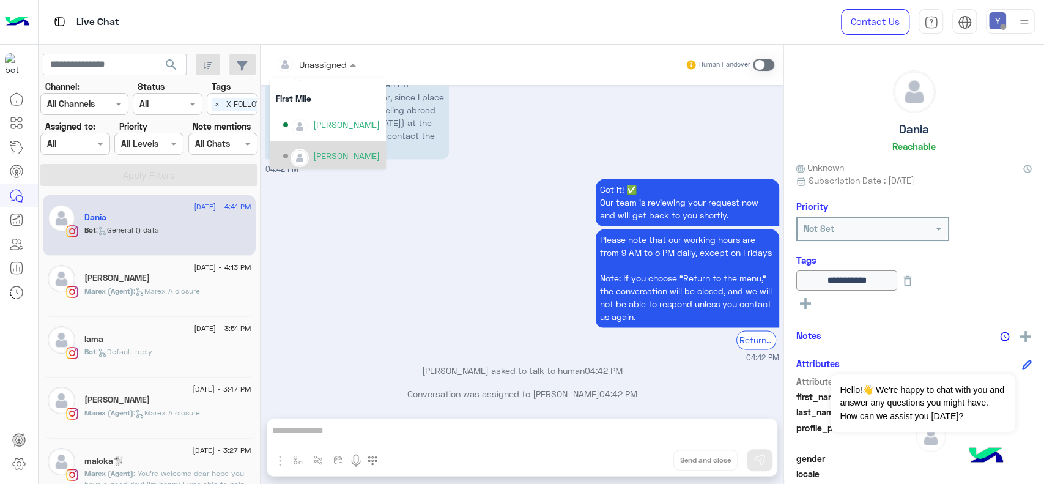
scroll to position [248, 0]
click at [321, 157] on div "Marex George" at bounding box center [346, 153] width 67 height 13
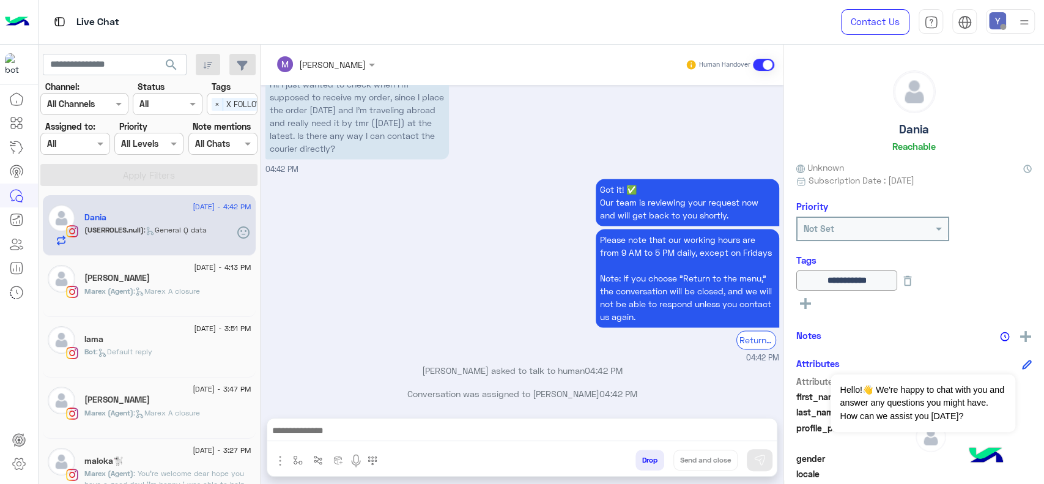
scroll to position [1297, 0]
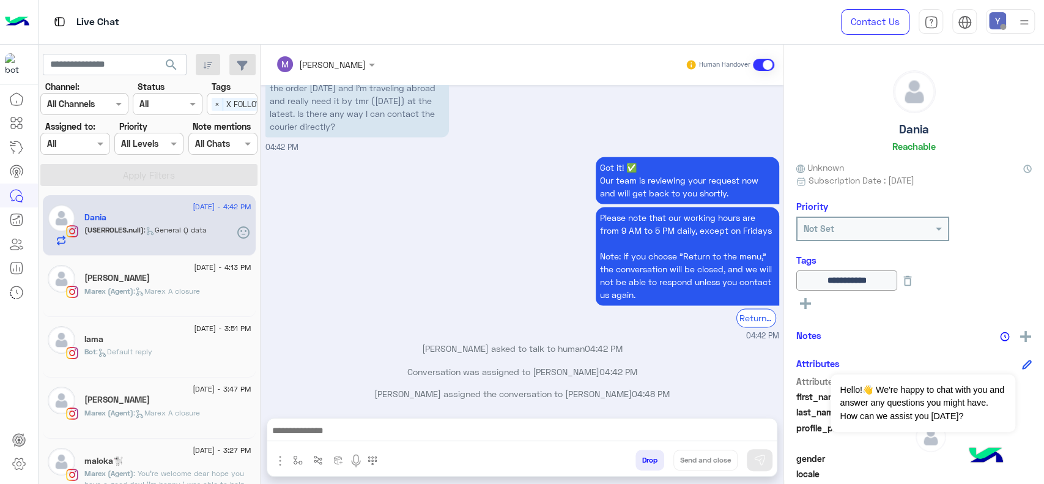
click at [154, 275] on div "Nihal George" at bounding box center [167, 279] width 167 height 13
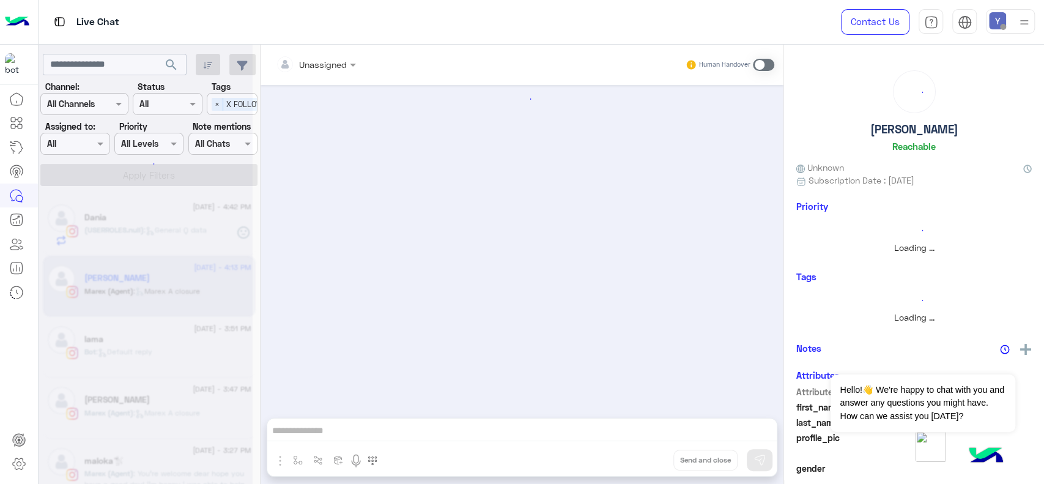
scroll to position [1055, 0]
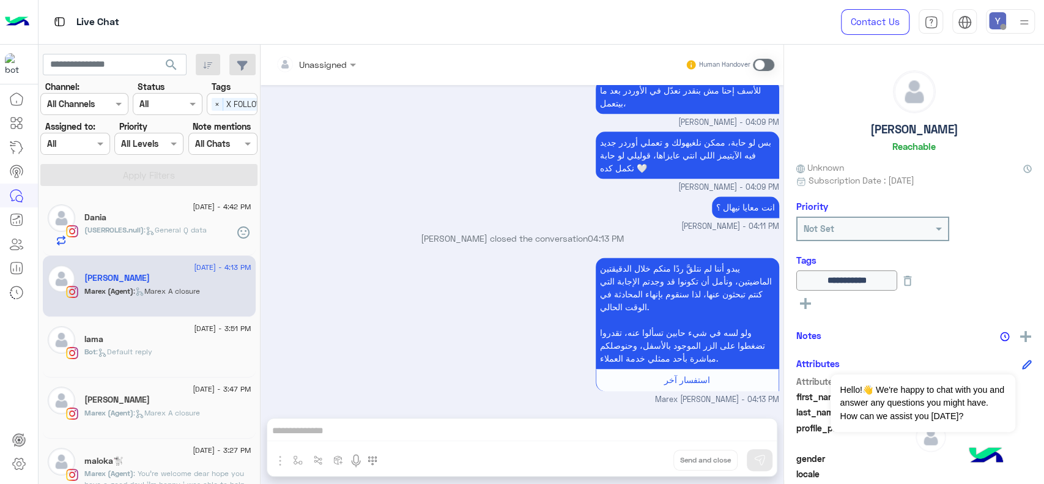
click at [157, 350] on div "Bot : Default reply" at bounding box center [167, 356] width 167 height 21
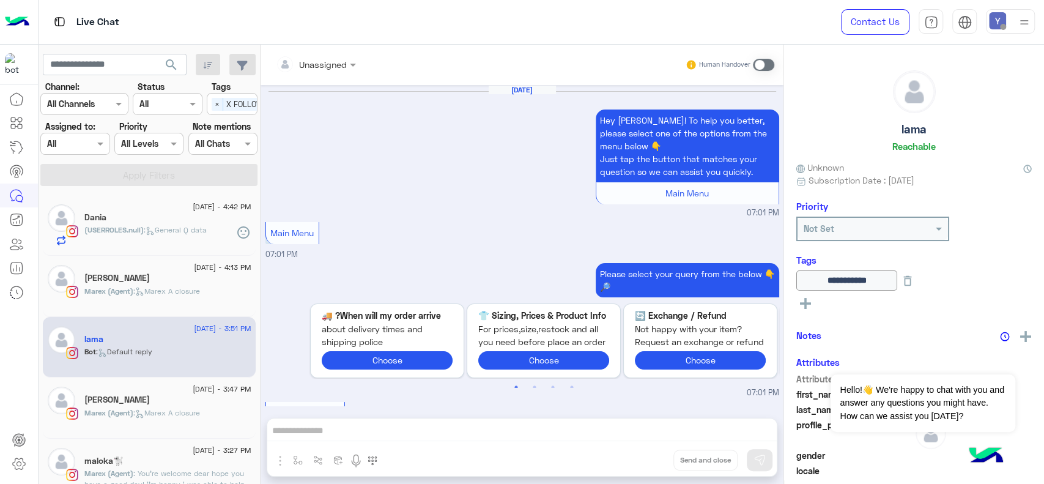
scroll to position [1054, 0]
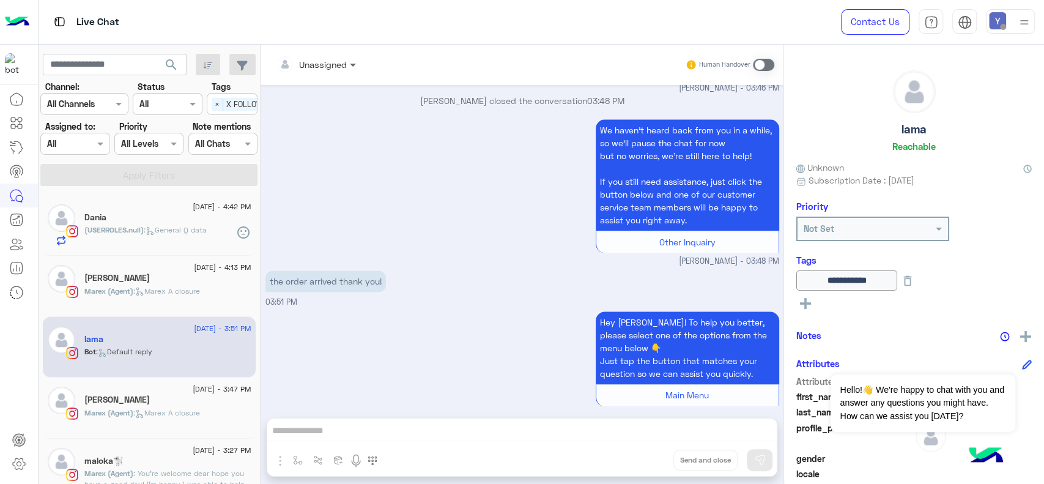
click at [354, 64] on span at bounding box center [354, 64] width 15 height 13
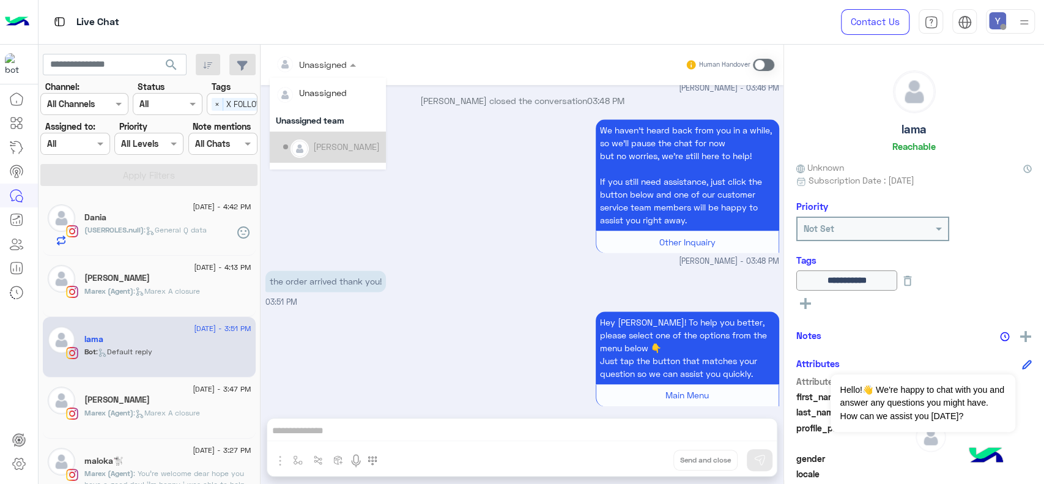
scroll to position [248, 0]
click at [325, 150] on div "Marex George" at bounding box center [346, 153] width 67 height 13
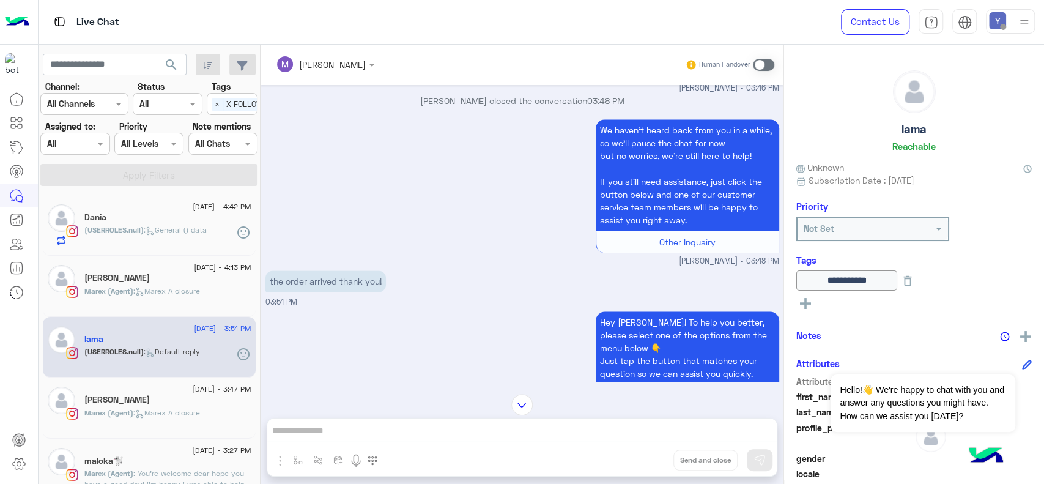
scroll to position [1076, 0]
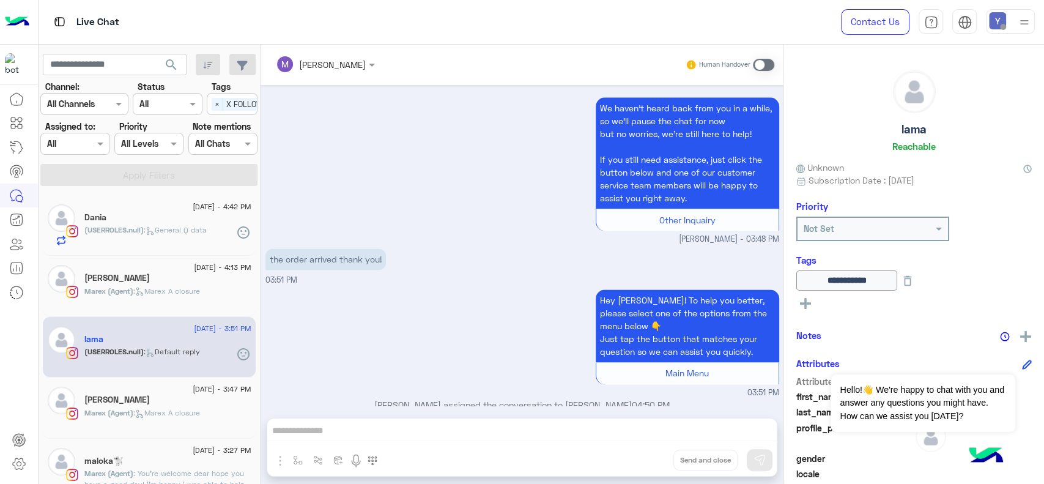
click at [129, 399] on div "Sera Karam" at bounding box center [167, 400] width 167 height 13
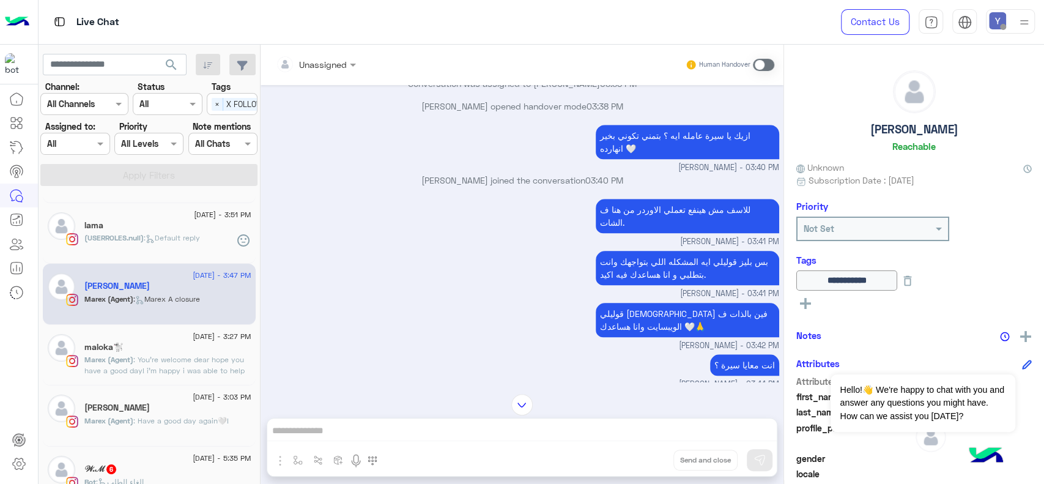
scroll to position [117, 0]
click at [96, 67] on input "text" at bounding box center [115, 65] width 144 height 22
paste input "**********"
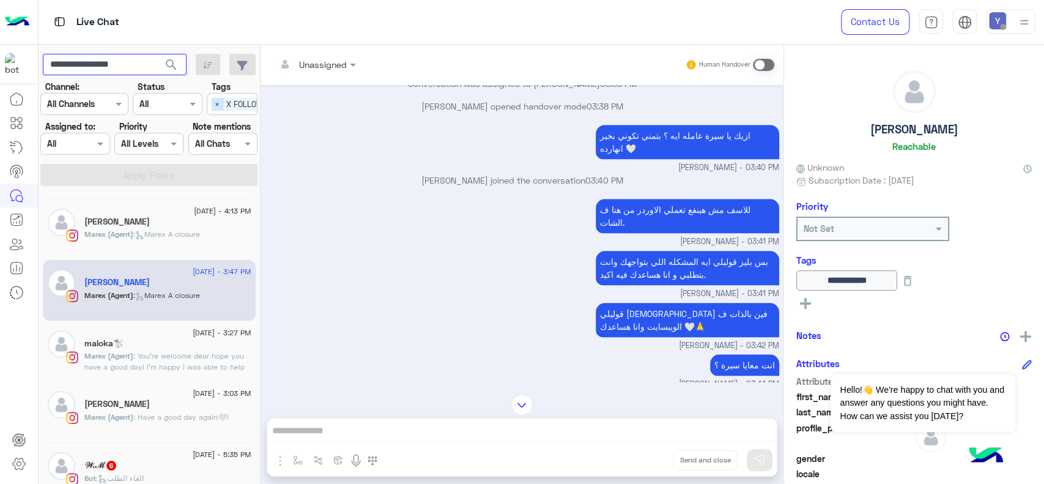
click at [215, 102] on span "×" at bounding box center [218, 104] width 12 height 13
type input "**********"
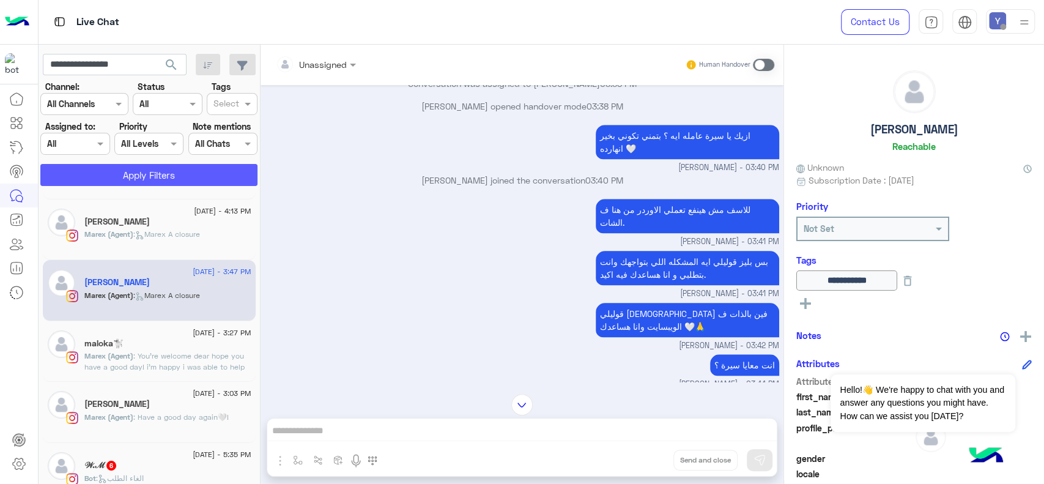
click at [155, 171] on button "Apply Filters" at bounding box center [148, 175] width 217 height 22
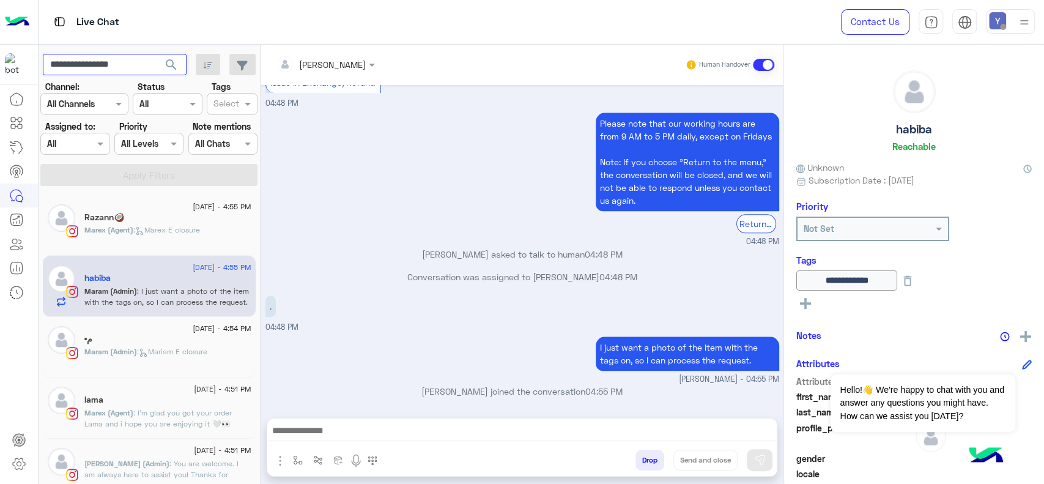
click at [130, 61] on input "**********" at bounding box center [115, 65] width 144 height 22
click at [167, 61] on span "search" at bounding box center [171, 64] width 15 height 15
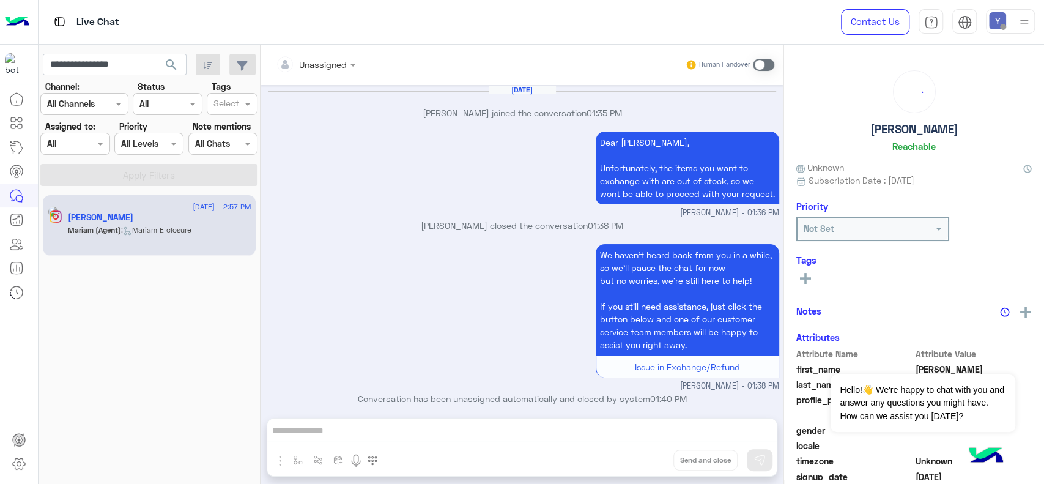
scroll to position [638, 0]
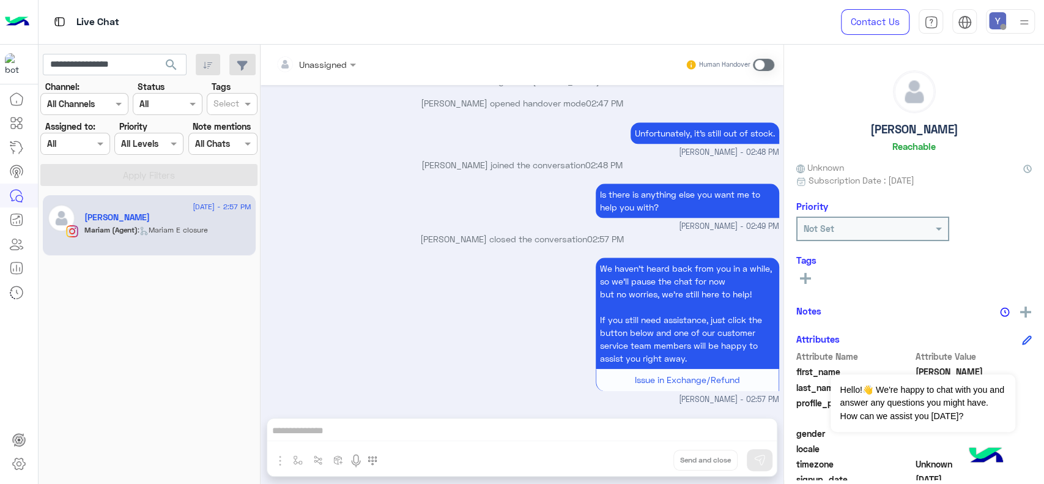
click at [163, 231] on span ": Mariam E closure" at bounding box center [173, 229] width 70 height 9
